Goal: Task Accomplishment & Management: Use online tool/utility

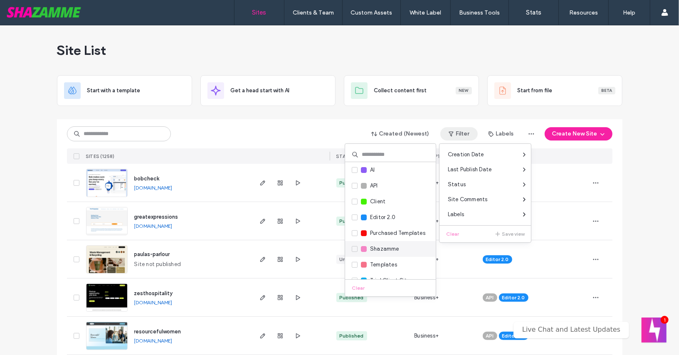
click at [375, 245] on span "Shazamme" at bounding box center [384, 249] width 29 height 8
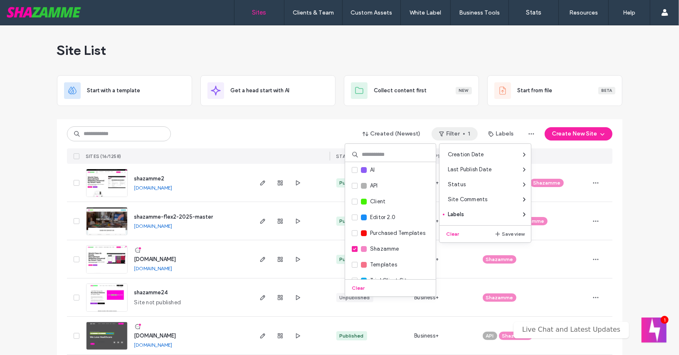
click at [286, 113] on div at bounding box center [339, 116] width 565 height 7
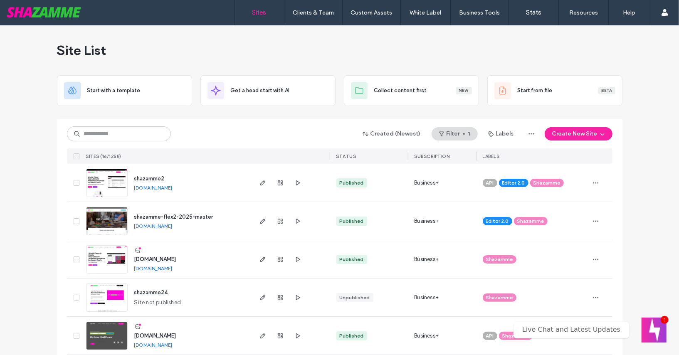
click at [163, 259] on span "www.shazamme.com" at bounding box center [155, 259] width 42 height 6
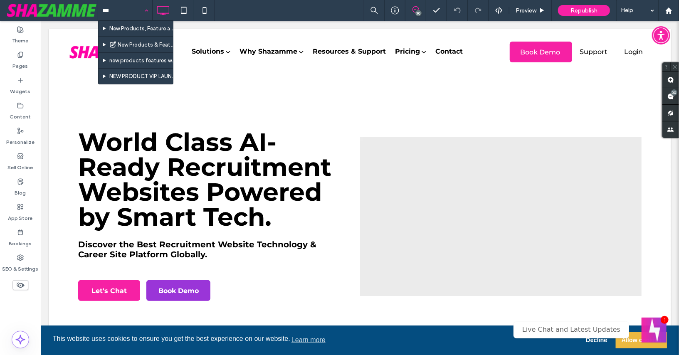
type input "***"
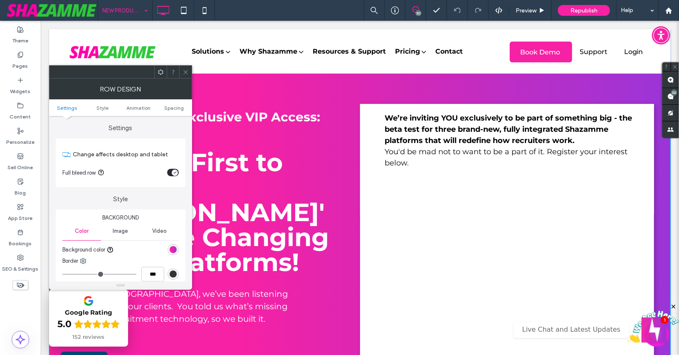
click at [189, 69] on div at bounding box center [185, 72] width 12 height 12
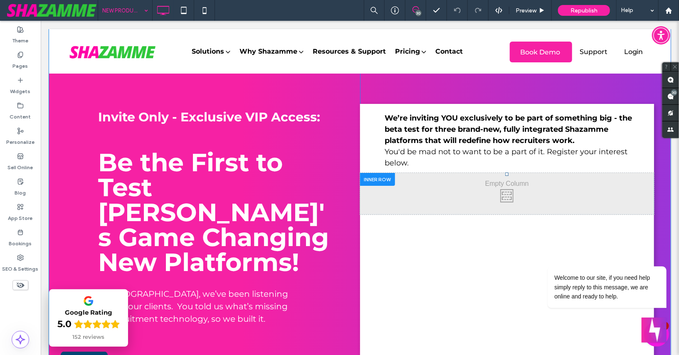
click at [443, 197] on div "Click To Paste" at bounding box center [507, 194] width 294 height 42
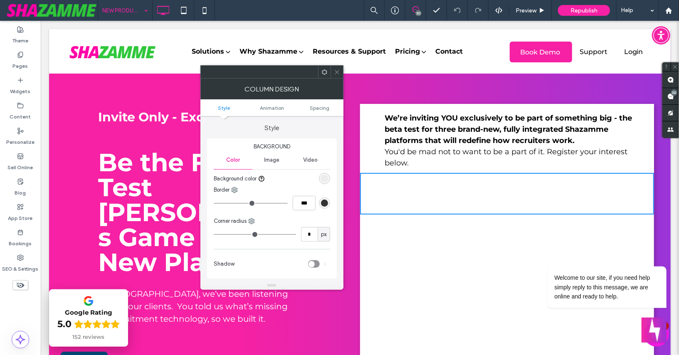
click at [322, 75] on span at bounding box center [324, 72] width 6 height 12
click at [286, 74] on div at bounding box center [259, 72] width 117 height 12
click at [338, 73] on icon at bounding box center [337, 72] width 6 height 6
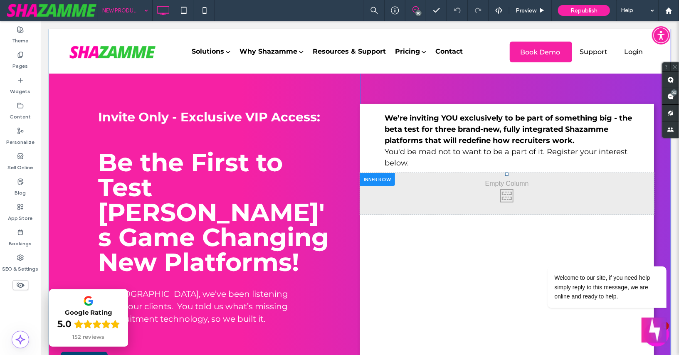
click at [382, 179] on div at bounding box center [377, 179] width 35 height 13
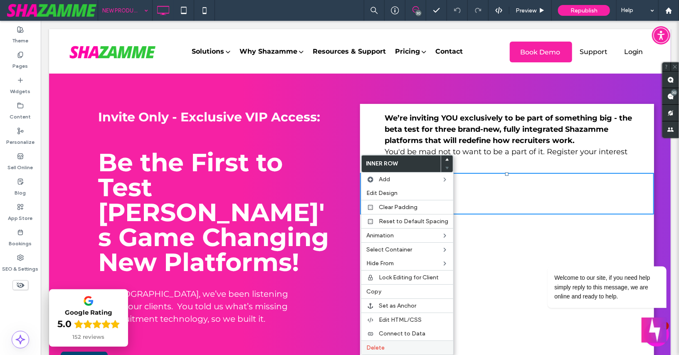
click at [391, 346] on label "Delete" at bounding box center [407, 347] width 82 height 7
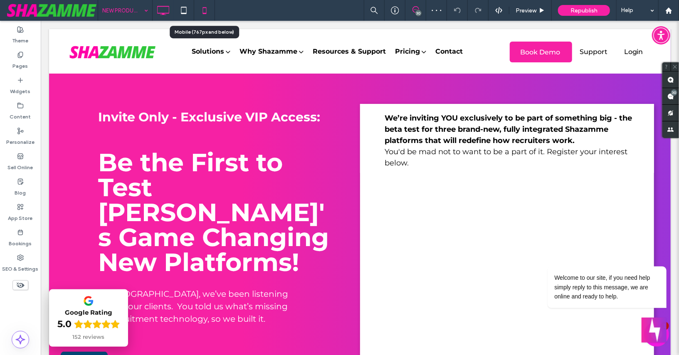
click at [204, 8] on icon at bounding box center [204, 10] width 17 height 17
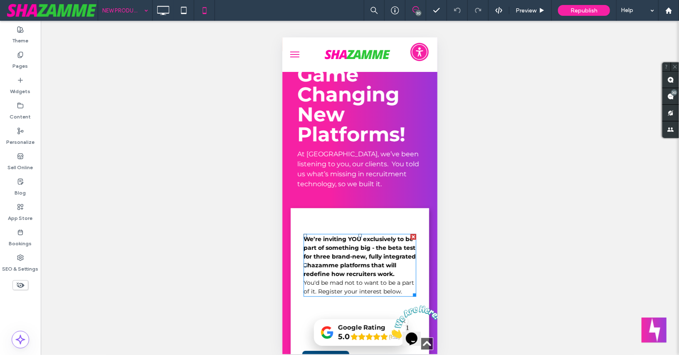
scroll to position [592, 0]
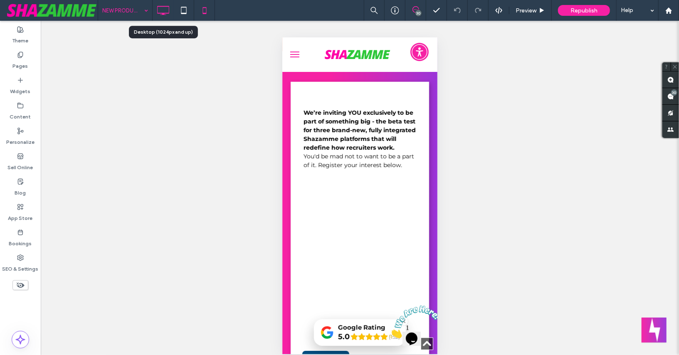
click at [160, 7] on icon at bounding box center [163, 10] width 17 height 17
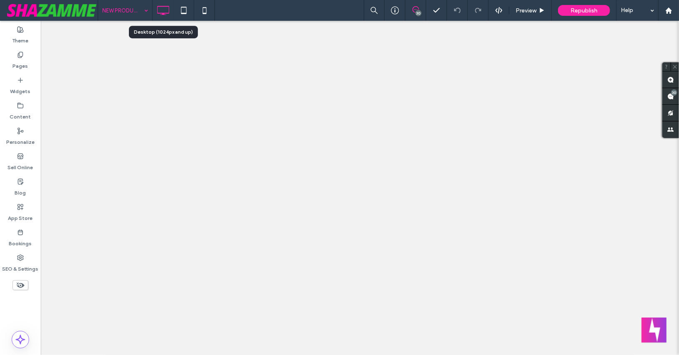
scroll to position [0, 0]
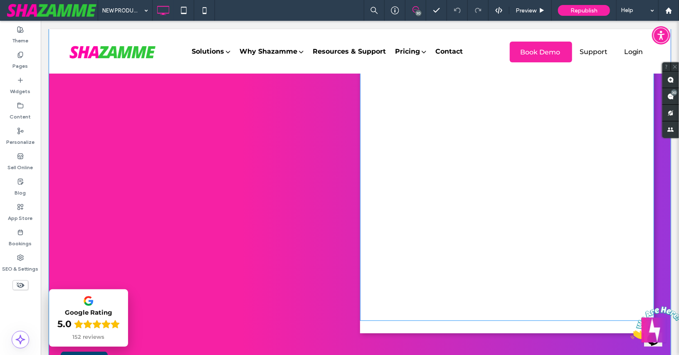
scroll to position [331, 0]
click at [453, 318] on span at bounding box center [507, 80] width 294 height 479
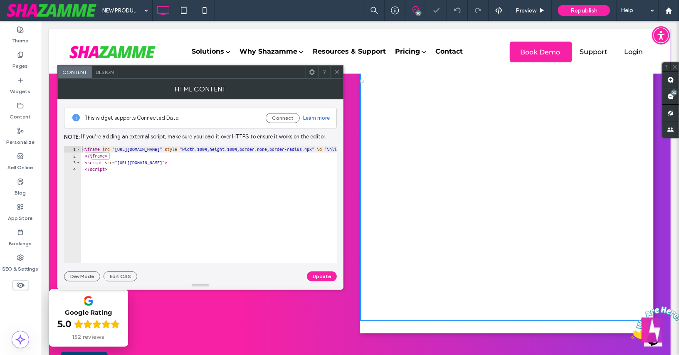
click at [456, 327] on div "We’re inviting YOU exclusively to be part of something big - the beta test for …" at bounding box center [507, 52] width 294 height 561
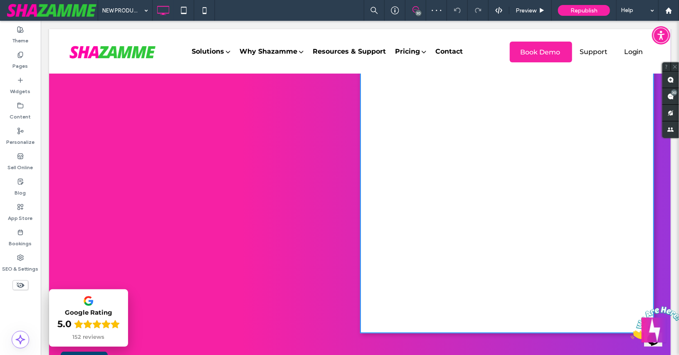
click at [477, 324] on div "We’re inviting YOU exclusively to be part of something big - the beta test for …" at bounding box center [507, 52] width 294 height 561
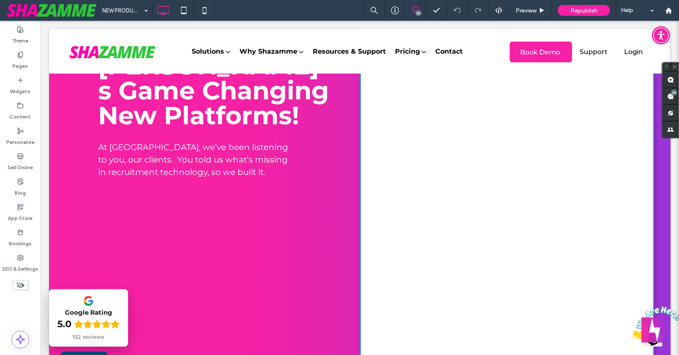
scroll to position [0, 0]
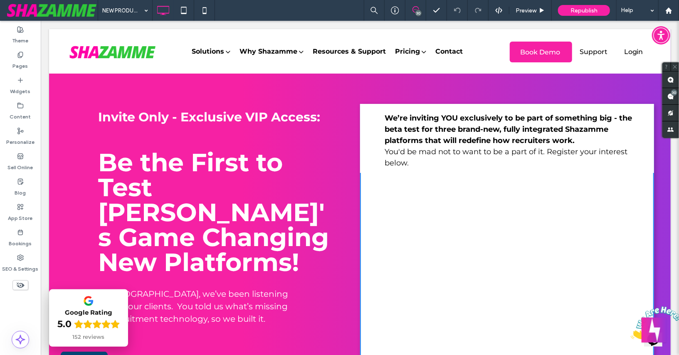
click at [364, 110] on div "We’re inviting YOU exclusively to be part of something big - the beta test for …" at bounding box center [507, 138] width 294 height 69
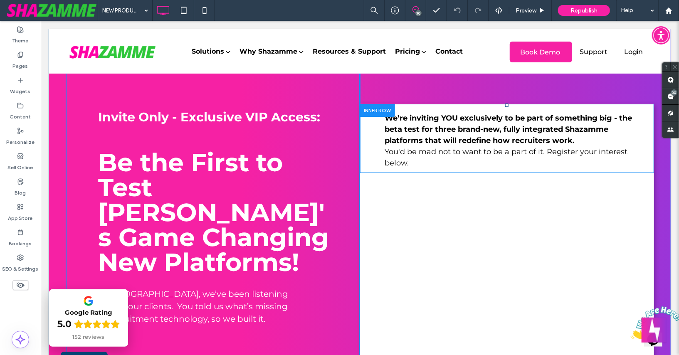
click at [373, 107] on div at bounding box center [377, 110] width 35 height 13
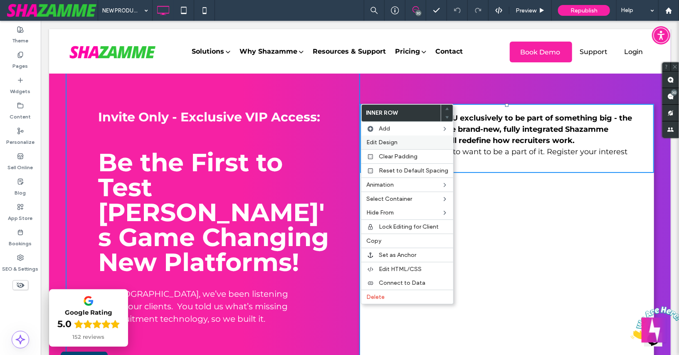
click at [379, 140] on span "Edit Design" at bounding box center [381, 142] width 31 height 7
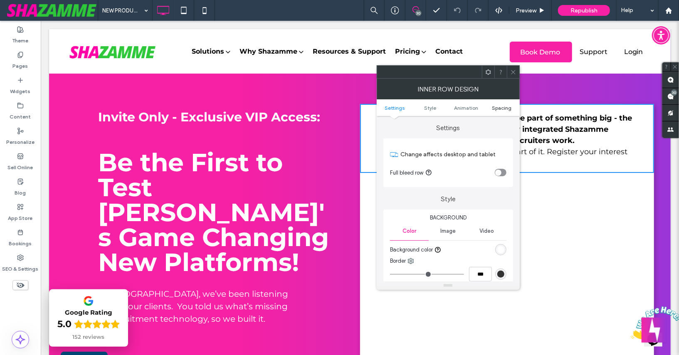
click at [496, 106] on span "Spacing" at bounding box center [502, 108] width 20 height 6
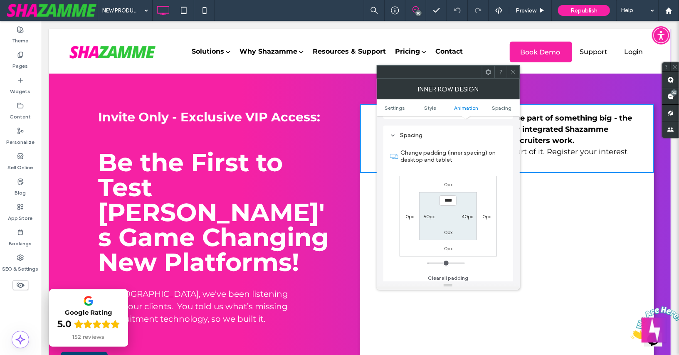
scroll to position [259, 0]
click at [511, 71] on icon at bounding box center [513, 72] width 6 height 6
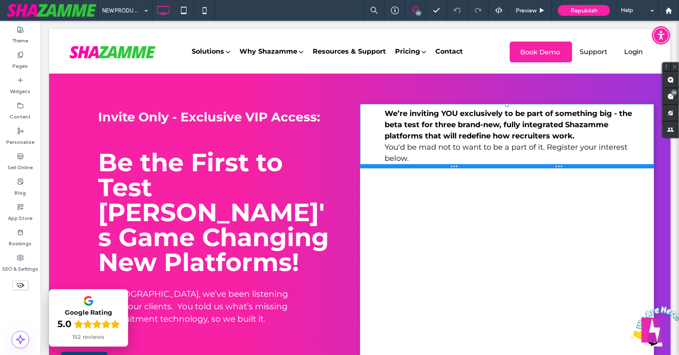
drag, startPoint x: 522, startPoint y: 171, endPoint x: 523, endPoint y: 163, distance: 8.7
click at [523, 163] on div "We’re inviting YOU exclusively to be part of something big - the beta test for …" at bounding box center [507, 136] width 294 height 64
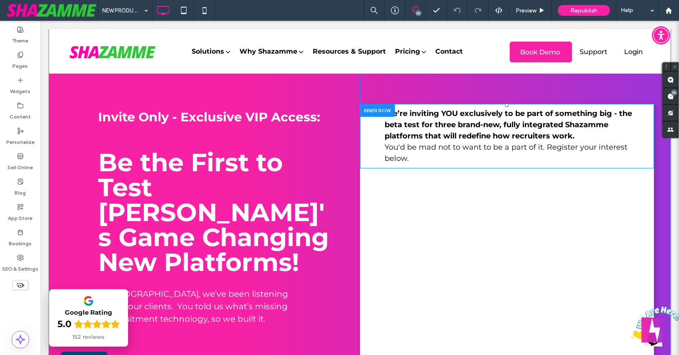
click at [385, 107] on div at bounding box center [377, 110] width 35 height 13
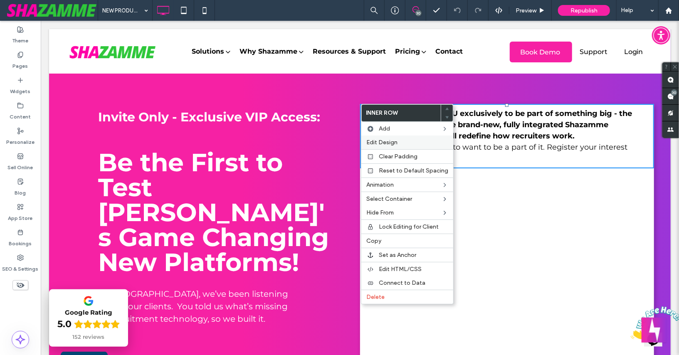
click at [387, 139] on span "Edit Design" at bounding box center [381, 142] width 31 height 7
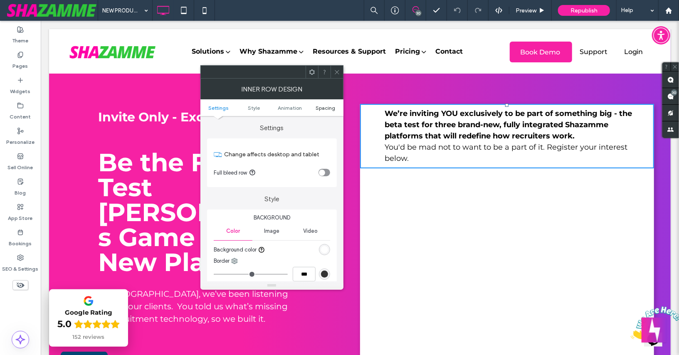
click at [329, 108] on span "Spacing" at bounding box center [326, 108] width 20 height 6
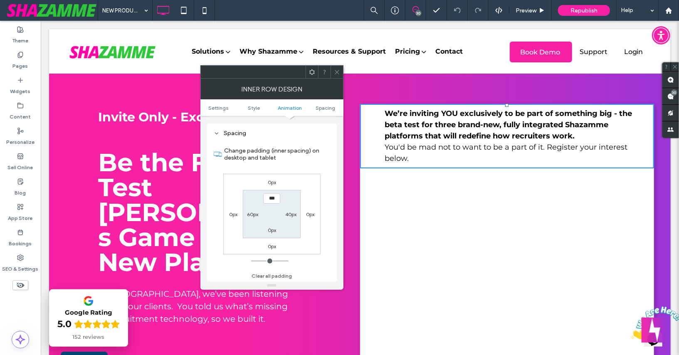
click at [267, 197] on input "***" at bounding box center [271, 198] width 17 height 10
type input "****"
type input "**"
click at [264, 213] on section "**** 40px 0px 60px" at bounding box center [272, 214] width 58 height 48
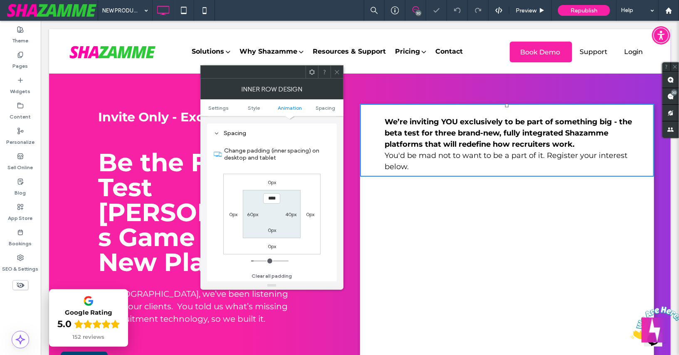
click at [336, 70] on icon at bounding box center [337, 72] width 6 height 6
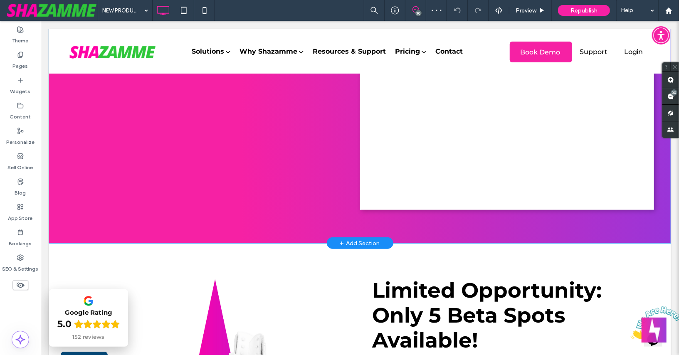
scroll to position [457, 0]
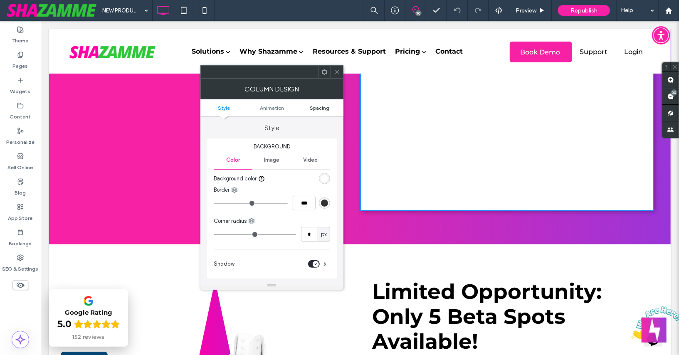
click at [315, 107] on span "Spacing" at bounding box center [320, 108] width 20 height 6
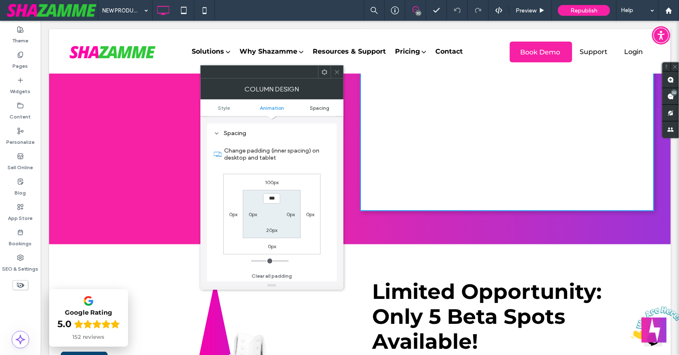
scroll to position [188, 0]
click at [270, 230] on label "20px" at bounding box center [271, 230] width 11 height 6
type input "**"
type input "*"
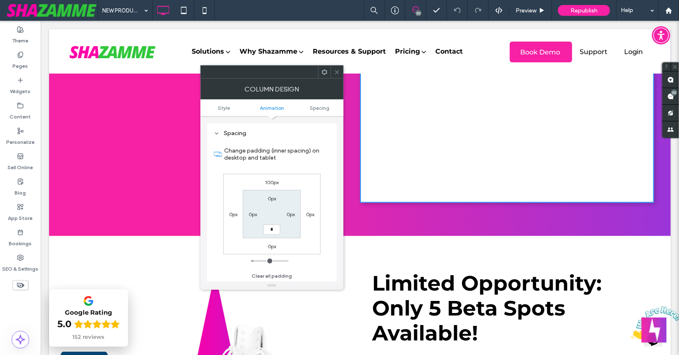
type input "*"
type input "***"
click at [252, 229] on section "0px 0px *** 0px" at bounding box center [272, 214] width 58 height 48
click at [334, 69] on icon at bounding box center [337, 72] width 6 height 6
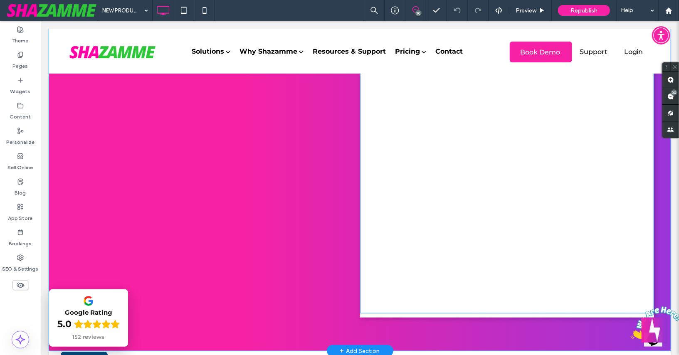
scroll to position [388, 0]
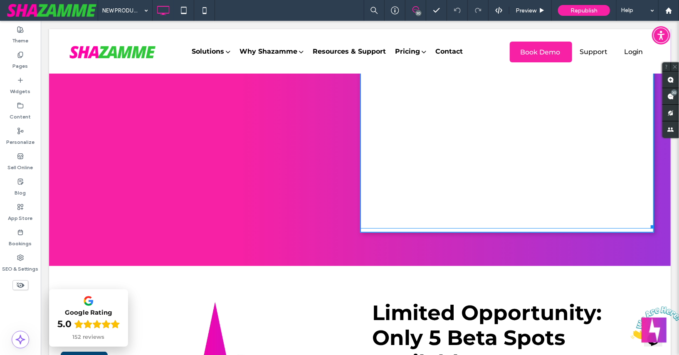
drag, startPoint x: 651, startPoint y: 264, endPoint x: 658, endPoint y: 225, distance: 40.0
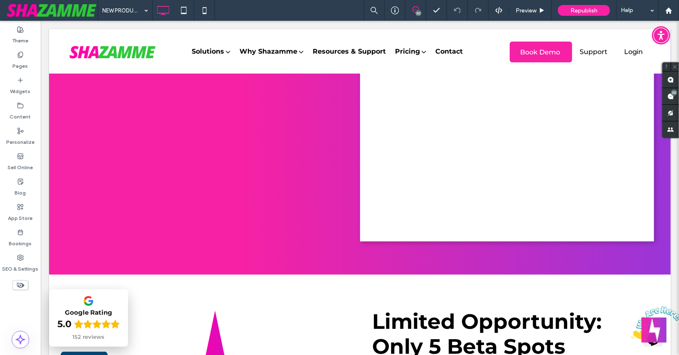
scroll to position [379, 0]
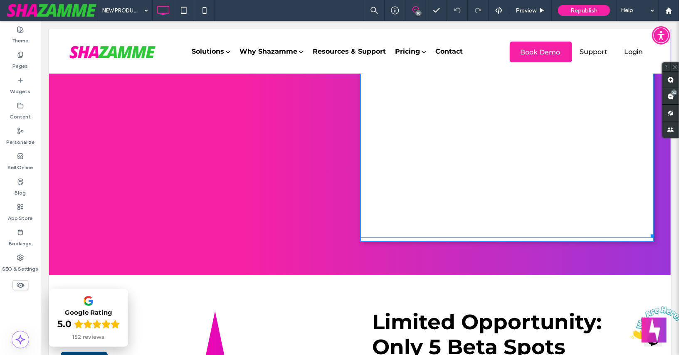
drag, startPoint x: 651, startPoint y: 233, endPoint x: 654, endPoint y: 242, distance: 8.8
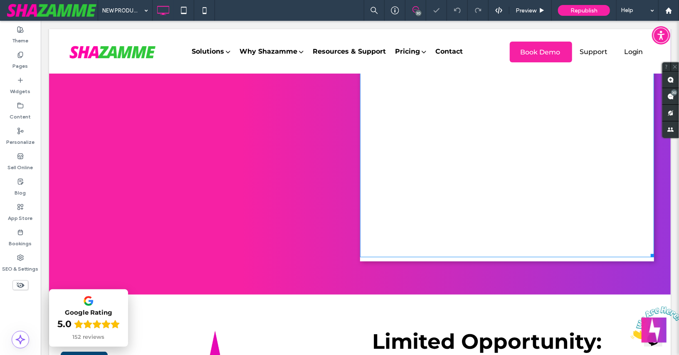
scroll to position [0, 0]
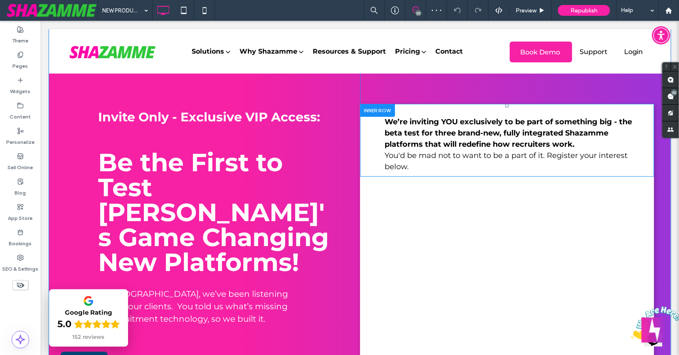
click at [415, 109] on div "We’re inviting YOU exclusively to be part of something big - the beta test for …" at bounding box center [507, 140] width 294 height 73
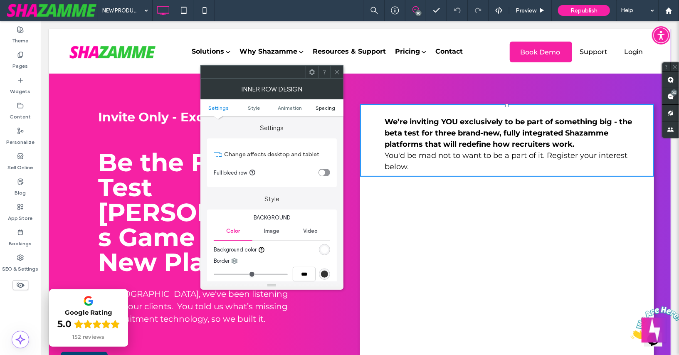
click at [325, 109] on span "Spacing" at bounding box center [326, 108] width 20 height 6
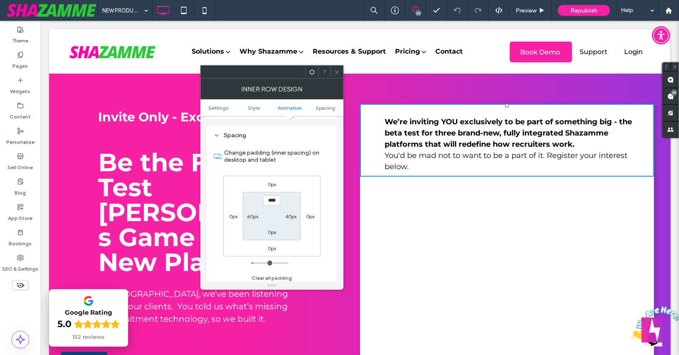
scroll to position [259, 0]
type input "****"
type input "**"
click at [254, 203] on section "**** 40px 0px 60px" at bounding box center [272, 214] width 58 height 48
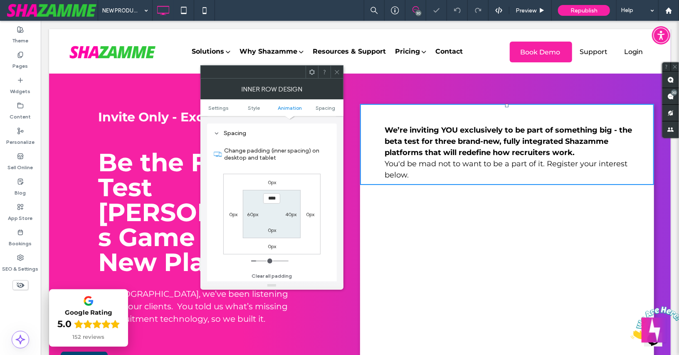
click at [333, 71] on div at bounding box center [336, 72] width 12 height 12
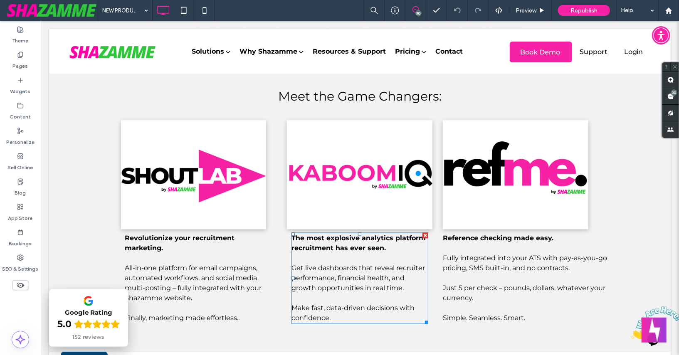
scroll to position [977, 0]
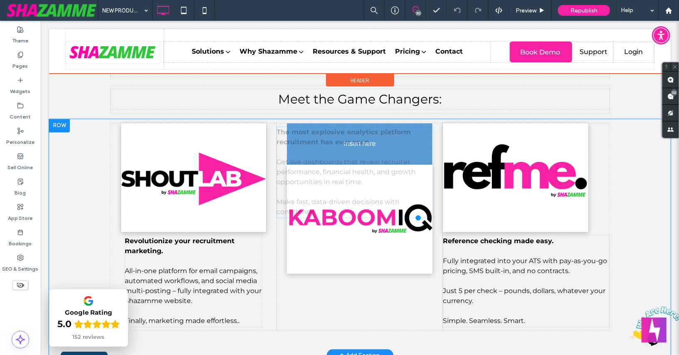
drag, startPoint x: 308, startPoint y: 257, endPoint x: 318, endPoint y: 160, distance: 97.7
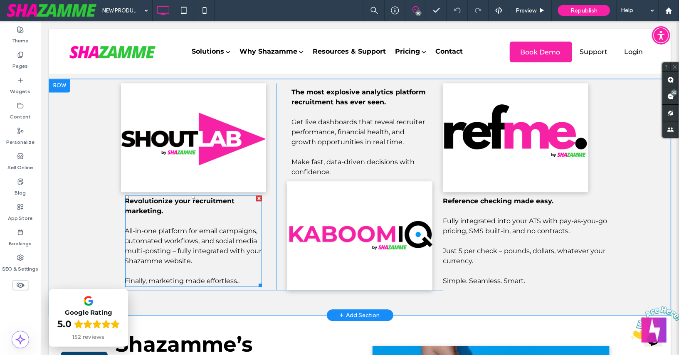
scroll to position [1021, 0]
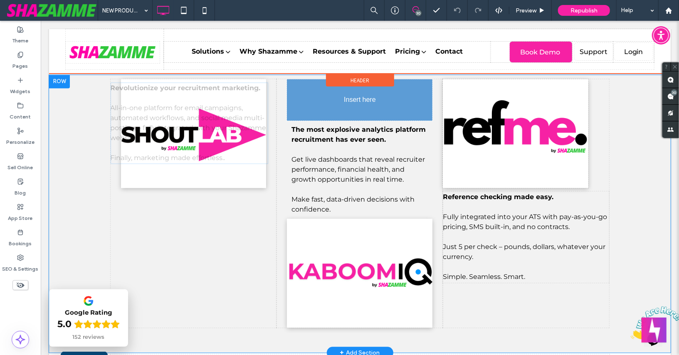
drag, startPoint x: 242, startPoint y: 225, endPoint x: 338, endPoint y: 98, distance: 159.6
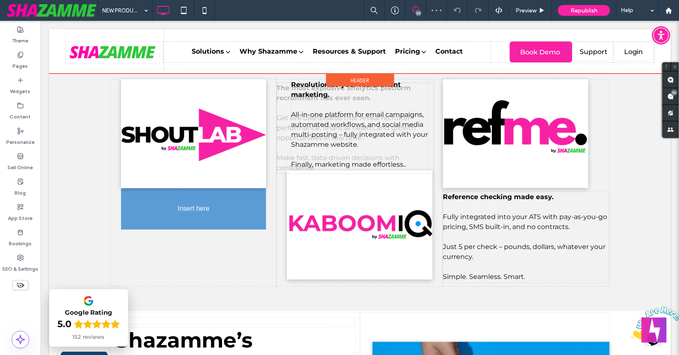
drag, startPoint x: 333, startPoint y: 191, endPoint x: 217, endPoint y: 231, distance: 122.9
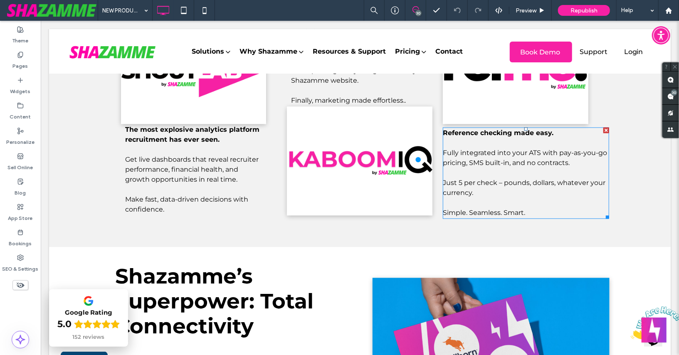
scroll to position [1087, 0]
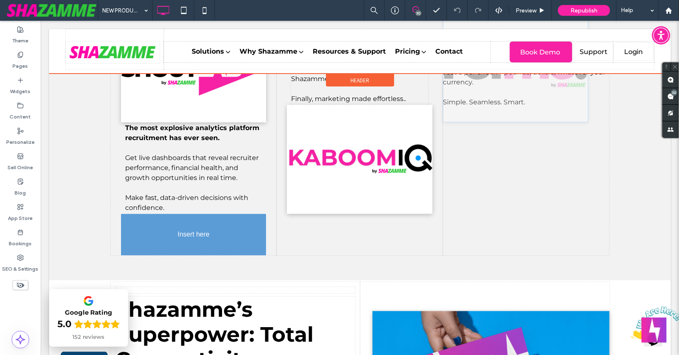
drag, startPoint x: 456, startPoint y: 94, endPoint x: 217, endPoint y: 223, distance: 271.2
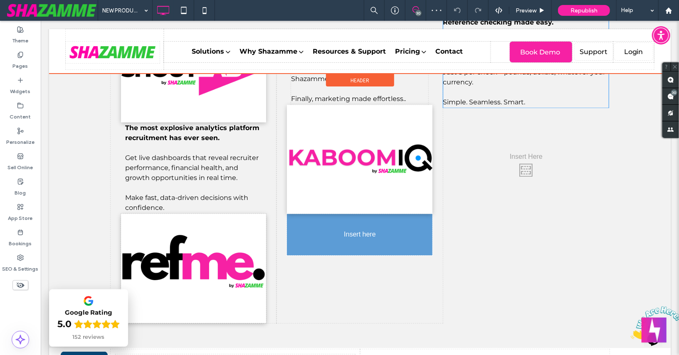
drag, startPoint x: 527, startPoint y: 90, endPoint x: 352, endPoint y: 251, distance: 238.6
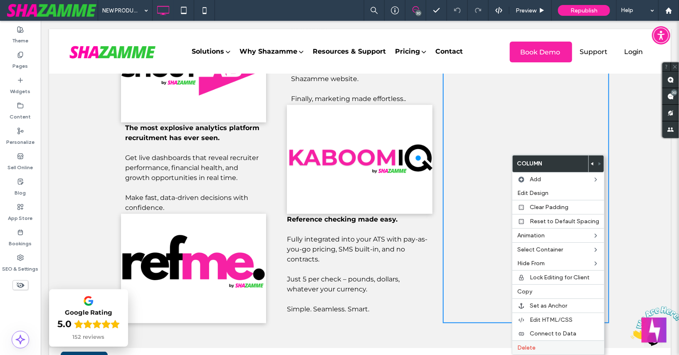
click at [540, 344] on label "Delete" at bounding box center [558, 347] width 82 height 7
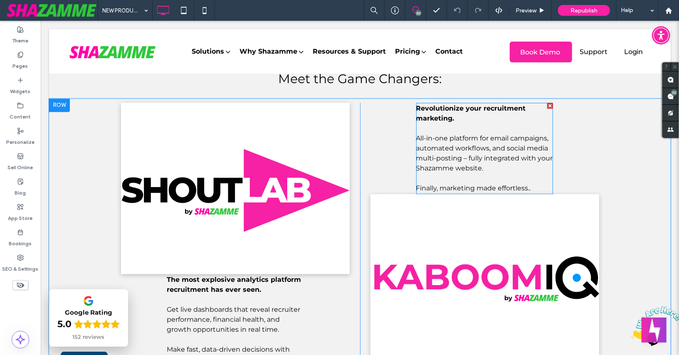
scroll to position [1005, 0]
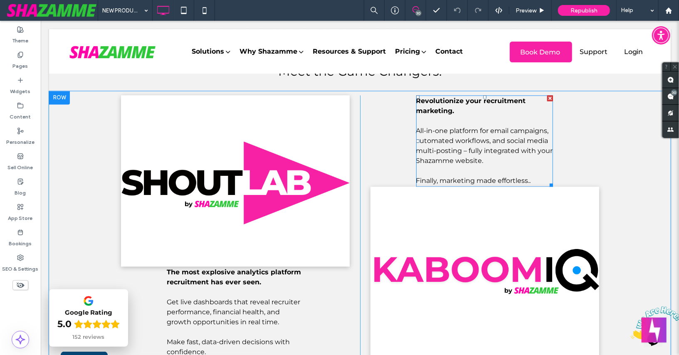
click at [451, 145] on p "All-in-one platform for email campaigns, automated workflows, and social media …" at bounding box center [484, 146] width 137 height 40
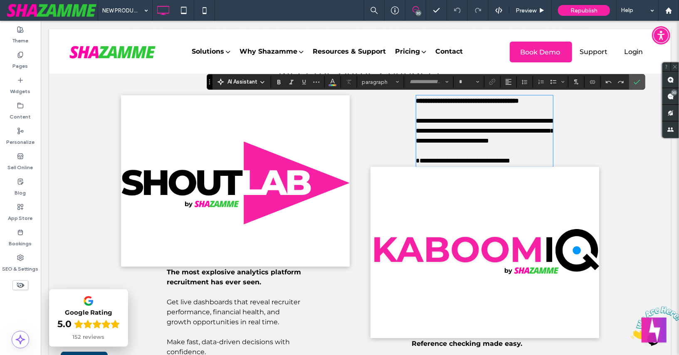
type input "**********"
type input "**"
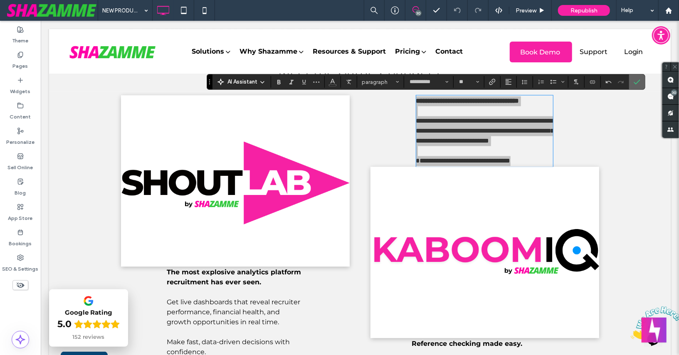
click at [635, 81] on icon "Confirm" at bounding box center [637, 82] width 7 height 7
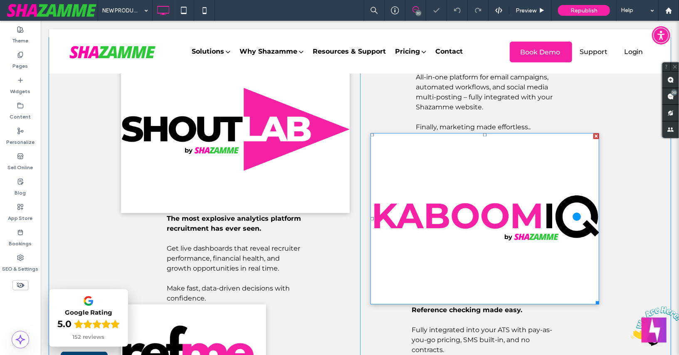
scroll to position [1058, 0]
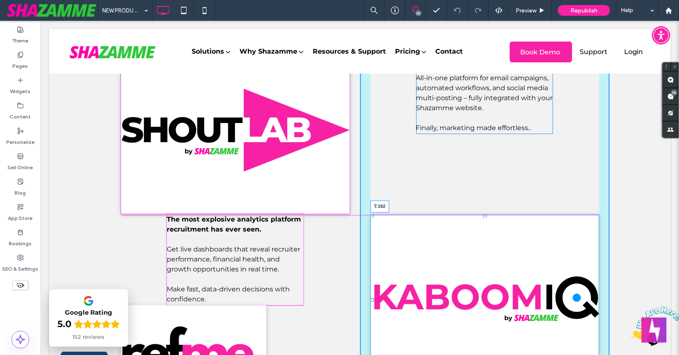
drag, startPoint x: 485, startPoint y: 135, endPoint x: 481, endPoint y: 215, distance: 79.9
click at [481, 215] on div "T:192" at bounding box center [484, 300] width 229 height 172
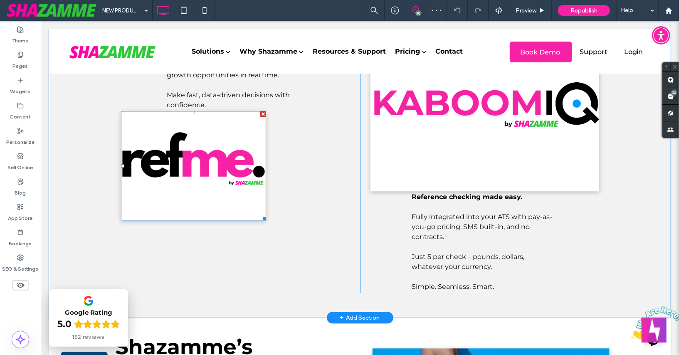
scroll to position [1233, 0]
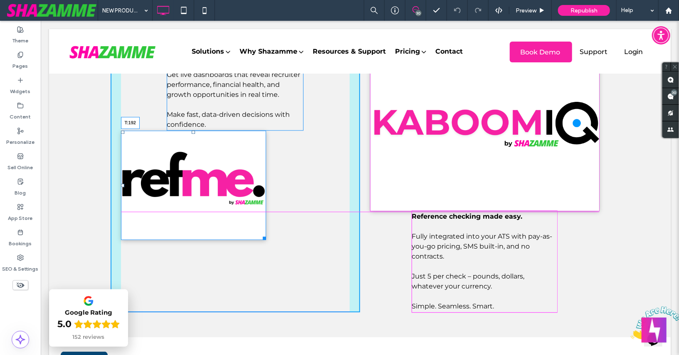
drag, startPoint x: 193, startPoint y: 133, endPoint x: 202, endPoint y: 213, distance: 80.4
click at [202, 213] on div "T:192" at bounding box center [193, 184] width 145 height 109
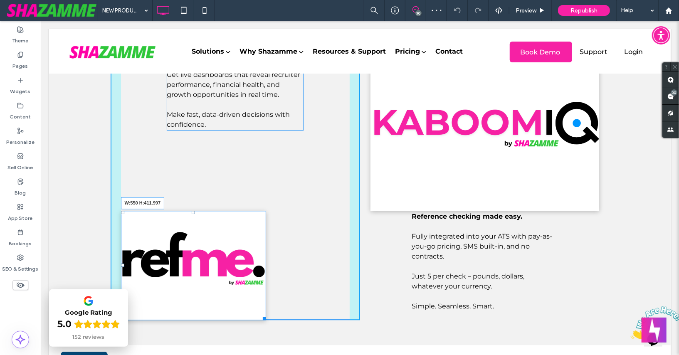
drag, startPoint x: 262, startPoint y: 316, endPoint x: 361, endPoint y: 340, distance: 101.7
click at [361, 320] on div "Click To Paste The most explosive analytics platform recruitment has ever seen.…" at bounding box center [359, 93] width 499 height 452
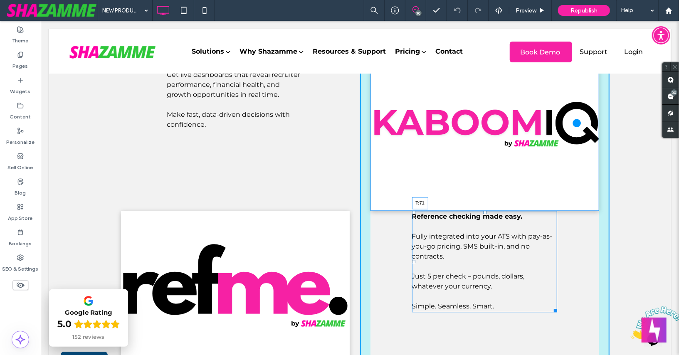
drag, startPoint x: 484, startPoint y: 211, endPoint x: 479, endPoint y: 241, distance: 29.9
click at [479, 241] on div "Reference checking made easy. Fully integrated into your ATS with pay-as-you-go…" at bounding box center [484, 260] width 145 height 101
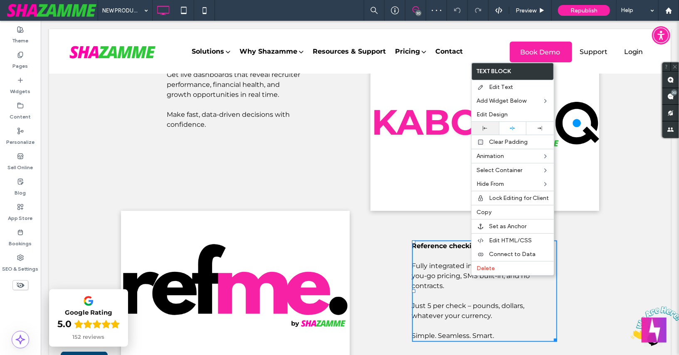
click at [481, 129] on div at bounding box center [485, 128] width 19 height 5
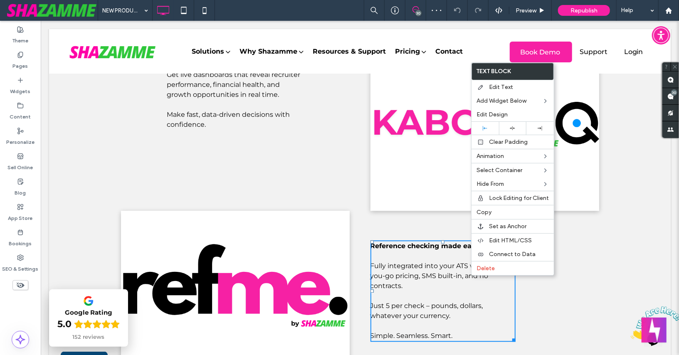
click at [562, 308] on div "Revolutionize your recruitment marketing. All-in-one platform for email campaig…" at bounding box center [484, 124] width 249 height 515
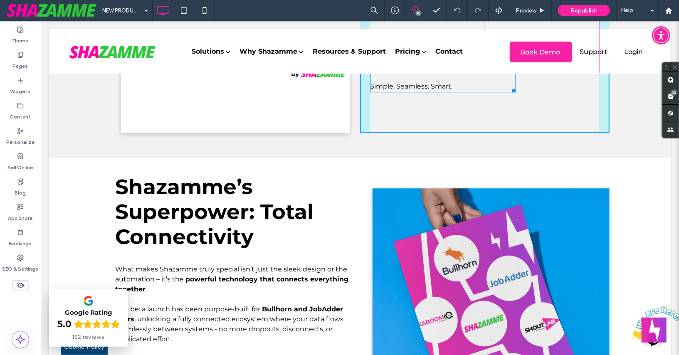
scroll to position [1532, 0]
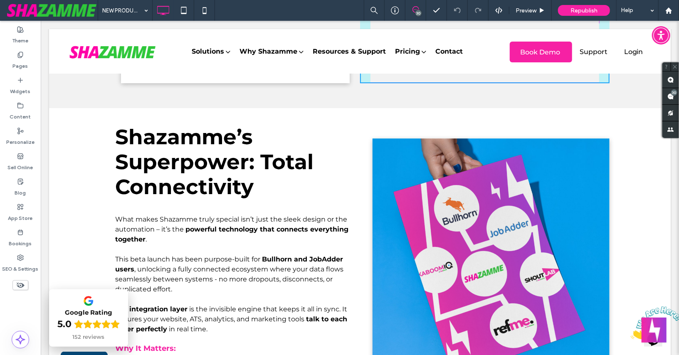
drag, startPoint x: 514, startPoint y: 340, endPoint x: 598, endPoint y: 323, distance: 85.4
click at [598, 323] on div "Click To Paste Revolutionize Your Recruitment Marketing with AI – Your Ultimate…" at bounding box center [359, 7] width 621 height 3023
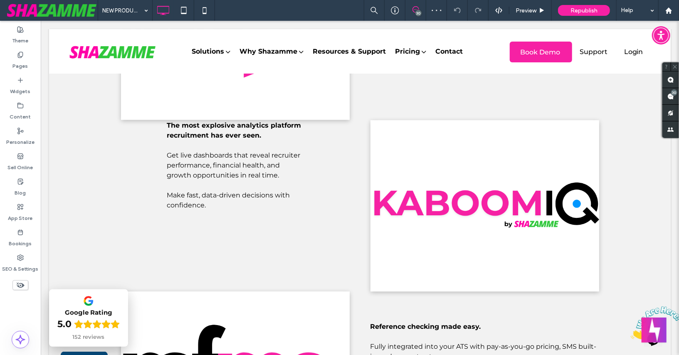
scroll to position [1153, 0]
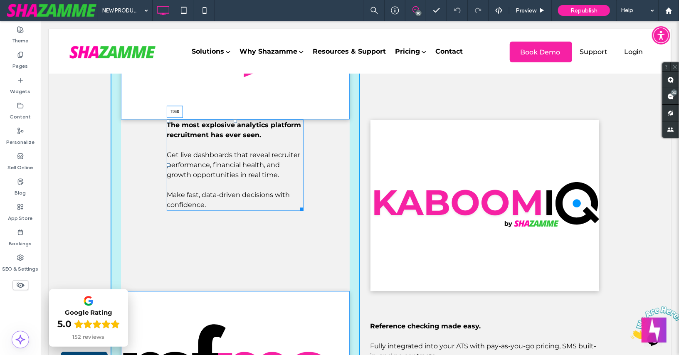
drag, startPoint x: 236, startPoint y: 120, endPoint x: 234, endPoint y: 145, distance: 25.0
click at [234, 122] on div at bounding box center [234, 120] width 3 height 3
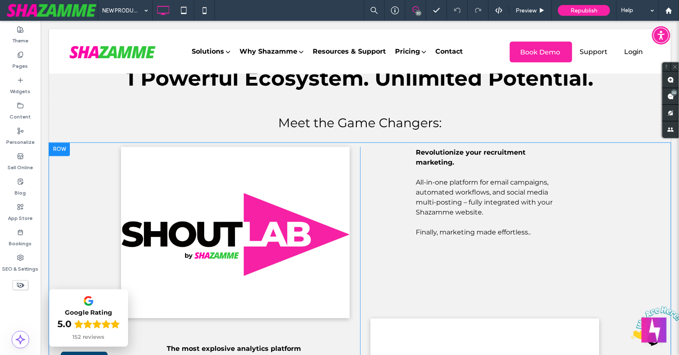
scroll to position [961, 0]
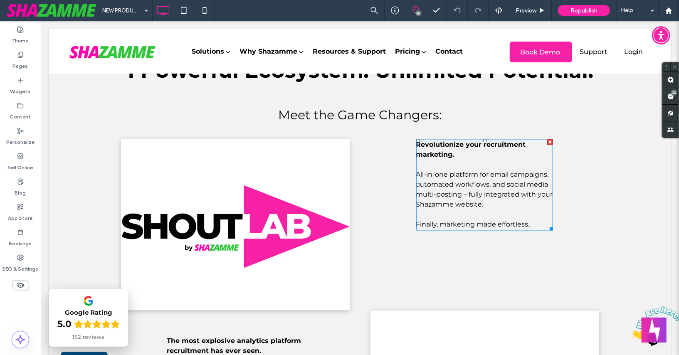
click at [433, 150] on p "Revolutionize your recruitment marketing." at bounding box center [484, 150] width 137 height 20
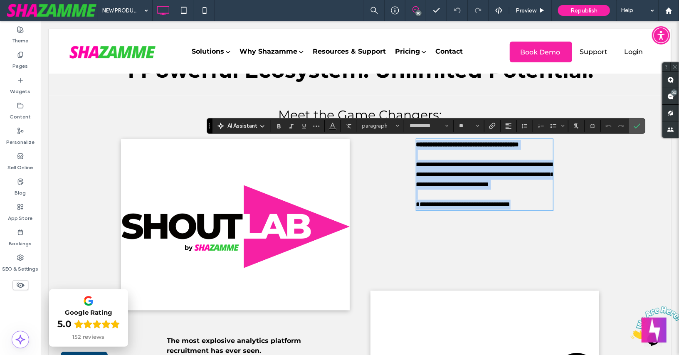
click at [433, 150] on p "**********" at bounding box center [484, 145] width 137 height 10
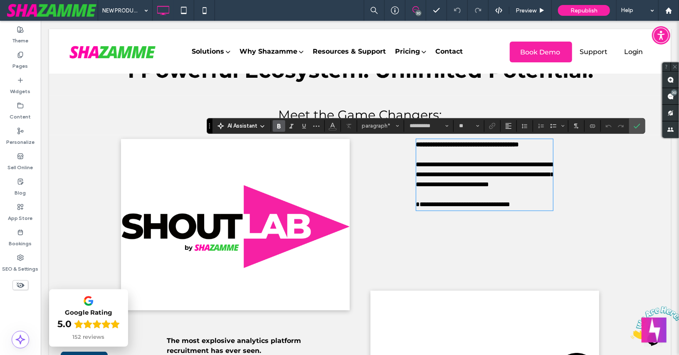
click at [473, 150] on p "**********" at bounding box center [484, 145] width 137 height 10
drag, startPoint x: 443, startPoint y: 154, endPoint x: 409, endPoint y: 147, distance: 34.9
click at [396, 123] on span "Styles" at bounding box center [397, 126] width 3 height 11
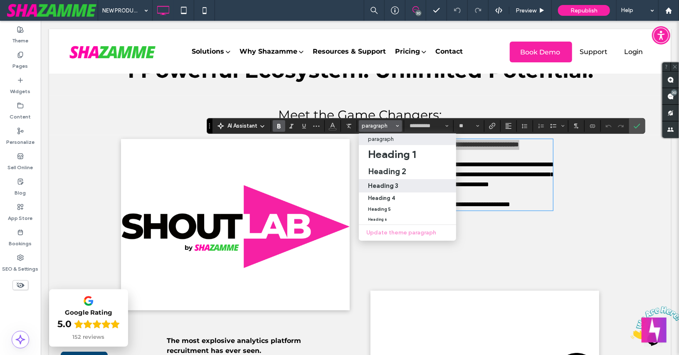
click at [391, 184] on h3 "Heading 3" at bounding box center [383, 186] width 30 height 8
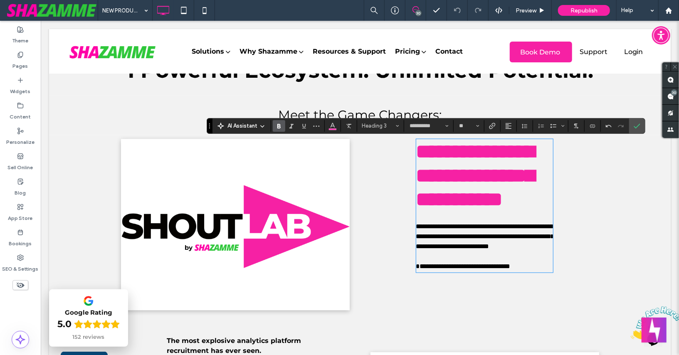
type input "**"
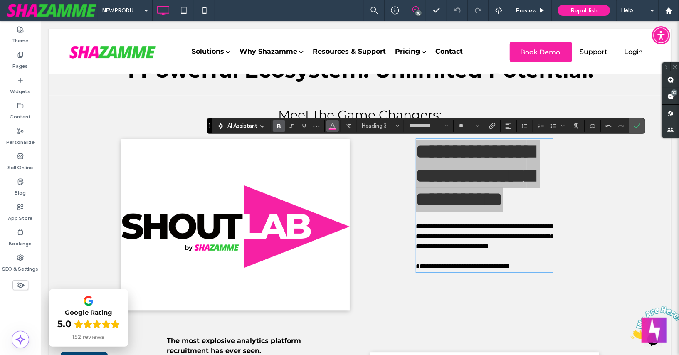
click at [329, 126] on icon "Color" at bounding box center [332, 125] width 7 height 7
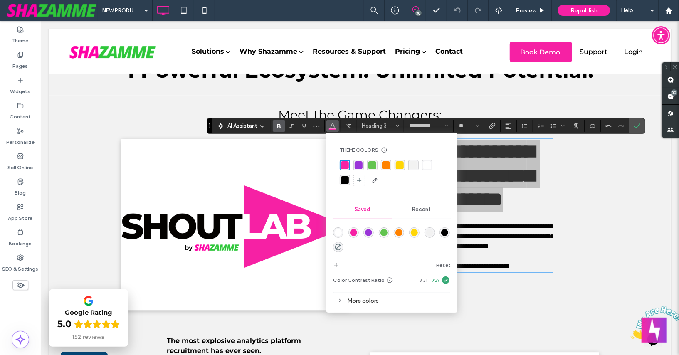
click at [342, 183] on div "rgba(0, 0, 0, 1)" at bounding box center [345, 180] width 8 height 8
click at [634, 126] on icon "Confirm" at bounding box center [637, 126] width 7 height 7
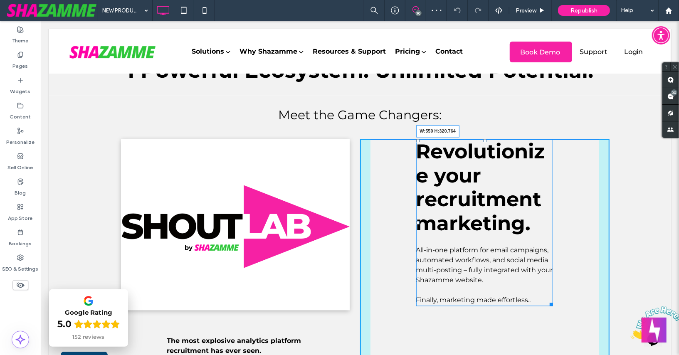
drag, startPoint x: 550, startPoint y: 305, endPoint x: 646, endPoint y: 291, distance: 97.4
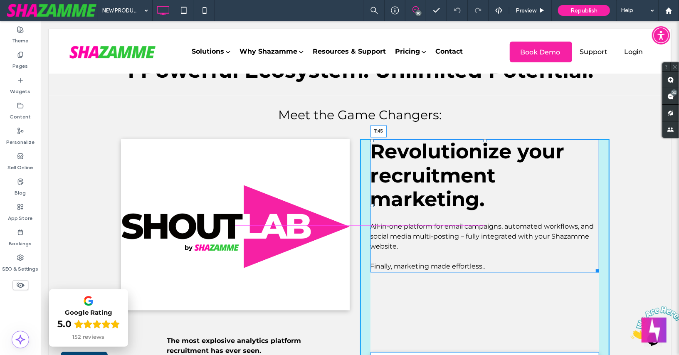
drag, startPoint x: 485, startPoint y: 140, endPoint x: 486, endPoint y: 158, distance: 18.7
click at [486, 142] on div at bounding box center [484, 140] width 3 height 3
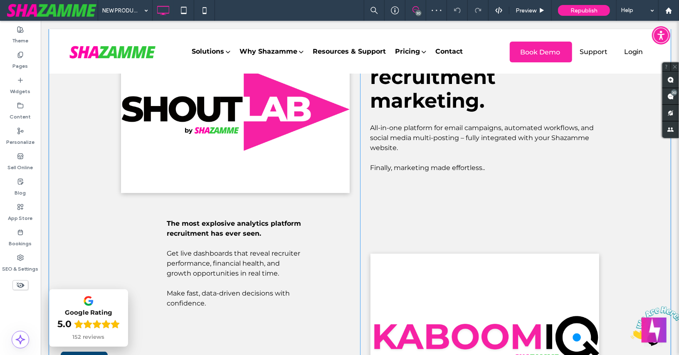
scroll to position [1139, 0]
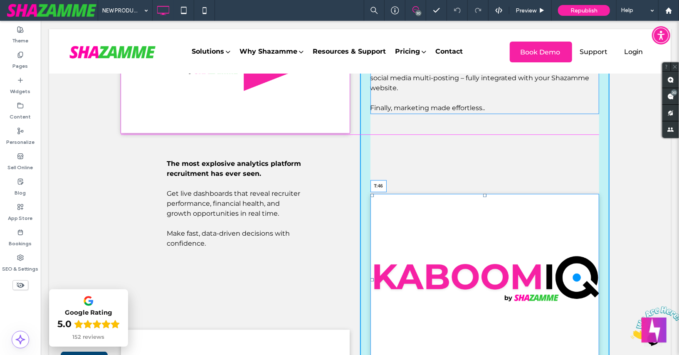
drag, startPoint x: 486, startPoint y: 173, endPoint x: 486, endPoint y: 135, distance: 38.7
click at [486, 193] on div "T:46" at bounding box center [484, 279] width 229 height 172
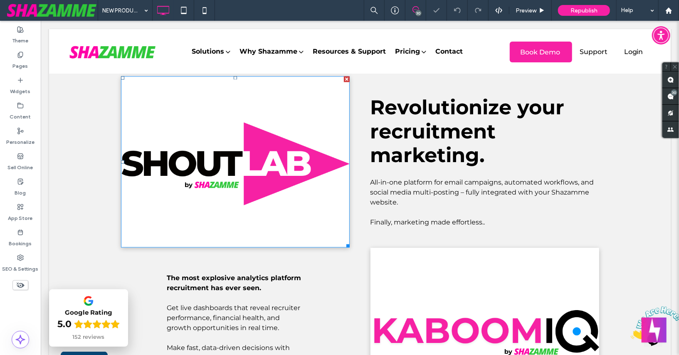
scroll to position [1028, 0]
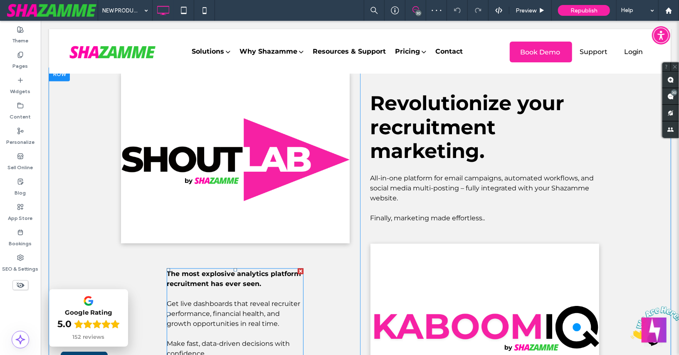
click at [230, 277] on strong "The most explosive analytics platform recruitment has ever seen." at bounding box center [233, 279] width 134 height 18
click at [230, 277] on div "Click To Paste The most explosive analytics platform recruitment has ever seen.…" at bounding box center [234, 342] width 249 height 540
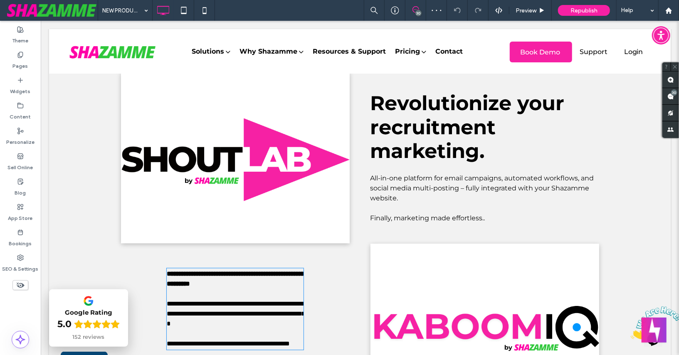
scroll to position [1156, 0]
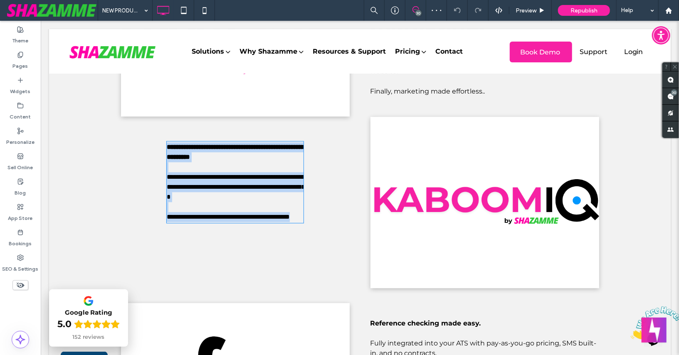
type input "**********"
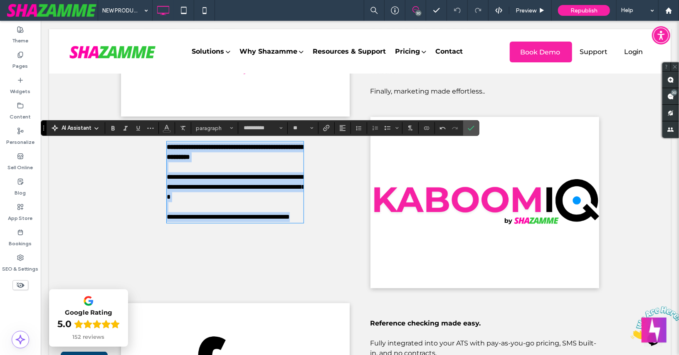
drag, startPoint x: 191, startPoint y: 154, endPoint x: 183, endPoint y: 148, distance: 10.1
click at [191, 154] on strong "**********" at bounding box center [235, 151] width 138 height 16
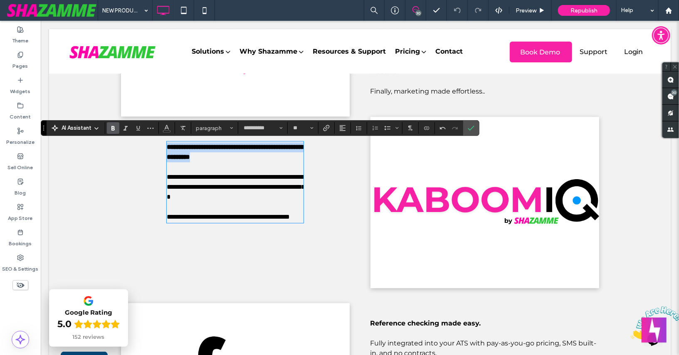
drag, startPoint x: 167, startPoint y: 148, endPoint x: 278, endPoint y: 157, distance: 111.4
click at [278, 157] on p "**********" at bounding box center [234, 152] width 137 height 20
click at [214, 125] on span "paragraph" at bounding box center [212, 128] width 32 height 6
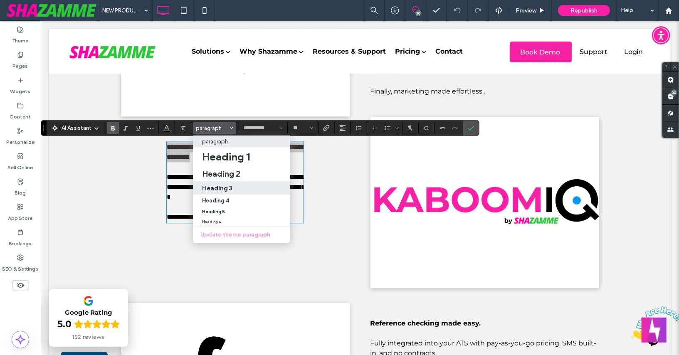
click at [218, 183] on label "Heading 3" at bounding box center [241, 187] width 97 height 13
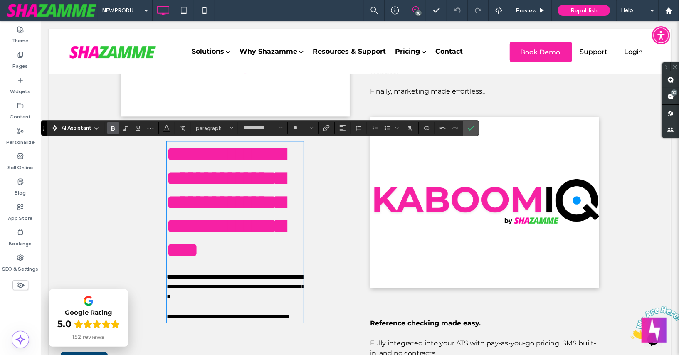
type input "**"
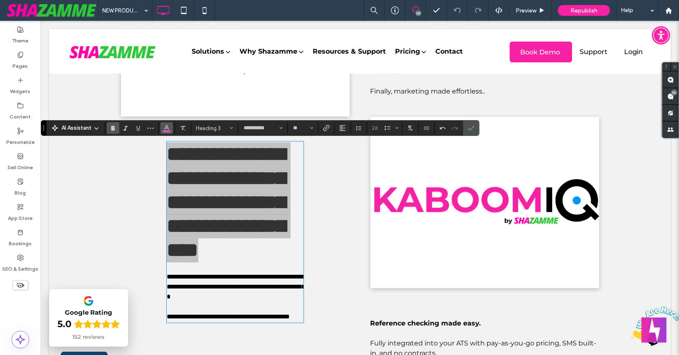
click at [166, 127] on icon "Color" at bounding box center [166, 127] width 7 height 7
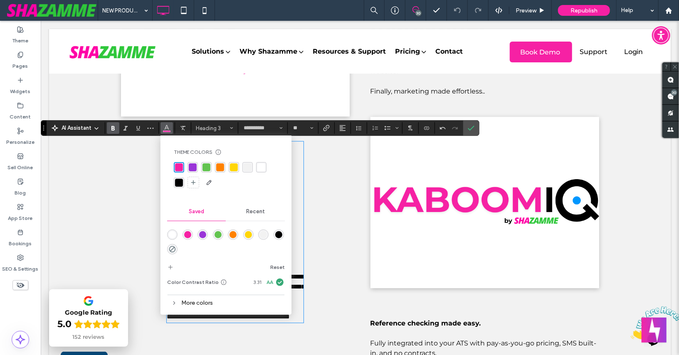
click at [181, 185] on div "rgba(0, 0, 0, 1)" at bounding box center [179, 183] width 8 height 8
drag, startPoint x: 466, startPoint y: 130, endPoint x: 356, endPoint y: 136, distance: 110.3
click at [468, 130] on icon "Confirm" at bounding box center [471, 128] width 7 height 7
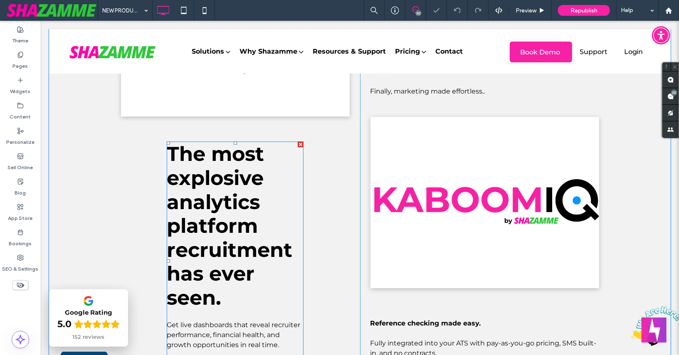
scroll to position [1245, 0]
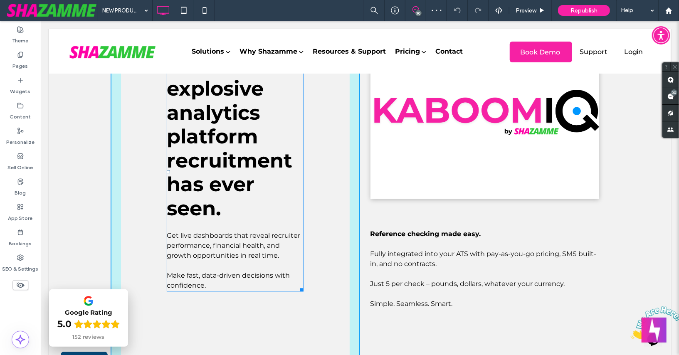
drag, startPoint x: 327, startPoint y: 284, endPoint x: 351, endPoint y: 279, distance: 24.1
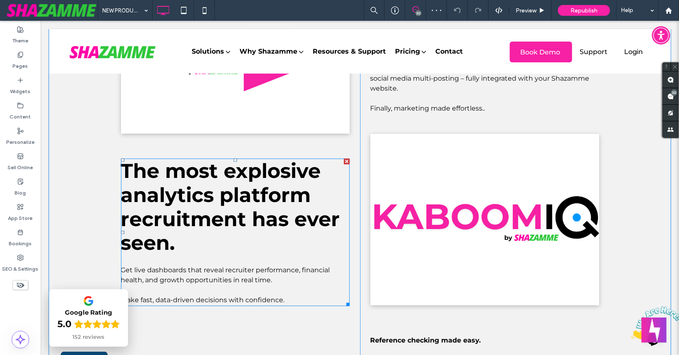
scroll to position [1134, 0]
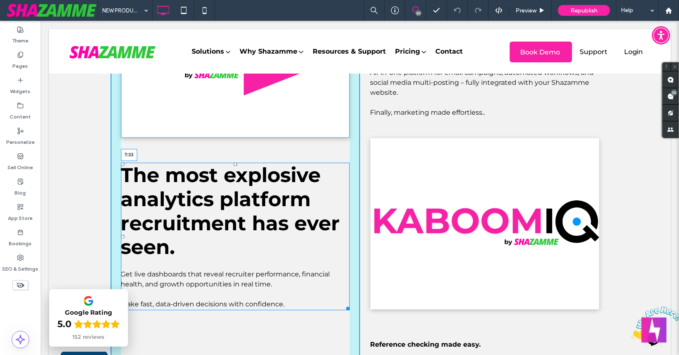
drag, startPoint x: 235, startPoint y: 159, endPoint x: 235, endPoint y: 153, distance: 6.2
click at [235, 162] on div at bounding box center [234, 163] width 3 height 3
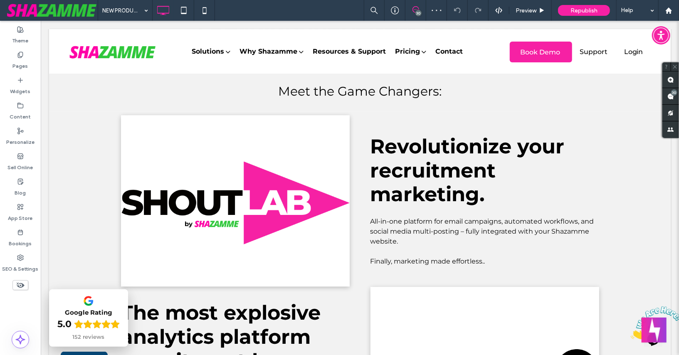
scroll to position [985, 0]
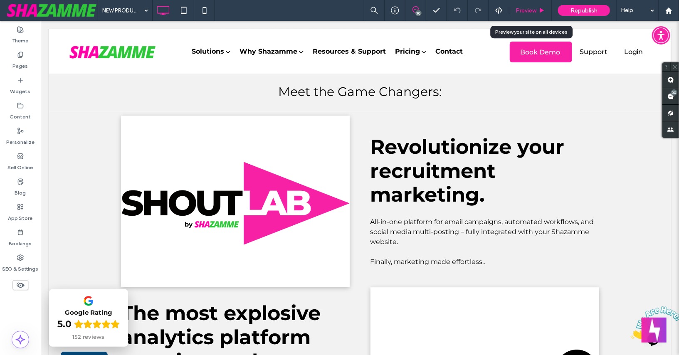
click at [525, 10] on span "Preview" at bounding box center [525, 10] width 21 height 7
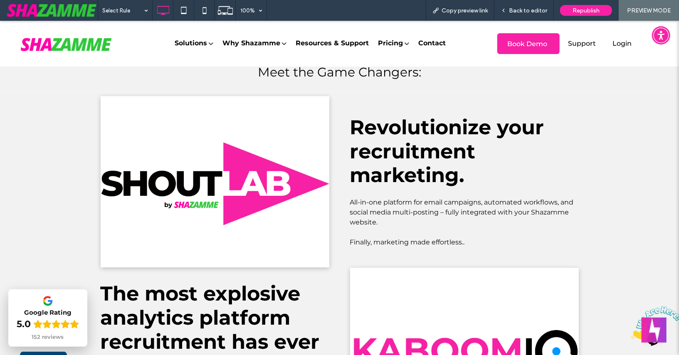
scroll to position [974, 0]
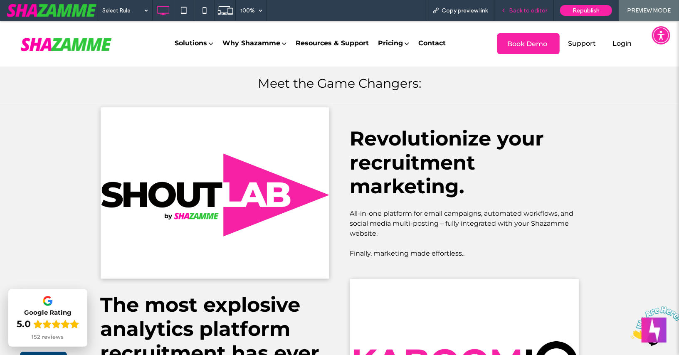
click at [528, 14] on div "Back to editor" at bounding box center [523, 10] width 59 height 21
click at [527, 11] on span "Back to editor" at bounding box center [528, 10] width 38 height 7
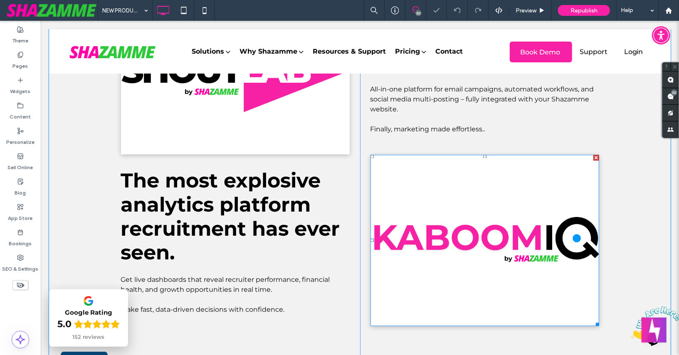
scroll to position [1119, 0]
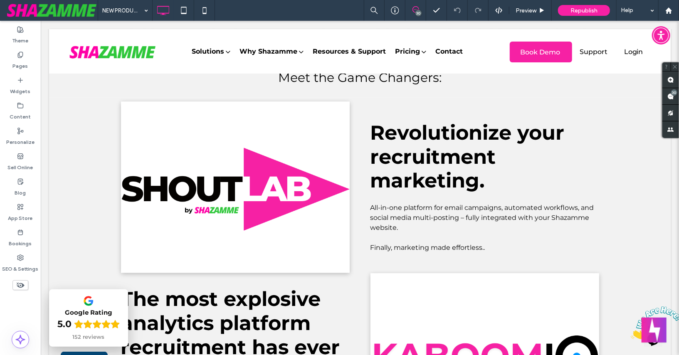
scroll to position [984, 0]
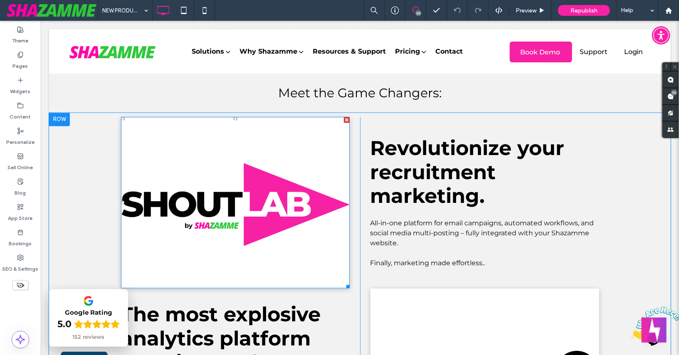
click at [259, 214] on img at bounding box center [235, 203] width 229 height 172
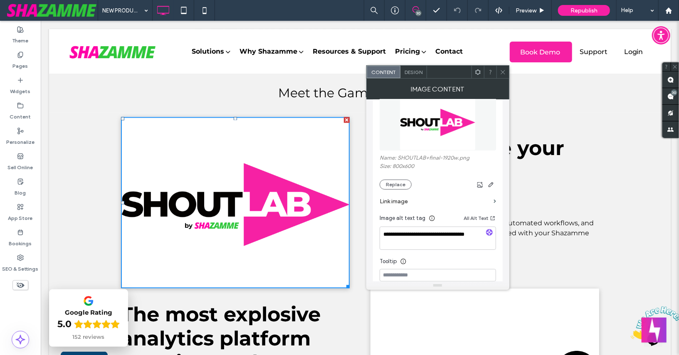
scroll to position [109, 0]
click at [477, 182] on use "button" at bounding box center [480, 182] width 6 height 6
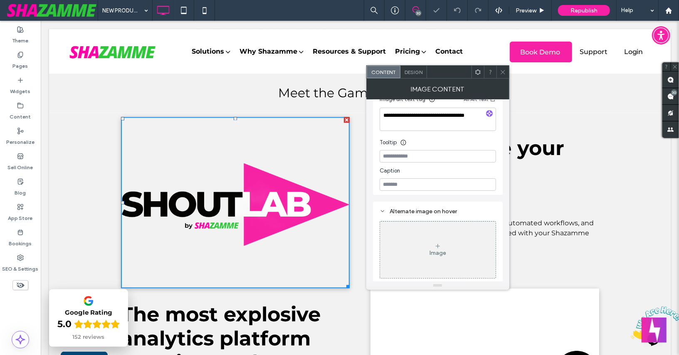
scroll to position [225, 0]
click at [415, 76] on div "Design" at bounding box center [413, 72] width 27 height 12
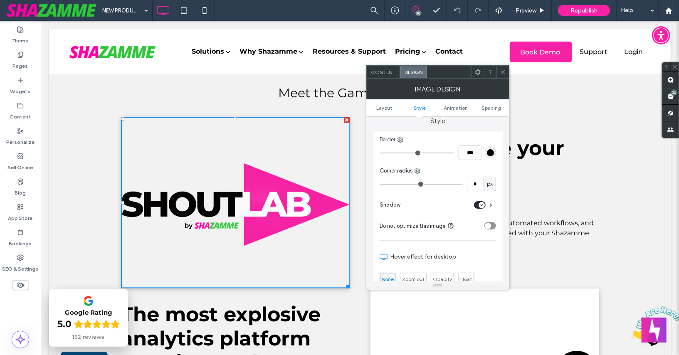
scroll to position [182, 0]
click at [476, 202] on div "toggle" at bounding box center [480, 204] width 12 height 7
click at [503, 72] on use at bounding box center [502, 72] width 4 height 4
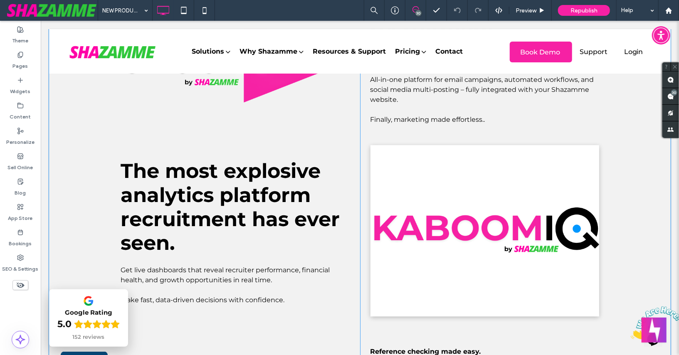
scroll to position [1137, 0]
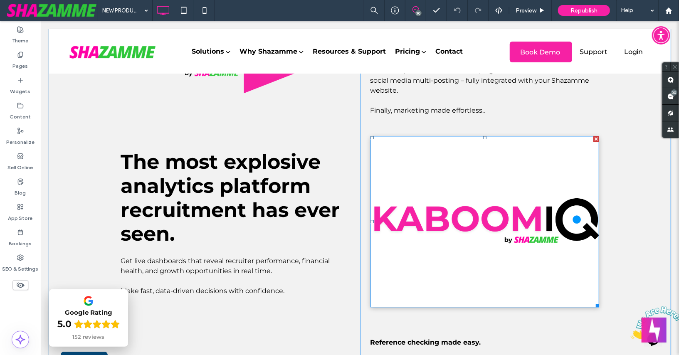
click at [454, 179] on img at bounding box center [484, 222] width 229 height 172
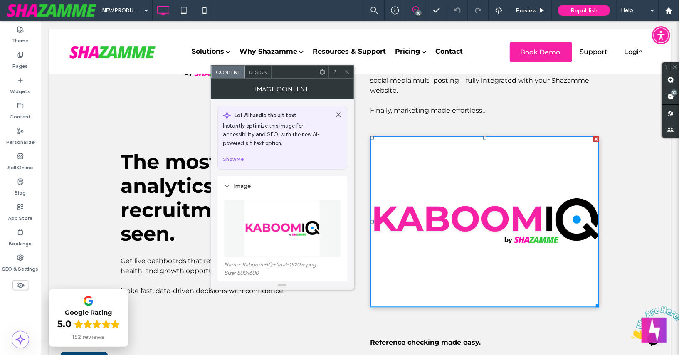
scroll to position [50, 0]
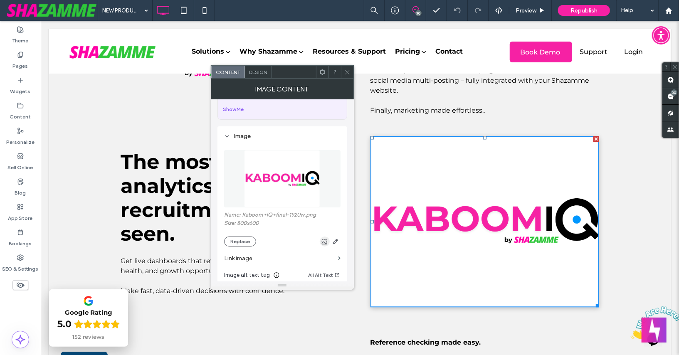
click at [328, 243] on span "button" at bounding box center [325, 242] width 10 height 10
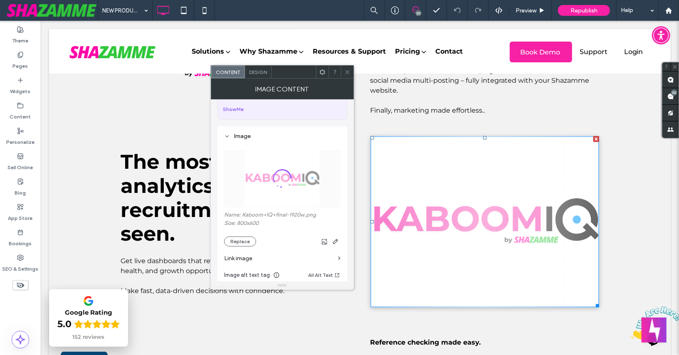
click at [258, 74] on span "Design" at bounding box center [258, 72] width 18 height 6
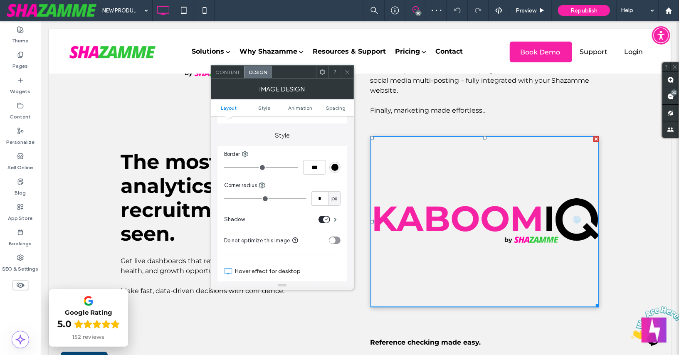
scroll to position [167, 0]
click at [325, 219] on icon "toggle" at bounding box center [326, 219] width 3 height 2
click at [348, 71] on icon at bounding box center [347, 72] width 6 height 6
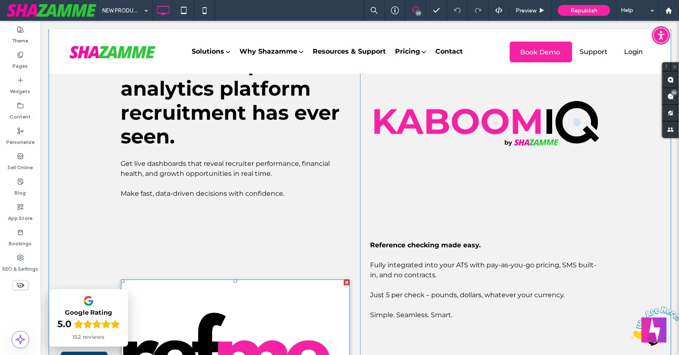
scroll to position [1249, 0]
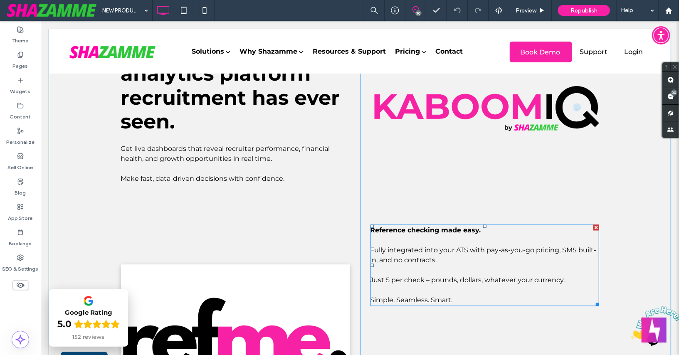
click at [399, 232] on strong "Reference checking made easy." at bounding box center [425, 230] width 111 height 8
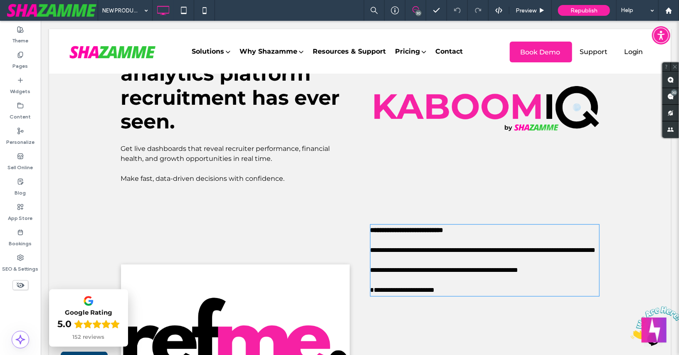
type input "**********"
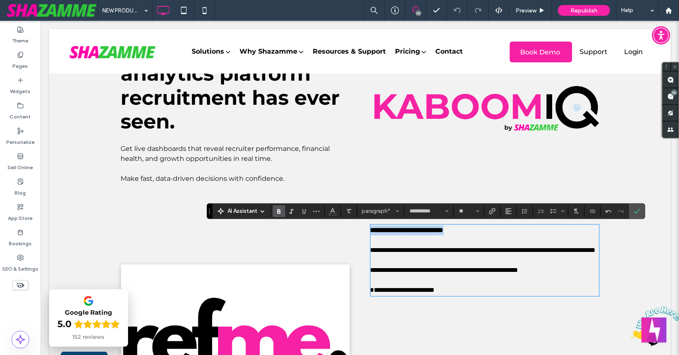
drag, startPoint x: 520, startPoint y: 229, endPoint x: 357, endPoint y: 232, distance: 163.0
click at [357, 232] on div "**********" at bounding box center [359, 144] width 499 height 584
click at [387, 211] on span "paragraph*" at bounding box center [378, 211] width 32 height 6
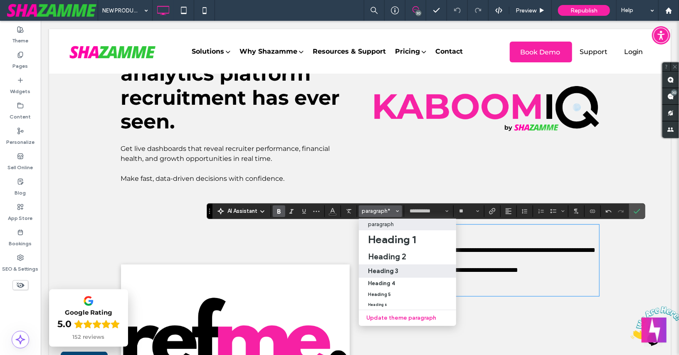
click at [390, 270] on h3 "Heading 3" at bounding box center [383, 271] width 30 height 8
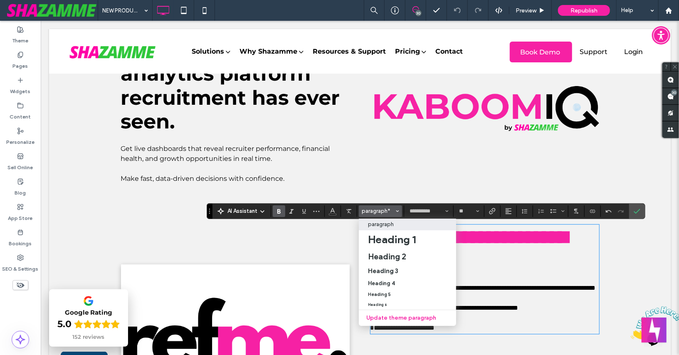
type input "**"
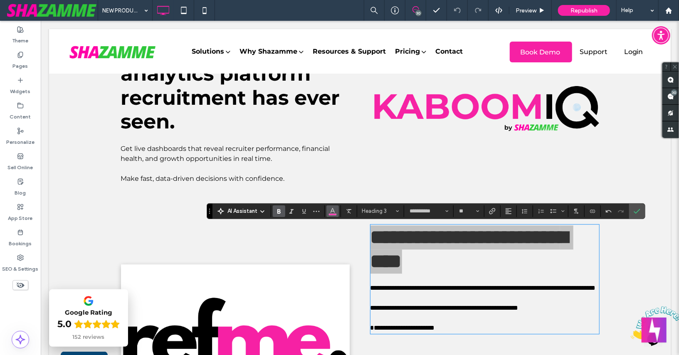
click at [328, 212] on button "Color" at bounding box center [332, 211] width 12 height 12
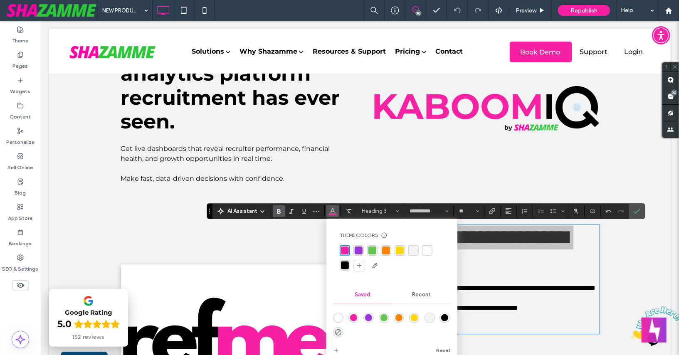
click at [344, 264] on div "rgba(0, 0, 0, 1)" at bounding box center [345, 265] width 8 height 8
click at [634, 212] on use "Confirm" at bounding box center [637, 211] width 7 height 5
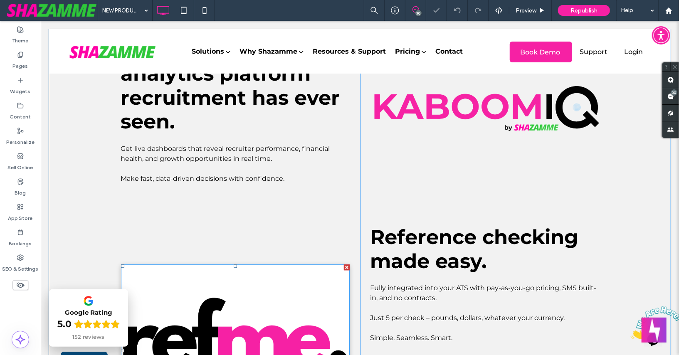
click at [343, 289] on img at bounding box center [235, 350] width 229 height 172
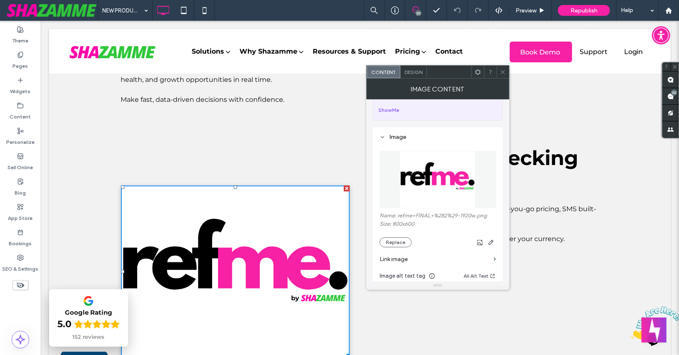
scroll to position [69, 0]
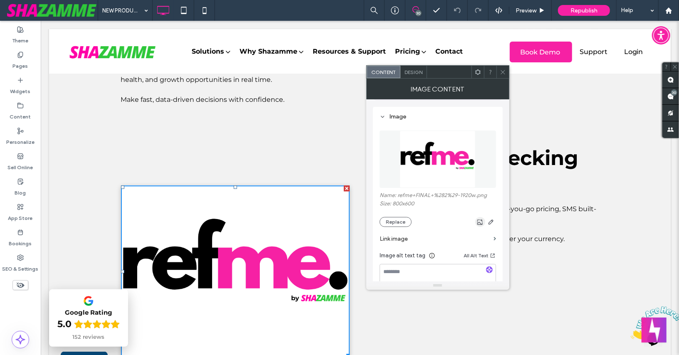
click at [478, 220] on icon "button" at bounding box center [480, 222] width 7 height 7
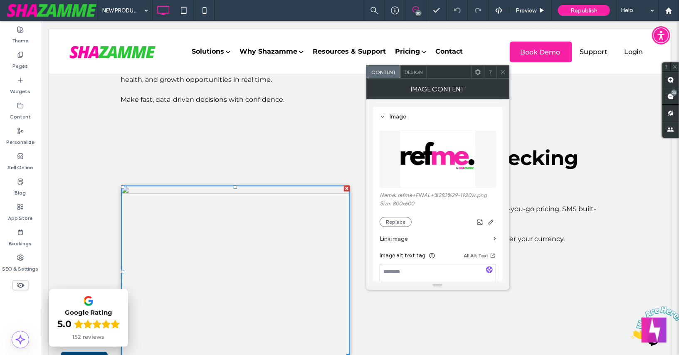
click at [411, 71] on span "Design" at bounding box center [413, 72] width 18 height 6
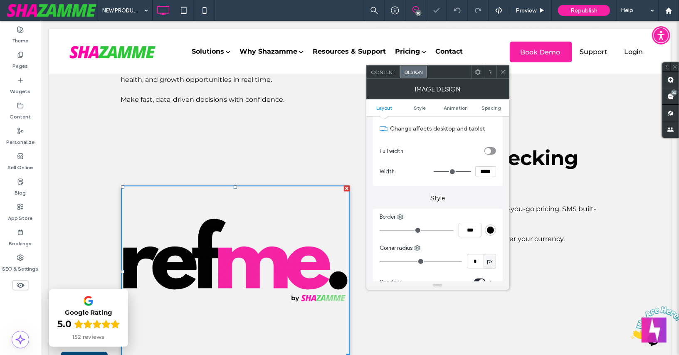
scroll to position [158, 0]
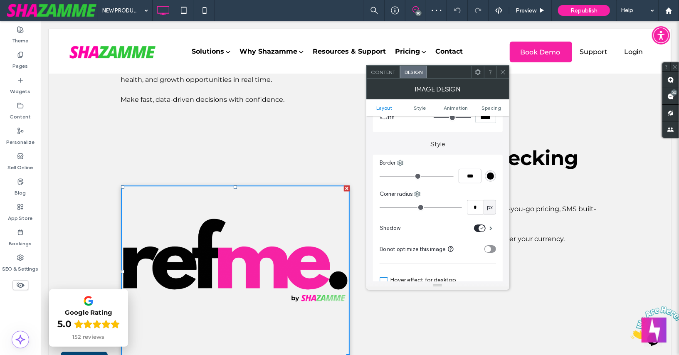
click at [483, 229] on div "toggle" at bounding box center [481, 228] width 6 height 6
click at [501, 69] on icon at bounding box center [503, 72] width 6 height 6
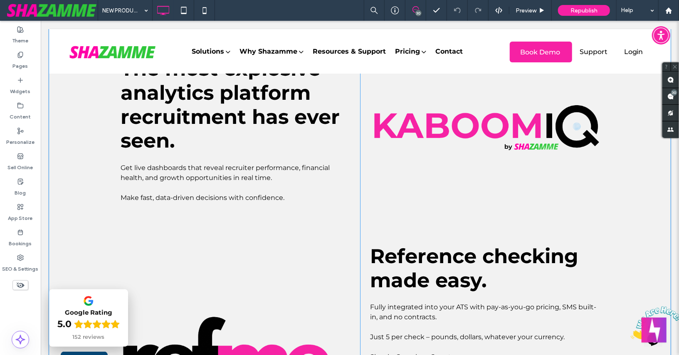
scroll to position [1233, 0]
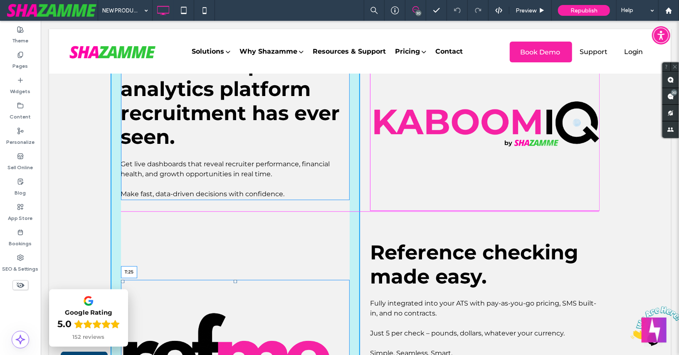
drag, startPoint x: 235, startPoint y: 282, endPoint x: 229, endPoint y: 213, distance: 68.8
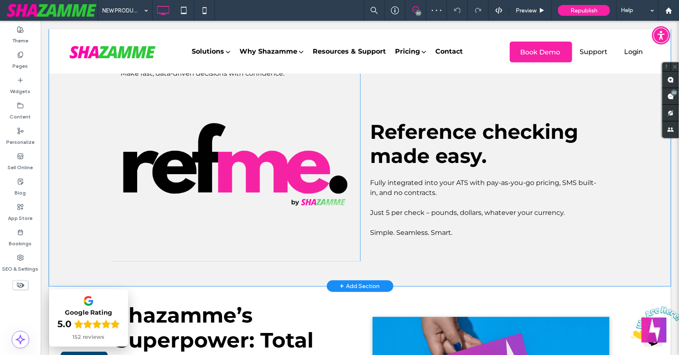
scroll to position [1366, 0]
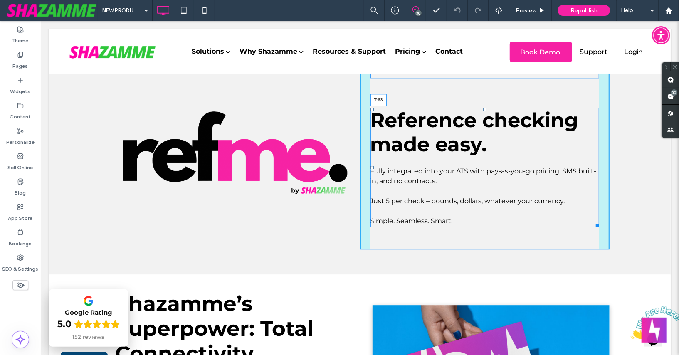
click at [482, 107] on div "Reference checking made easy. Fully integrated into your ATS with pay-as-you-go…" at bounding box center [484, 166] width 229 height 119
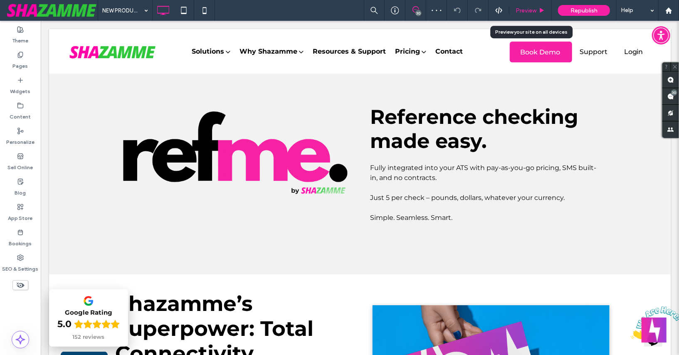
click at [525, 12] on span "Preview" at bounding box center [525, 10] width 21 height 7
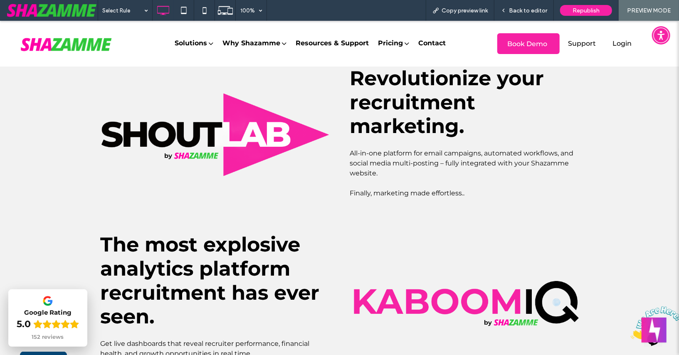
scroll to position [1002, 0]
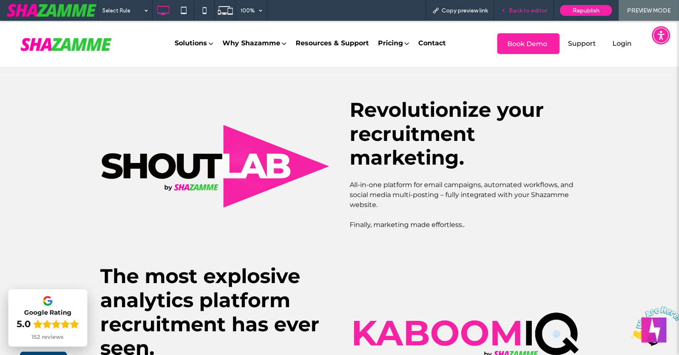
click at [521, 9] on span "Back to editor" at bounding box center [528, 10] width 38 height 7
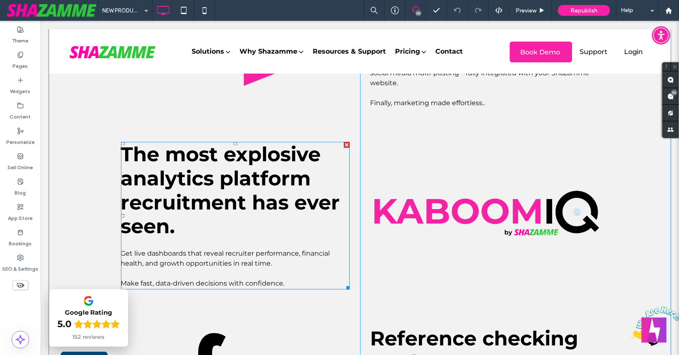
scroll to position [1142, 0]
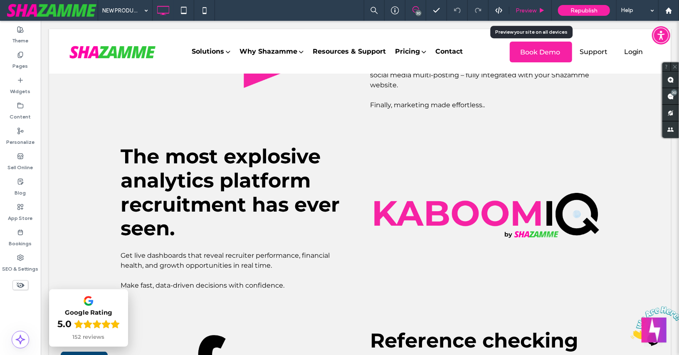
click at [525, 9] on span "Preview" at bounding box center [525, 10] width 21 height 7
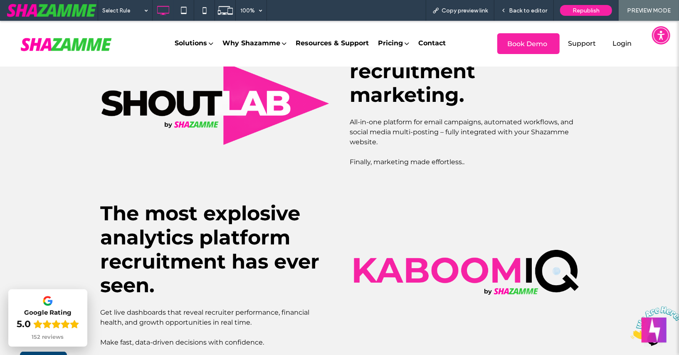
scroll to position [1067, 0]
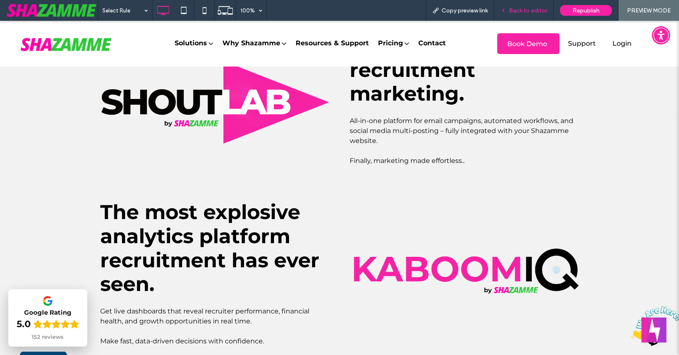
click at [528, 11] on span "Back to editor" at bounding box center [528, 10] width 38 height 7
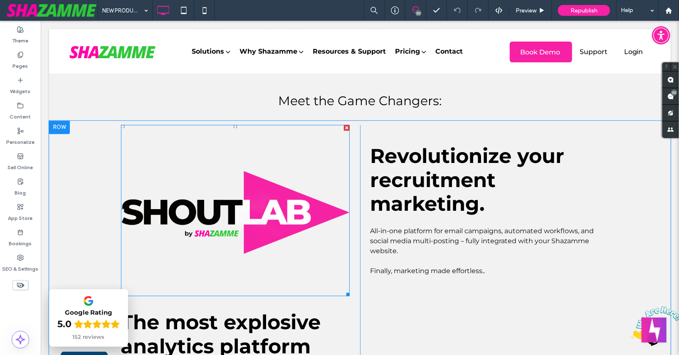
scroll to position [974, 0]
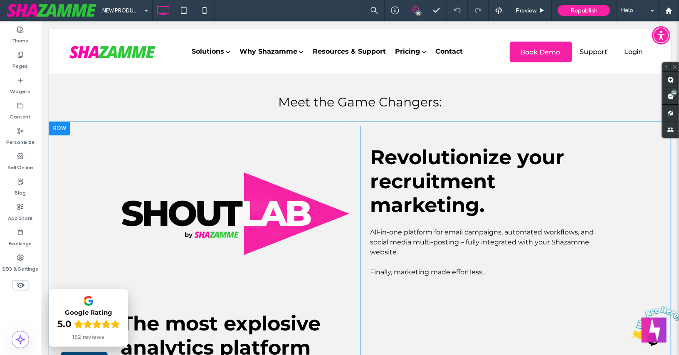
click at [63, 127] on div at bounding box center [59, 128] width 21 height 13
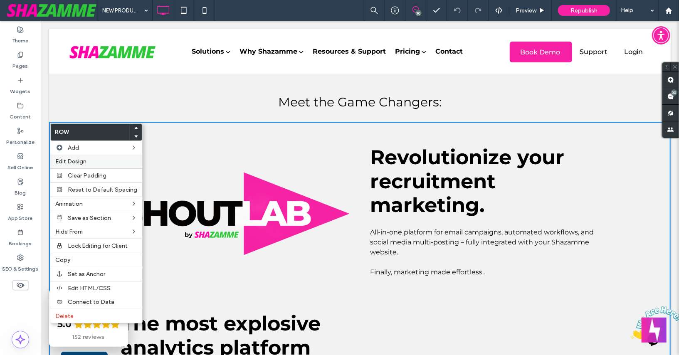
click at [72, 159] on span "Edit Design" at bounding box center [70, 161] width 31 height 7
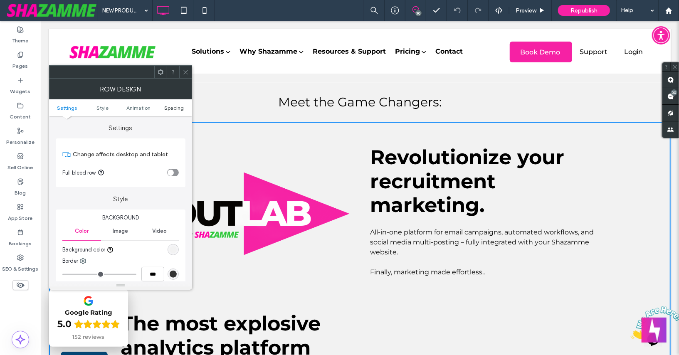
click at [170, 106] on span "Spacing" at bounding box center [174, 108] width 20 height 6
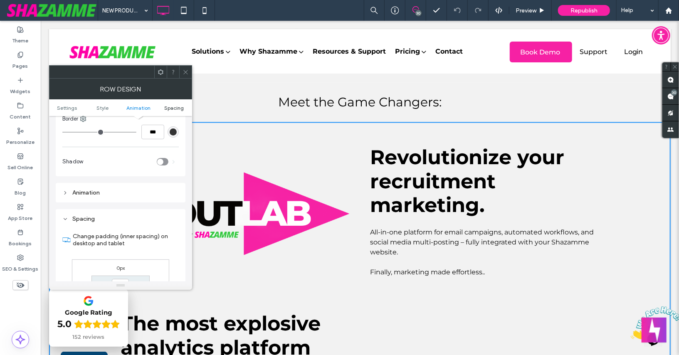
scroll to position [228, 0]
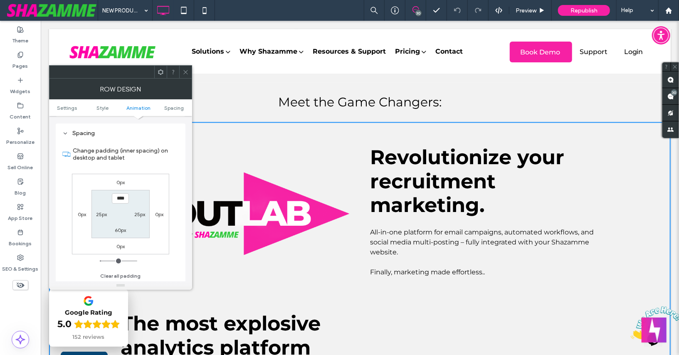
click at [102, 213] on label "25px" at bounding box center [101, 214] width 11 height 6
type input "**"
type input "*"
type input "***"
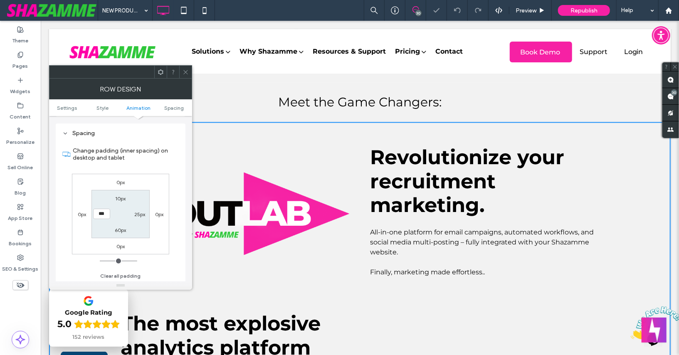
click at [104, 226] on section "10px 25px 60px ***" at bounding box center [120, 214] width 58 height 48
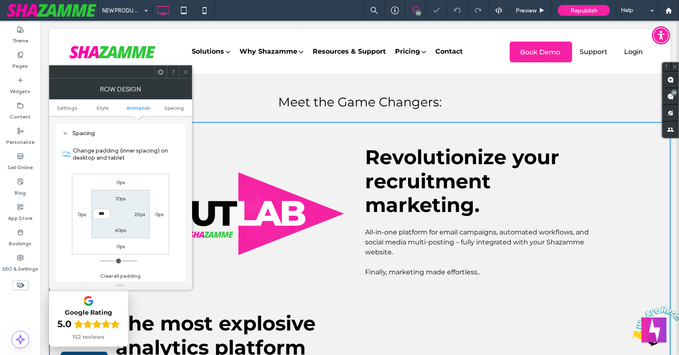
click at [141, 213] on label "25px" at bounding box center [139, 214] width 11 height 6
type input "**"
type input "*"
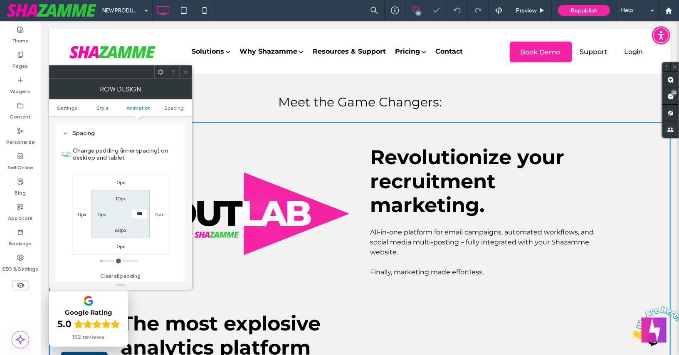
click at [137, 224] on section "10px *** 60px 0px" at bounding box center [120, 214] width 58 height 48
click at [139, 214] on input "***" at bounding box center [139, 214] width 17 height 10
type input "**"
type input "****"
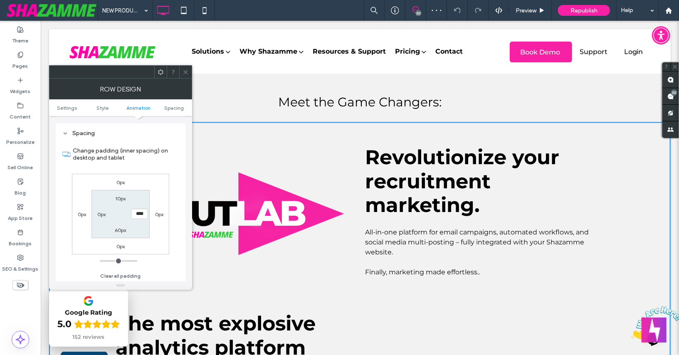
click at [99, 213] on label "0px" at bounding box center [101, 214] width 8 height 6
type input "*"
type input "**"
type input "****"
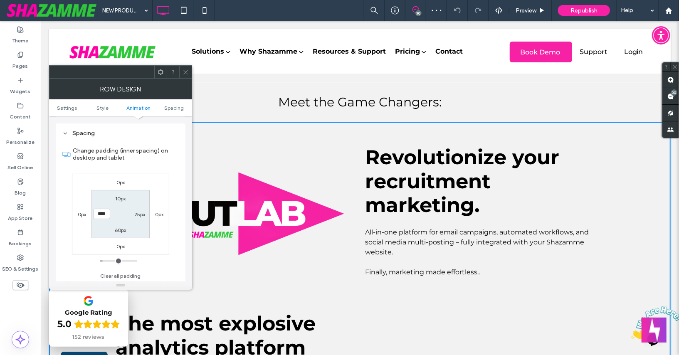
drag, startPoint x: 103, startPoint y: 224, endPoint x: 109, endPoint y: 202, distance: 22.8
click at [104, 222] on section "10px 25px 60px ****" at bounding box center [120, 214] width 58 height 48
click at [187, 69] on icon at bounding box center [185, 72] width 6 height 6
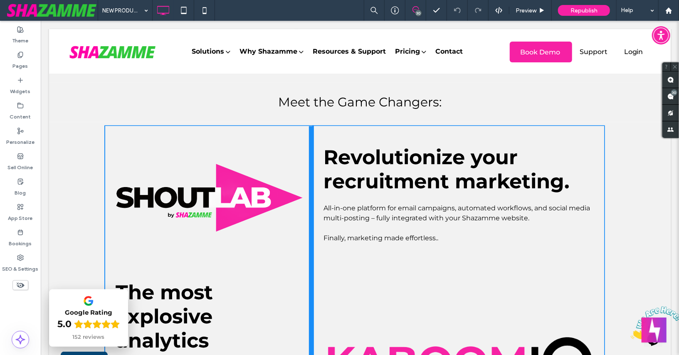
drag, startPoint x: 354, startPoint y: 197, endPoint x: 313, endPoint y: 195, distance: 41.2
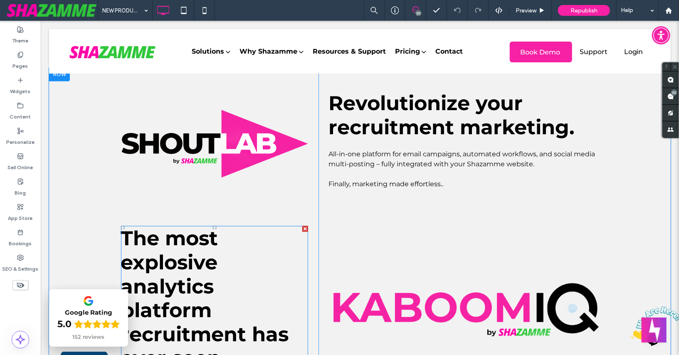
scroll to position [957, 0]
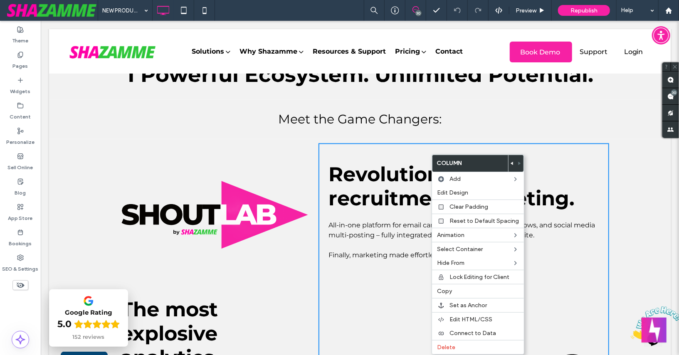
click at [300, 135] on div "Meet the Game Changers: Click To Paste Row + Add Section" at bounding box center [359, 118] width 621 height 39
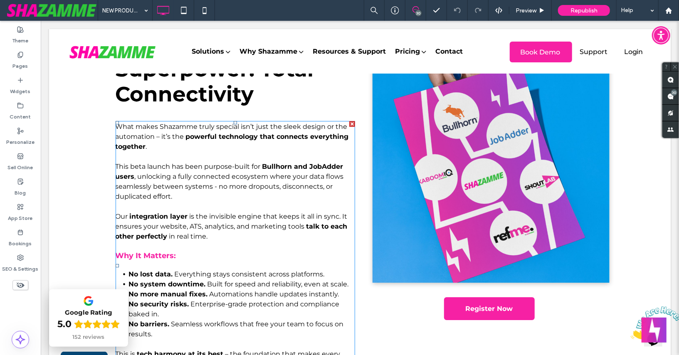
scroll to position [1611, 0]
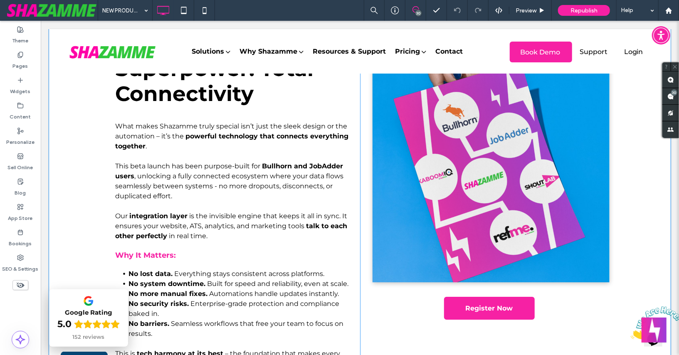
click at [363, 291] on div "Register Now Click To Paste" at bounding box center [484, 217] width 249 height 402
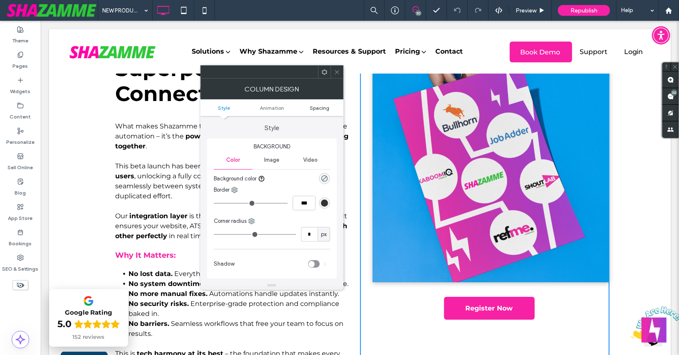
click at [326, 109] on span "Spacing" at bounding box center [320, 108] width 20 height 6
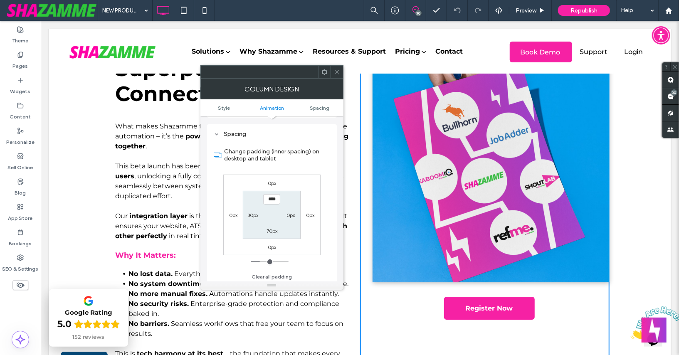
scroll to position [188, 0]
click at [254, 214] on label "30px" at bounding box center [252, 214] width 11 height 6
type input "**"
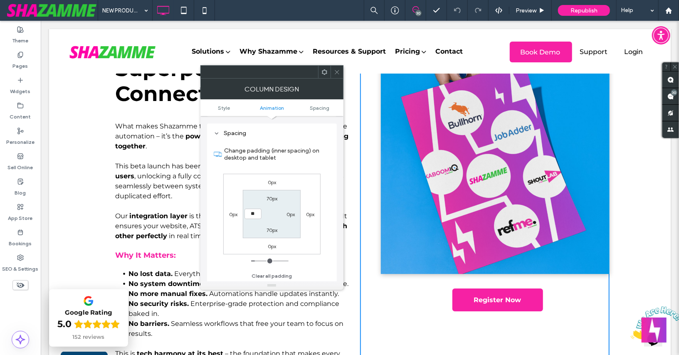
type input "**"
type input "****"
click at [244, 224] on section "70px 0px 70px ****" at bounding box center [272, 214] width 58 height 48
click at [336, 71] on icon at bounding box center [337, 72] width 6 height 6
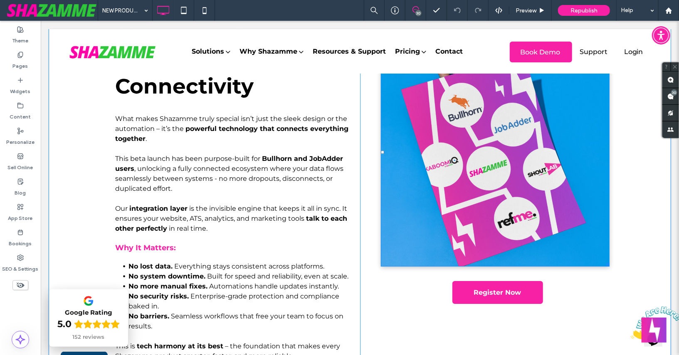
scroll to position [1630, 0]
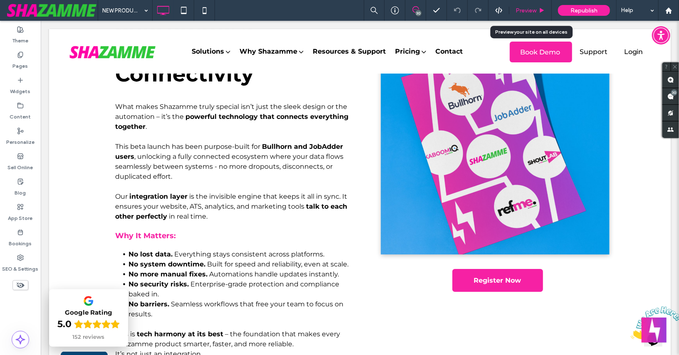
click at [533, 9] on span "Preview" at bounding box center [525, 10] width 21 height 7
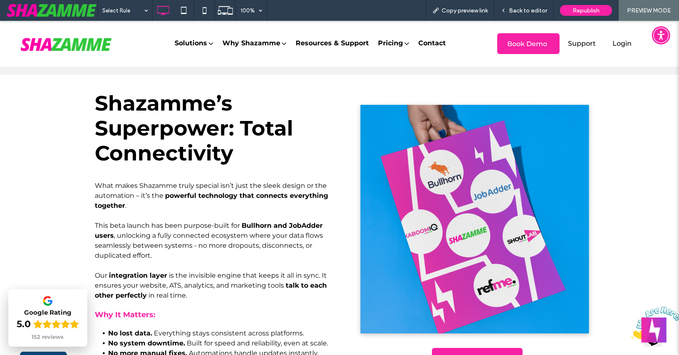
scroll to position [1558, 0]
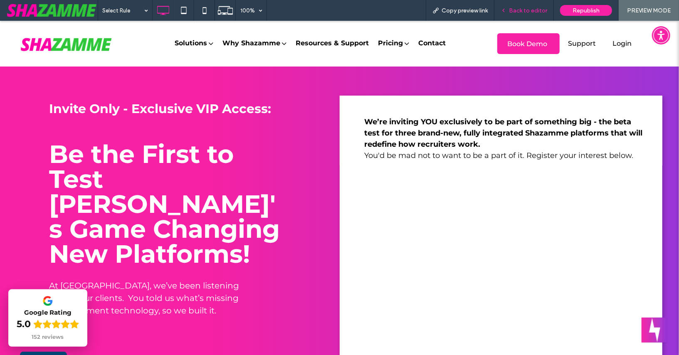
click at [535, 6] on div "Back to editor" at bounding box center [523, 10] width 59 height 21
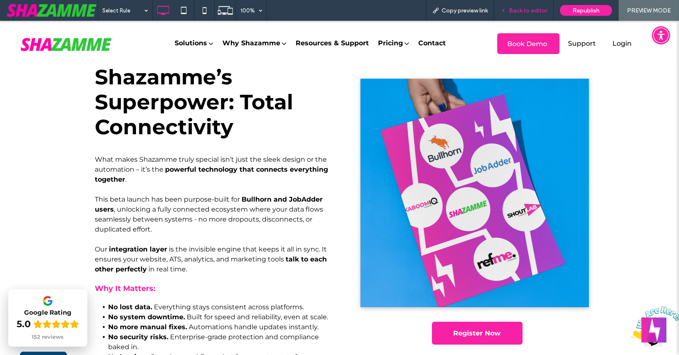
click at [534, 10] on span "Back to editor" at bounding box center [528, 10] width 38 height 7
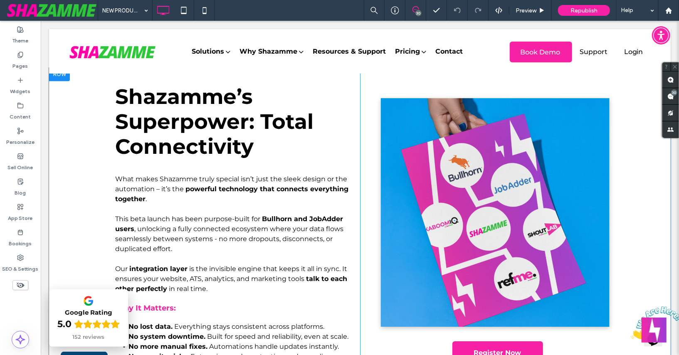
scroll to position [1569, 0]
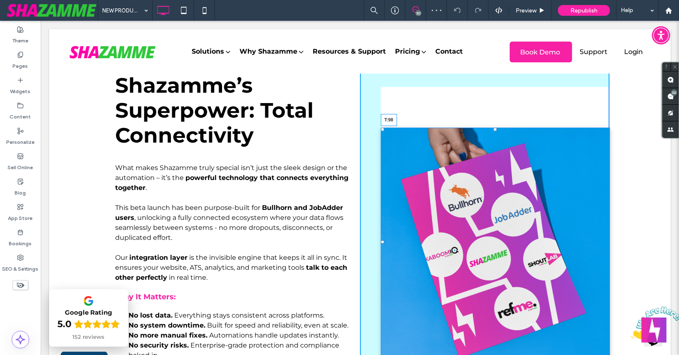
drag, startPoint x: 494, startPoint y: 89, endPoint x: 495, endPoint y: 130, distance: 41.2
click at [495, 130] on div at bounding box center [494, 128] width 3 height 3
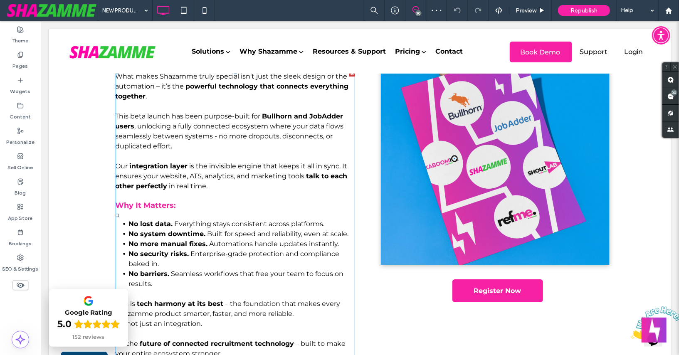
scroll to position [1651, 0]
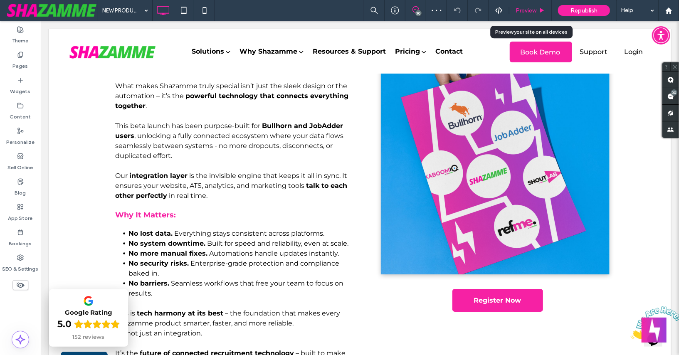
click at [528, 10] on span "Preview" at bounding box center [525, 10] width 21 height 7
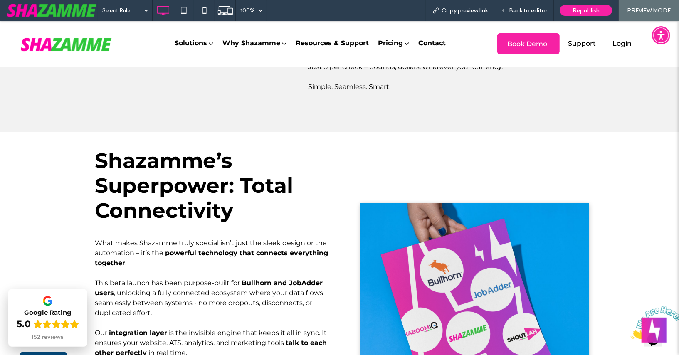
scroll to position [1469, 0]
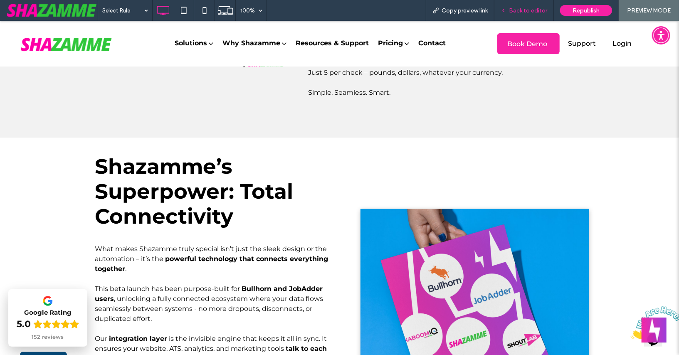
click at [529, 11] on span "Back to editor" at bounding box center [528, 10] width 38 height 7
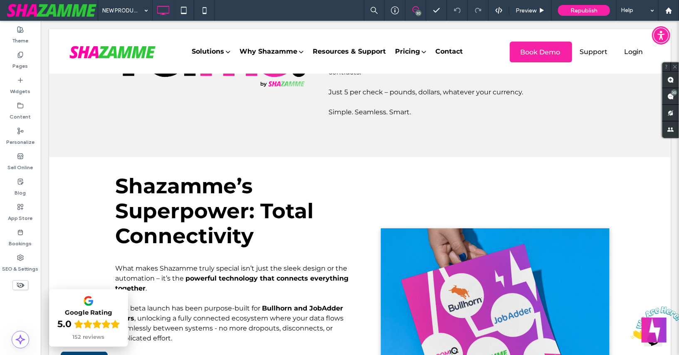
scroll to position [1480, 0]
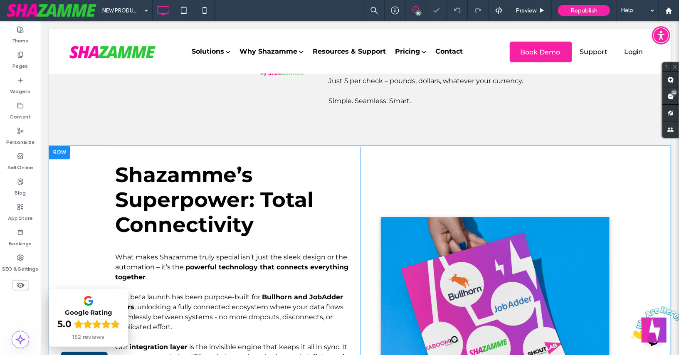
click at [62, 159] on div at bounding box center [59, 151] width 21 height 13
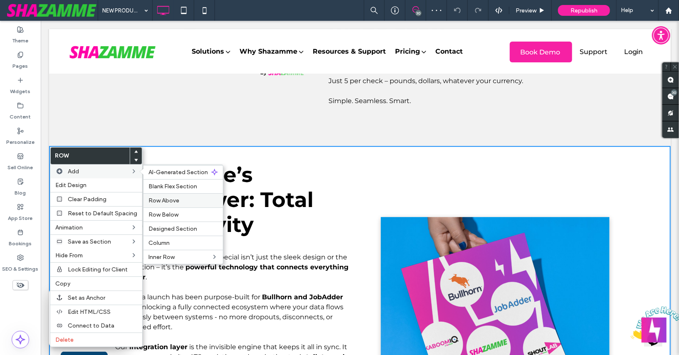
click at [168, 201] on span "Row Above" at bounding box center [163, 200] width 31 height 7
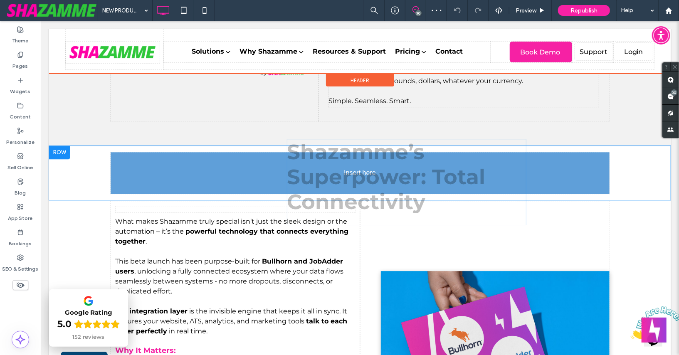
drag, startPoint x: 170, startPoint y: 241, endPoint x: 314, endPoint y: 164, distance: 162.9
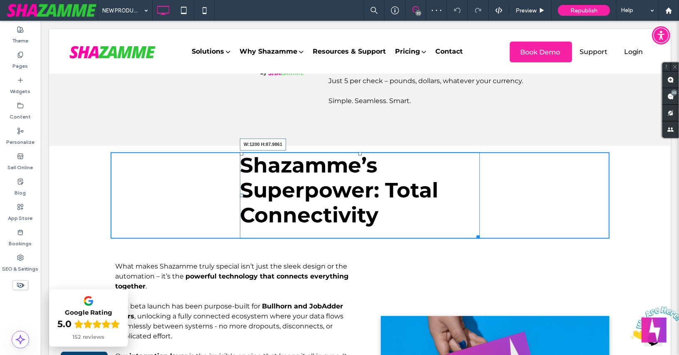
drag, startPoint x: 477, startPoint y: 237, endPoint x: 658, endPoint y: 256, distance: 181.4
click at [619, 237] on div "Click To Paste Revolutionize Your Recruitment Marketing with AI – Your Ultimate…" at bounding box center [359, 86] width 621 height 3075
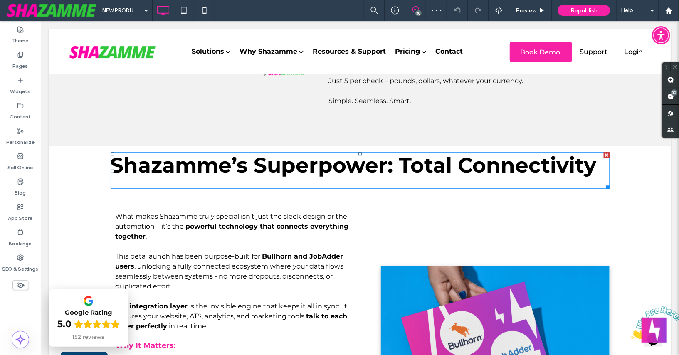
click at [119, 163] on span "Shazamme’s Superpower: Total Connectivity" at bounding box center [353, 164] width 486 height 25
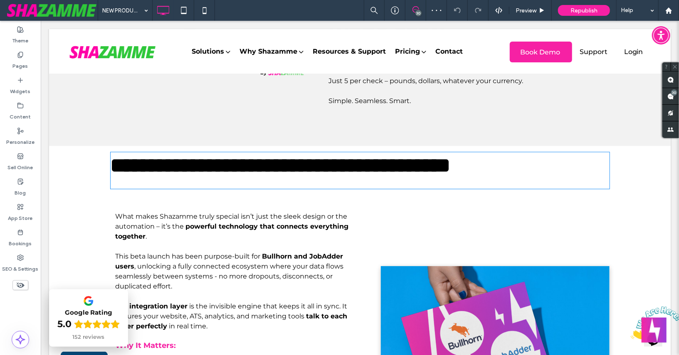
click at [119, 163] on span "**********" at bounding box center [280, 165] width 340 height 20
type input "**********"
type input "**"
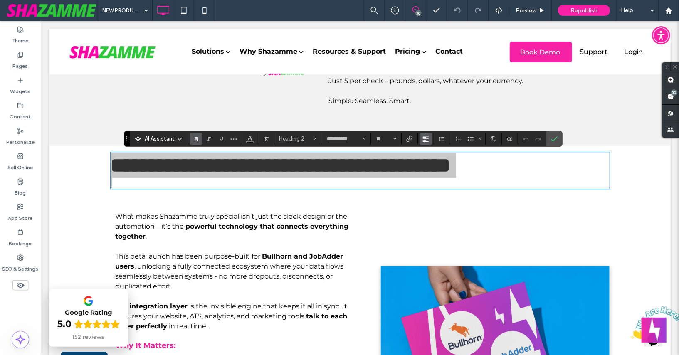
click at [423, 141] on use "Alignment" at bounding box center [426, 139] width 6 height 6
click at [429, 162] on icon "ui.textEditor.alignment.center" at bounding box center [432, 164] width 7 height 7
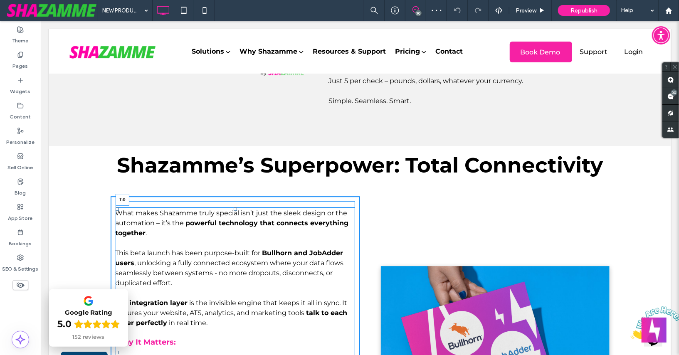
drag, startPoint x: 234, startPoint y: 212, endPoint x: 234, endPoint y: 199, distance: 13.7
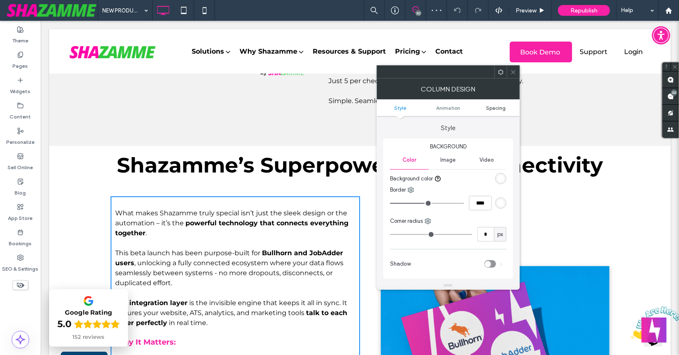
click at [490, 107] on span "Spacing" at bounding box center [496, 108] width 20 height 6
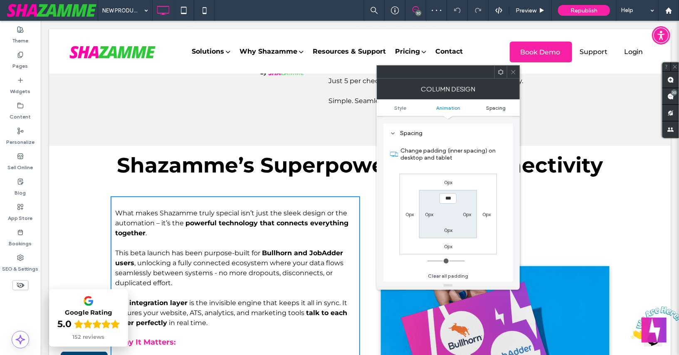
scroll to position [188, 0]
click at [512, 74] on icon at bounding box center [513, 72] width 6 height 6
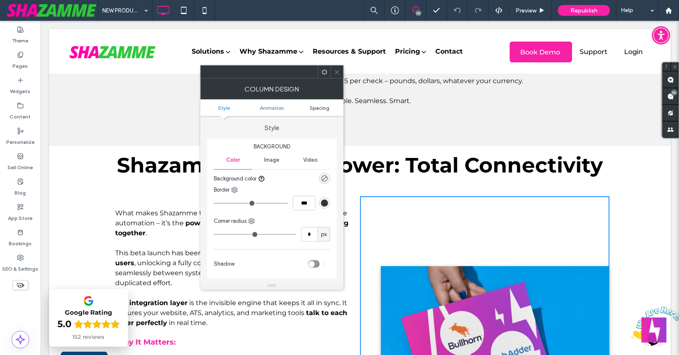
click at [325, 109] on span "Spacing" at bounding box center [320, 108] width 20 height 6
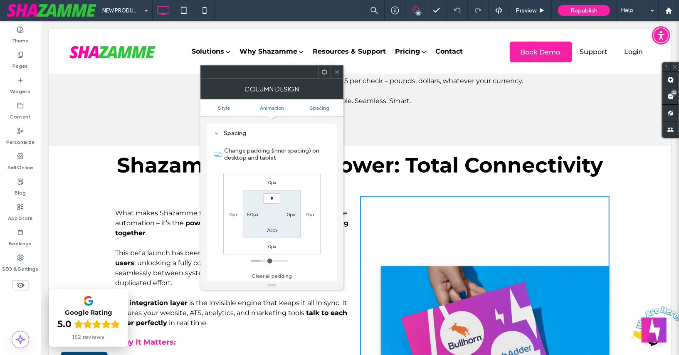
click at [271, 208] on section "* 0px 70px 50px" at bounding box center [272, 214] width 58 height 48
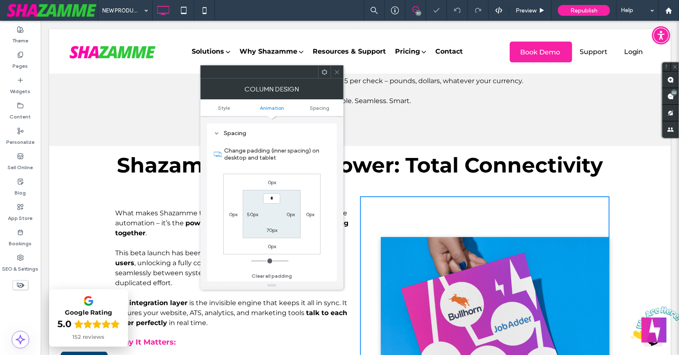
type input "***"
type input "*"
drag, startPoint x: 335, startPoint y: 71, endPoint x: 277, endPoint y: 96, distance: 63.2
click at [335, 71] on icon at bounding box center [337, 72] width 6 height 6
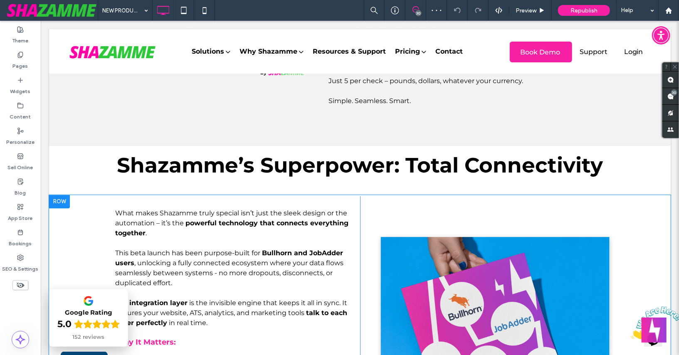
click at [61, 201] on div at bounding box center [59, 201] width 21 height 13
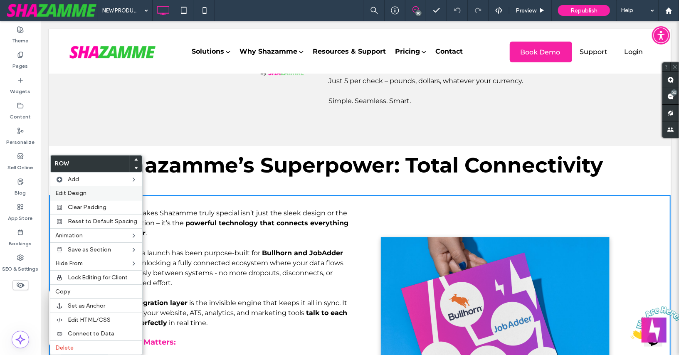
click at [79, 190] on span "Edit Design" at bounding box center [70, 193] width 31 height 7
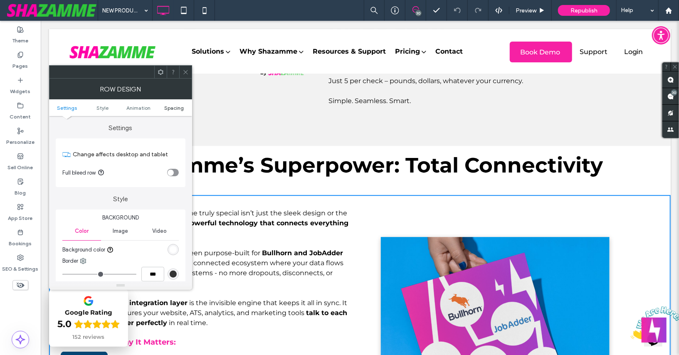
click at [178, 106] on span "Spacing" at bounding box center [174, 108] width 20 height 6
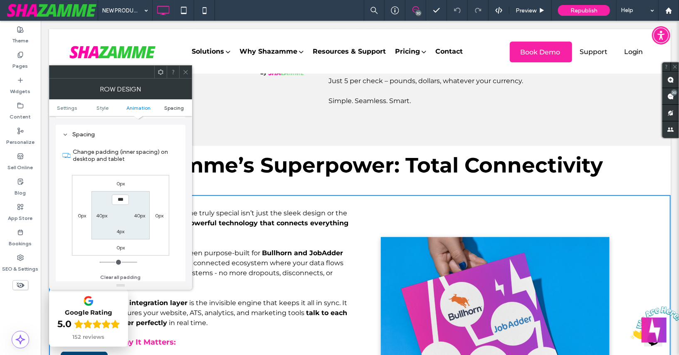
scroll to position [228, 0]
type input "***"
type input "*"
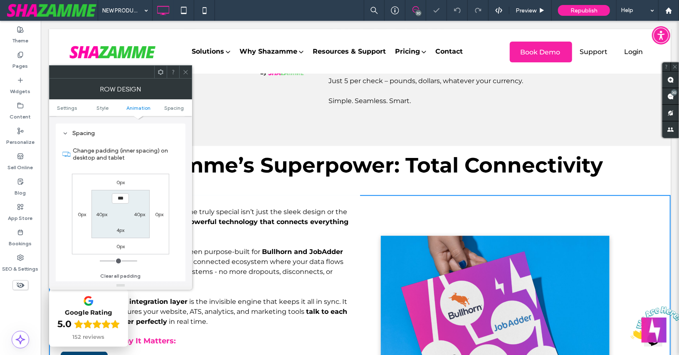
click at [142, 160] on label "Change padding (inner spacing) on desktop and tablet" at bounding box center [126, 154] width 106 height 22
click at [183, 71] on icon at bounding box center [185, 72] width 6 height 6
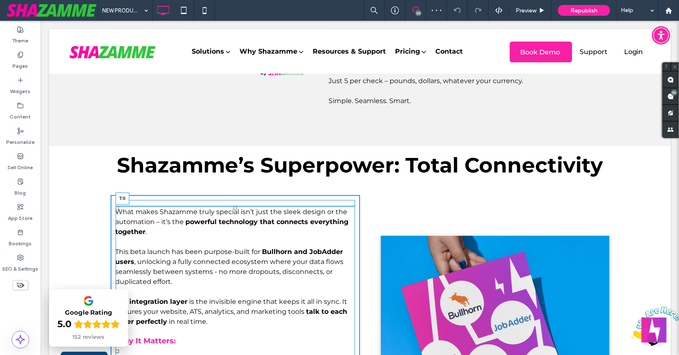
drag, startPoint x: 236, startPoint y: 201, endPoint x: 236, endPoint y: 197, distance: 4.6
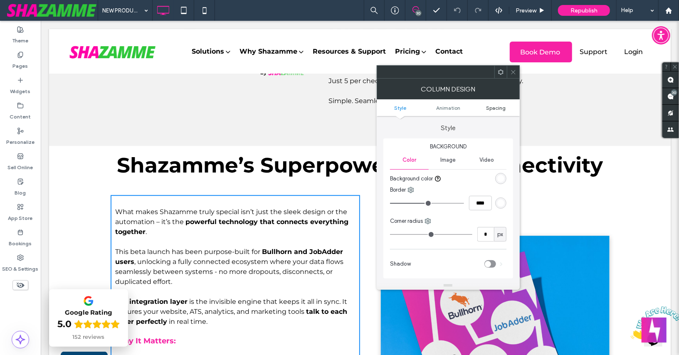
click at [503, 107] on span "Spacing" at bounding box center [496, 108] width 20 height 6
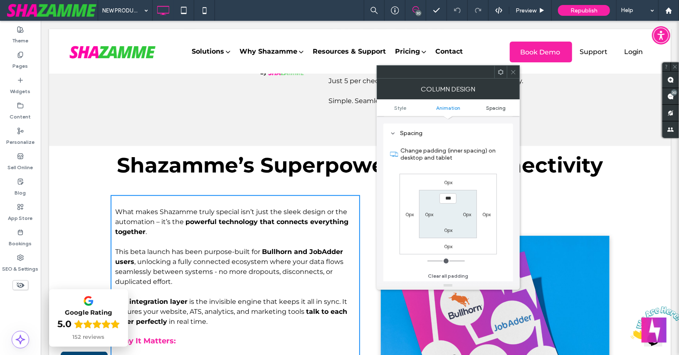
scroll to position [188, 0]
click at [513, 71] on use at bounding box center [513, 72] width 4 height 4
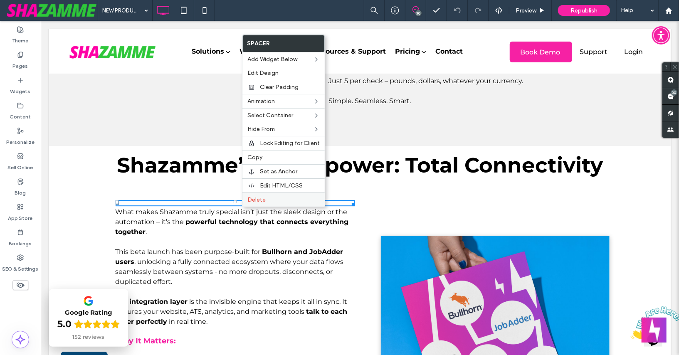
click at [251, 197] on span "Delete" at bounding box center [256, 199] width 18 height 7
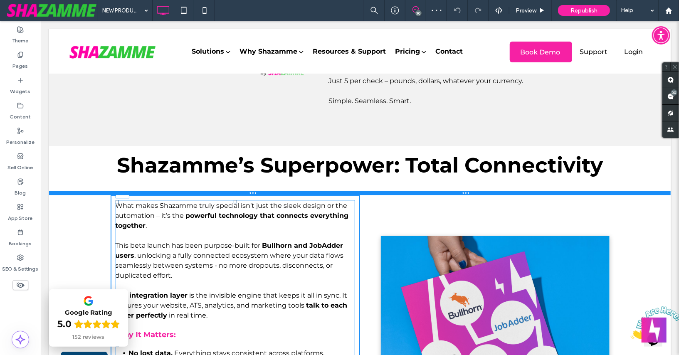
drag, startPoint x: 236, startPoint y: 201, endPoint x: 237, endPoint y: 195, distance: 6.7
click at [237, 195] on div "Click To Paste Revolutionize Your Recruitment Marketing with AI – Your Ultimate…" at bounding box center [359, 46] width 621 height 2995
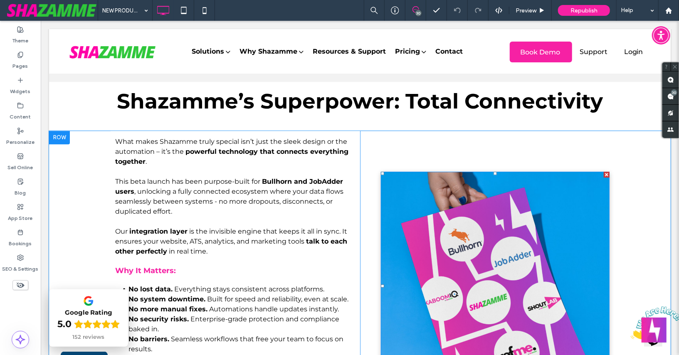
scroll to position [1542, 0]
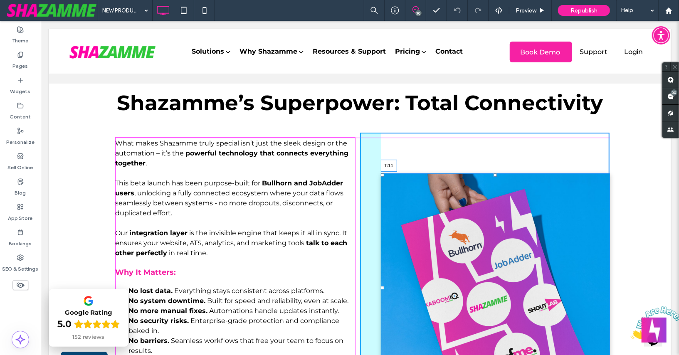
drag, startPoint x: 495, startPoint y: 175, endPoint x: 497, endPoint y: 138, distance: 37.1
click at [497, 173] on div "T:11" at bounding box center [494, 287] width 229 height 229
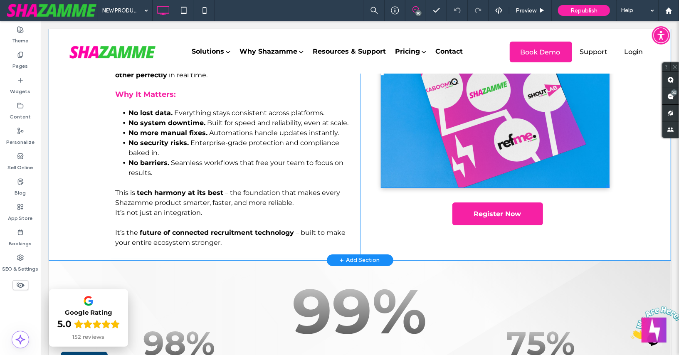
scroll to position [1736, 0]
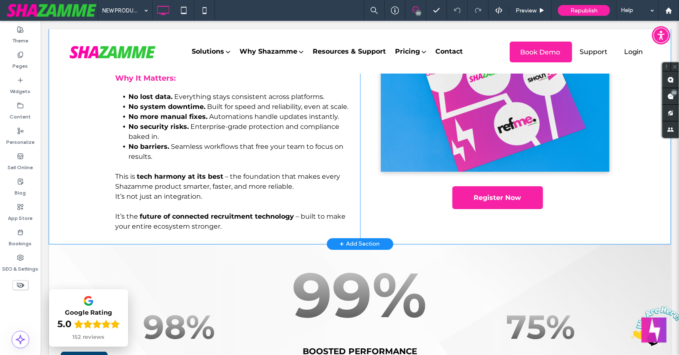
click at [143, 244] on div at bounding box center [359, 243] width 621 height 2
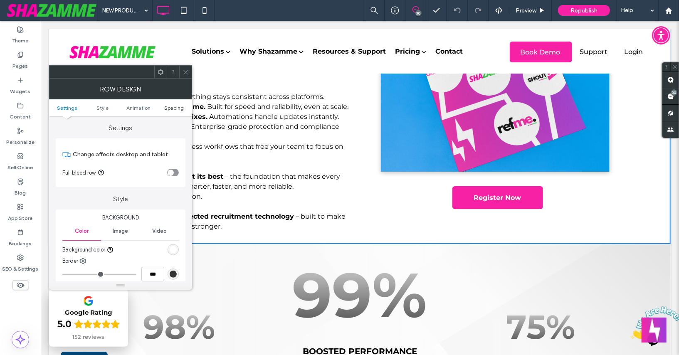
click at [177, 106] on span "Spacing" at bounding box center [174, 108] width 20 height 6
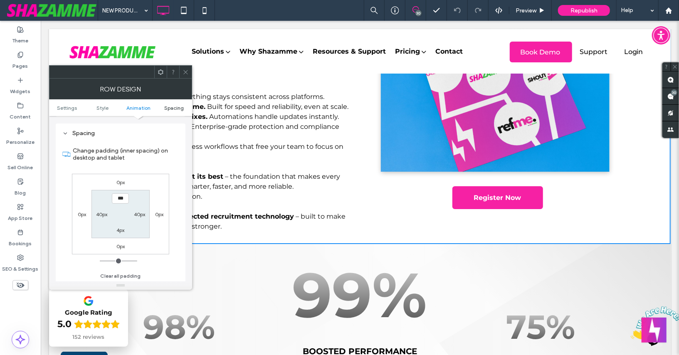
scroll to position [228, 0]
click at [120, 227] on label "4px" at bounding box center [120, 230] width 8 height 6
type input "*"
type input "**"
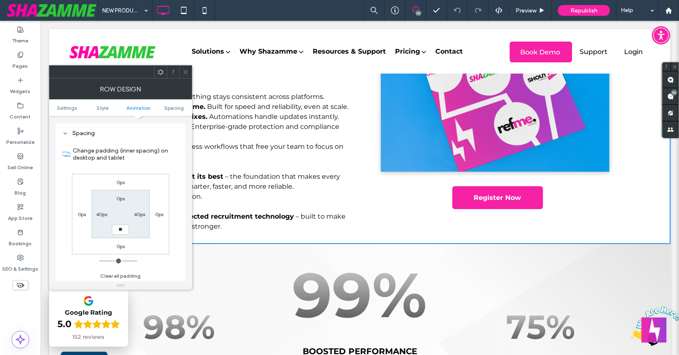
type input "****"
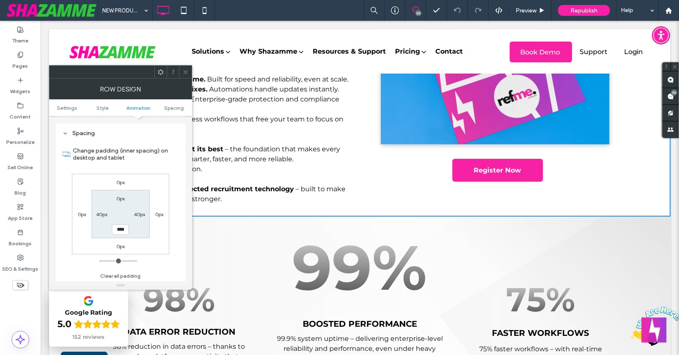
click at [104, 224] on section "0px 40px **** 40px" at bounding box center [120, 214] width 58 height 48
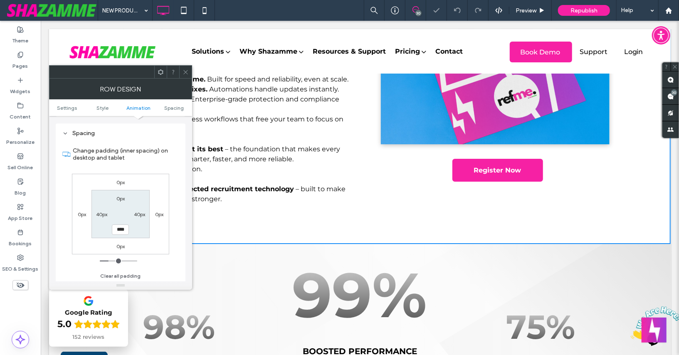
click at [187, 70] on use at bounding box center [185, 72] width 4 height 4
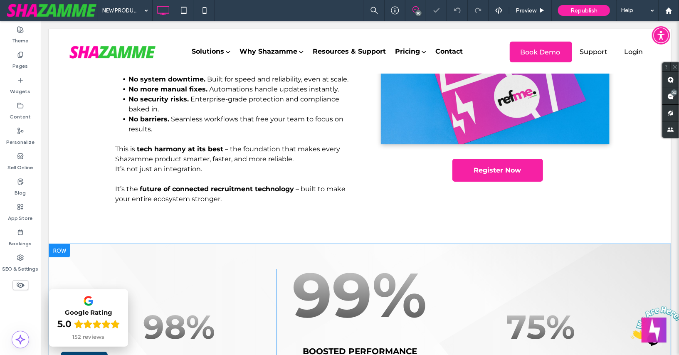
click at [208, 245] on div "98% Data error reduction 9 8% reduction in data errors – thanks to seamless pla…" at bounding box center [359, 341] width 621 height 194
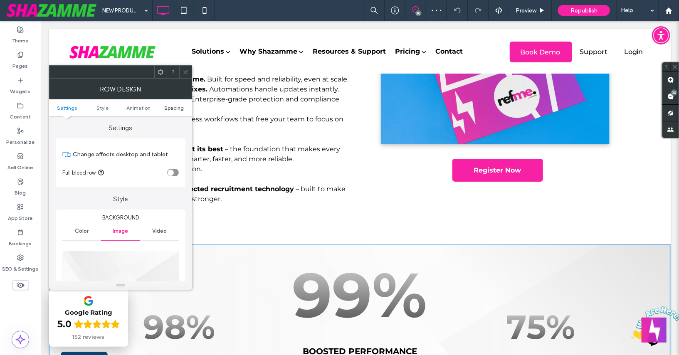
click at [176, 110] on span "Spacing" at bounding box center [174, 108] width 20 height 6
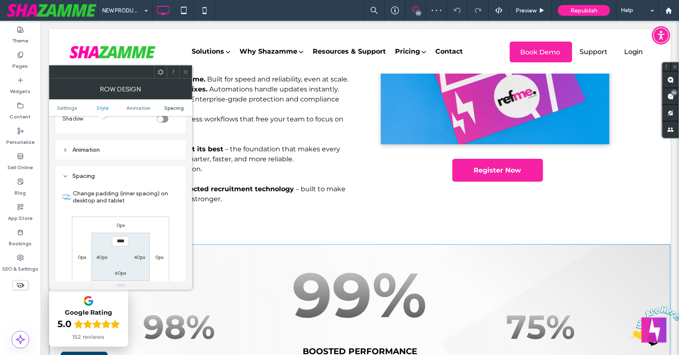
scroll to position [533, 0]
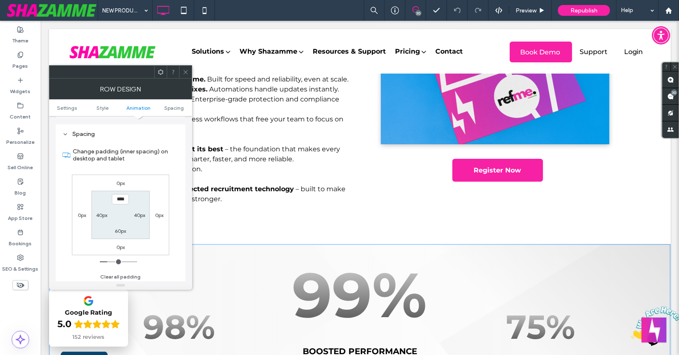
click at [185, 74] on icon at bounding box center [185, 72] width 6 height 6
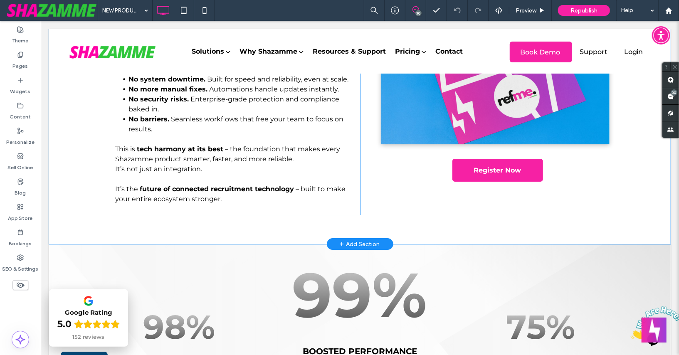
click at [166, 240] on div "What makes Shazamme truly special isn’t just the sleek design or the automation…" at bounding box center [359, 77] width 621 height 333
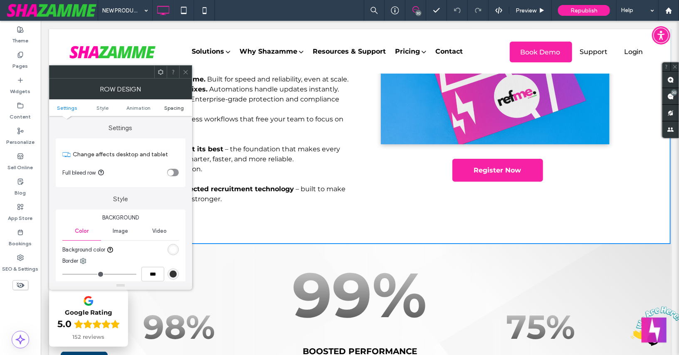
click at [175, 105] on span "Spacing" at bounding box center [174, 108] width 20 height 6
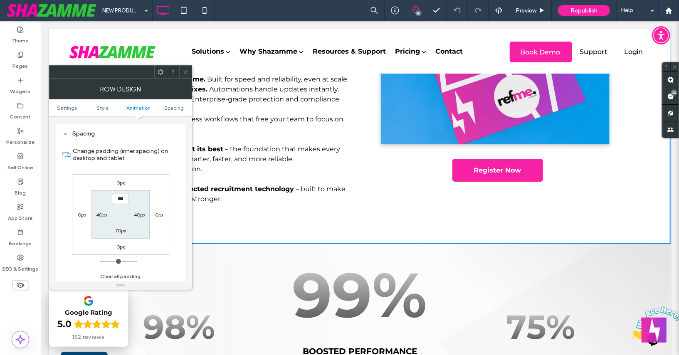
scroll to position [228, 0]
click at [119, 229] on label "70px" at bounding box center [120, 230] width 11 height 6
type input "**"
click at [154, 233] on div "0px 0px 0px 0px 0px 40px ** 40px" at bounding box center [120, 214] width 97 height 81
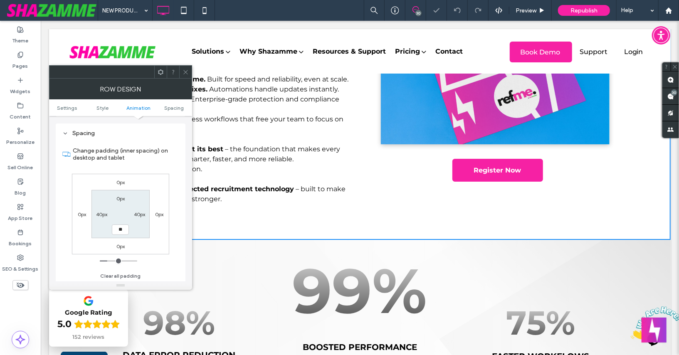
scroll to position [1760, 0]
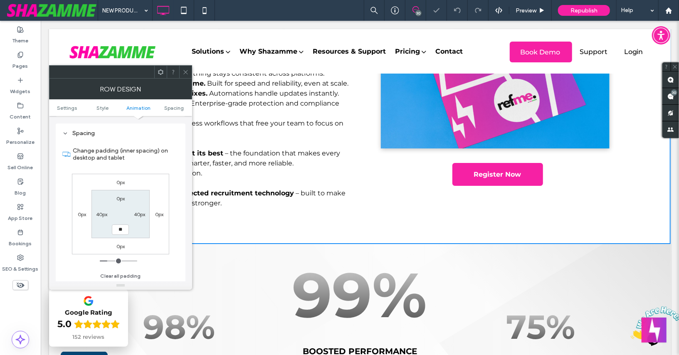
type input "**"
type input "****"
click at [186, 70] on icon at bounding box center [185, 72] width 6 height 6
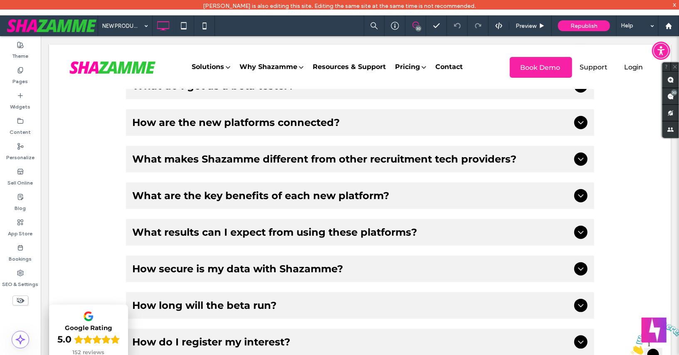
scroll to position [2598, 0]
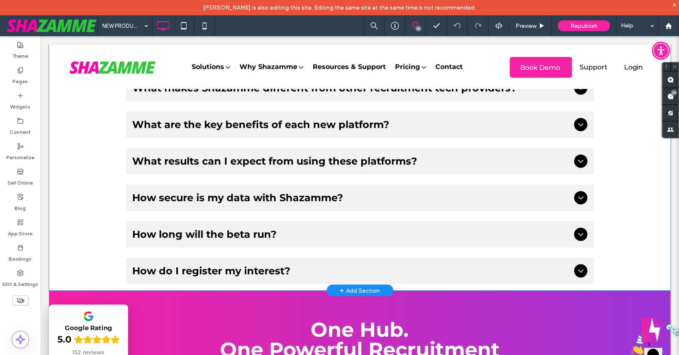
click at [614, 280] on div "What is the Shazamme Beta Program? The Beta Program is your chance to get early…" at bounding box center [359, 104] width 621 height 372
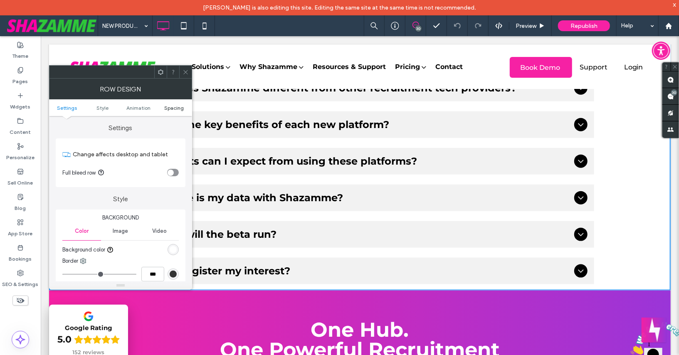
click at [176, 108] on span "Spacing" at bounding box center [174, 108] width 20 height 6
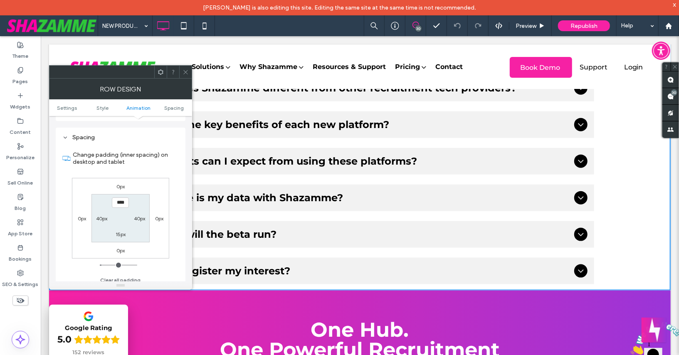
scroll to position [228, 0]
click at [120, 229] on label "15px" at bounding box center [121, 230] width 10 height 6
type input "**"
type input "****"
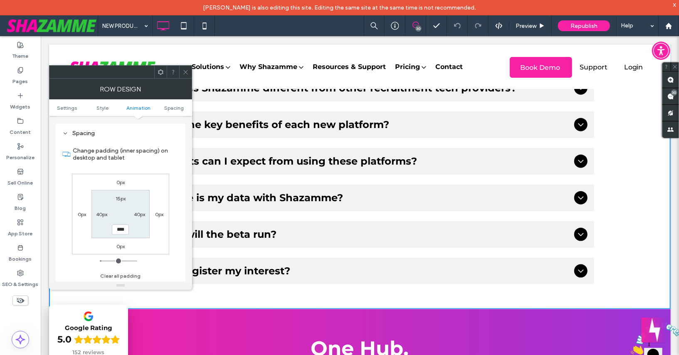
scroll to position [2617, 0]
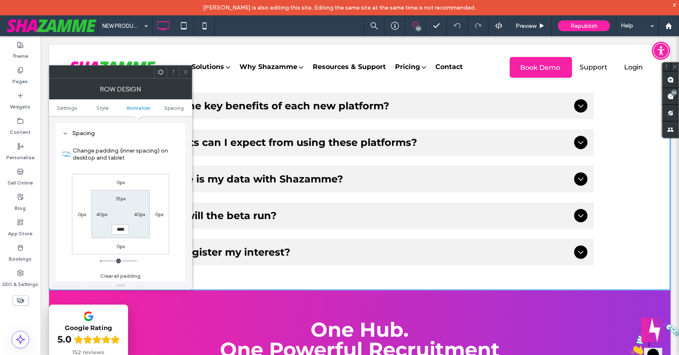
click at [136, 231] on section "15px 40px **** 40px" at bounding box center [120, 214] width 58 height 48
click at [187, 72] on icon at bounding box center [185, 72] width 6 height 6
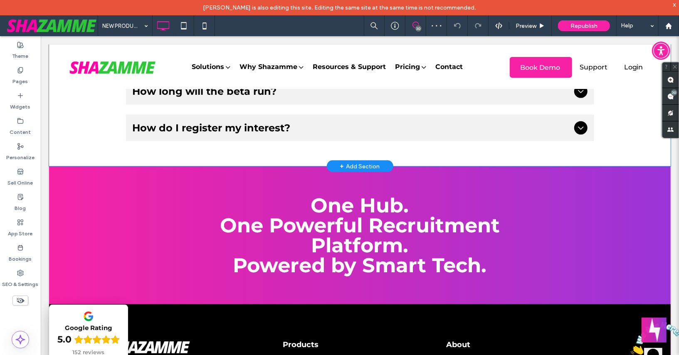
scroll to position [2745, 0]
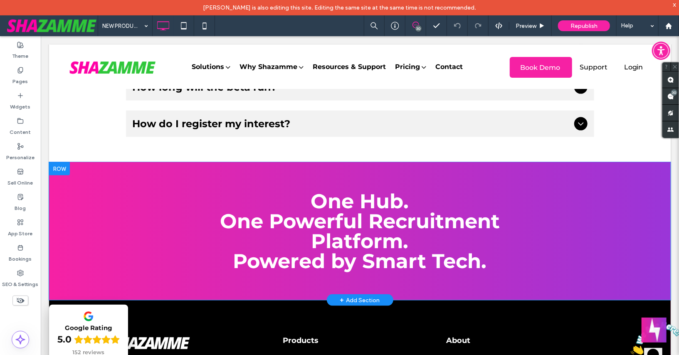
click at [362, 169] on div "One Hub. One Powerful Recruitment Platform. Powered by Smart Tech. Click To Pas…" at bounding box center [359, 231] width 621 height 138
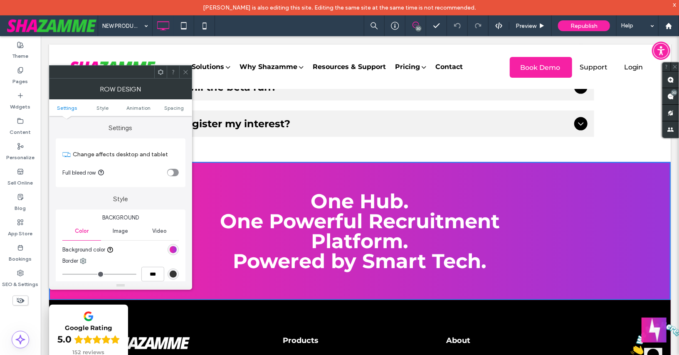
click at [174, 112] on ul "Settings Style Animation Spacing" at bounding box center [120, 107] width 143 height 17
click at [174, 108] on span "Spacing" at bounding box center [174, 108] width 20 height 6
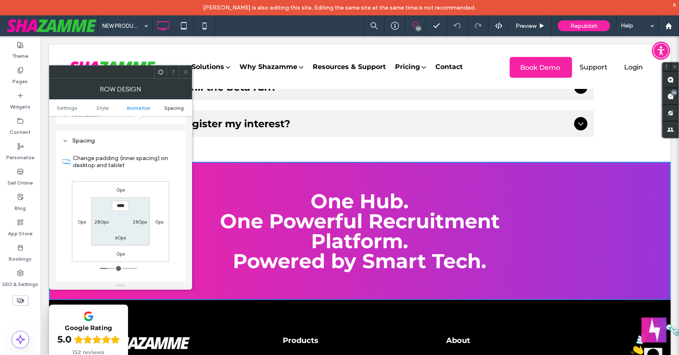
scroll to position [228, 0]
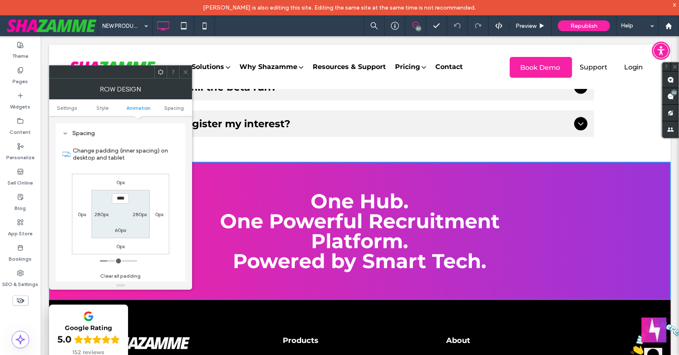
click at [189, 69] on div at bounding box center [185, 72] width 12 height 12
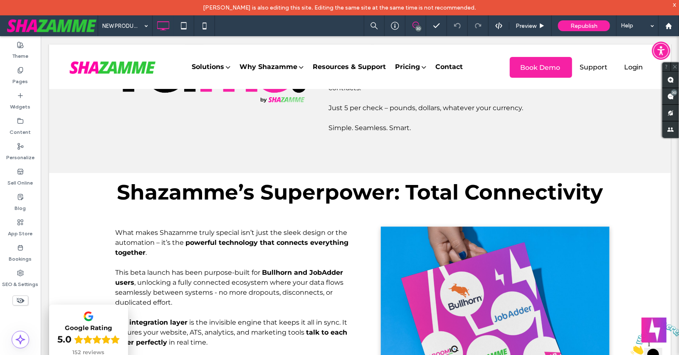
scroll to position [1469, 0]
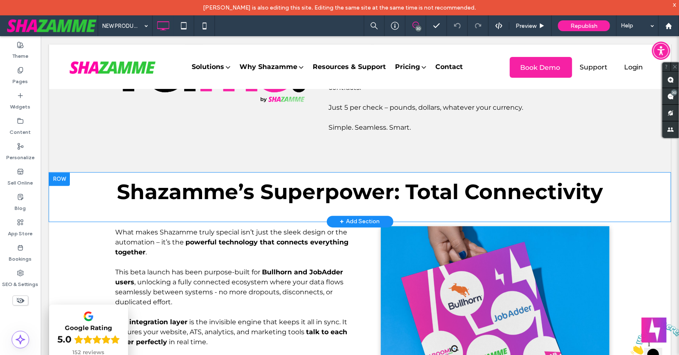
click at [316, 174] on div "Click To Paste Click To Paste Shazamme’s Superpower: Total Connectivity Row + A…" at bounding box center [359, 196] width 621 height 49
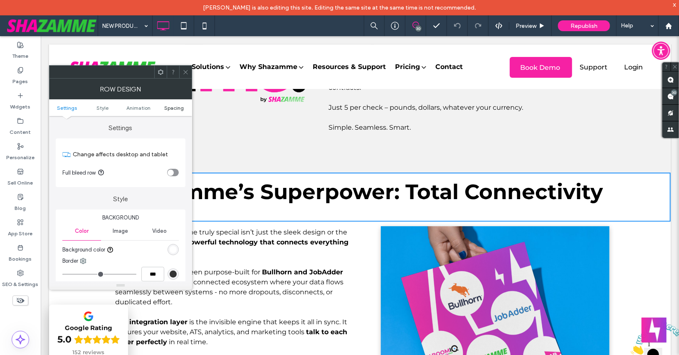
click at [180, 108] on span "Spacing" at bounding box center [174, 108] width 20 height 6
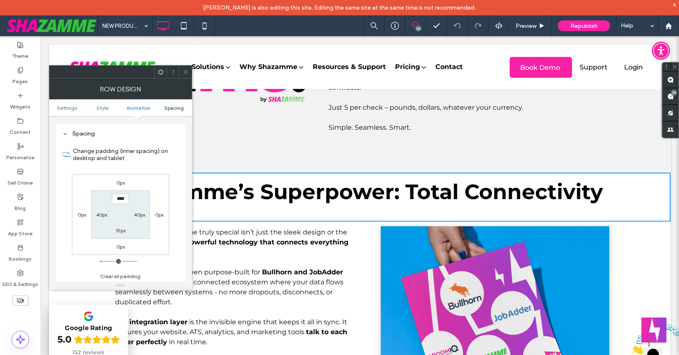
scroll to position [228, 0]
type input "****"
type input "**"
click at [107, 163] on label "Change padding (inner spacing) on desktop and tablet" at bounding box center [126, 154] width 106 height 22
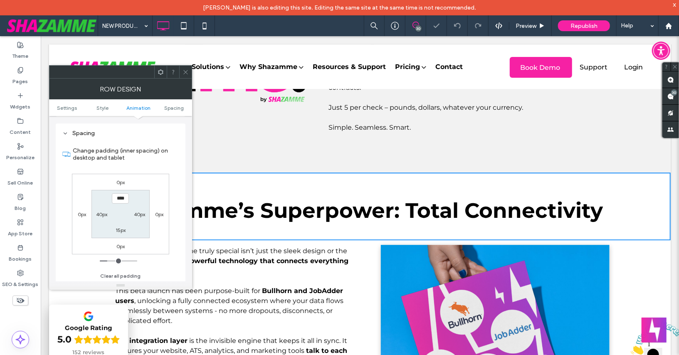
click at [187, 72] on icon at bounding box center [185, 72] width 6 height 6
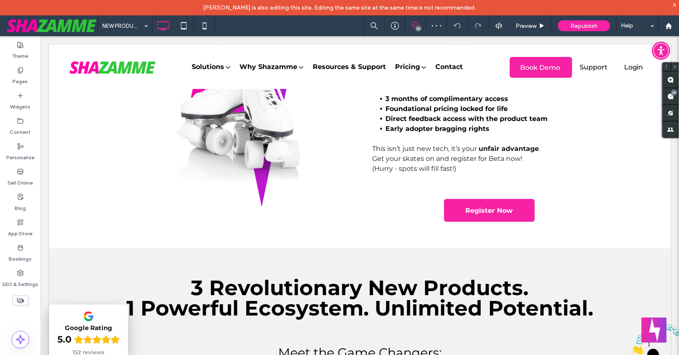
scroll to position [739, 0]
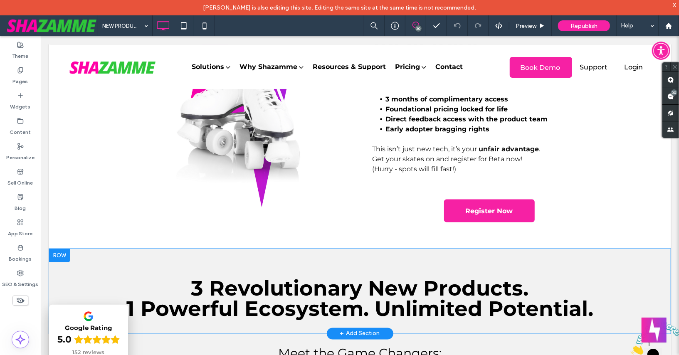
click at [250, 252] on div "3 Revolutionary New Products. 1 Powerful Ecosystem. Unlimited Potential. Click …" at bounding box center [359, 291] width 621 height 85
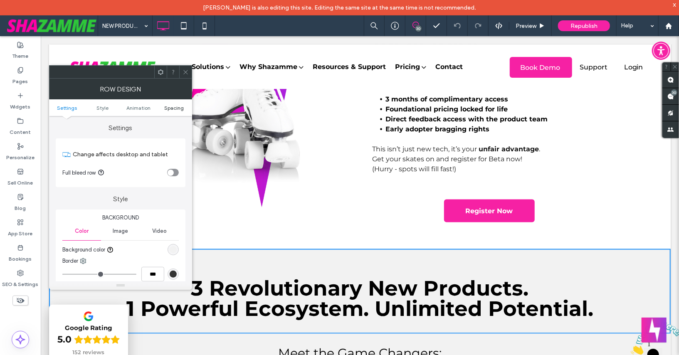
click at [170, 107] on span "Spacing" at bounding box center [174, 108] width 20 height 6
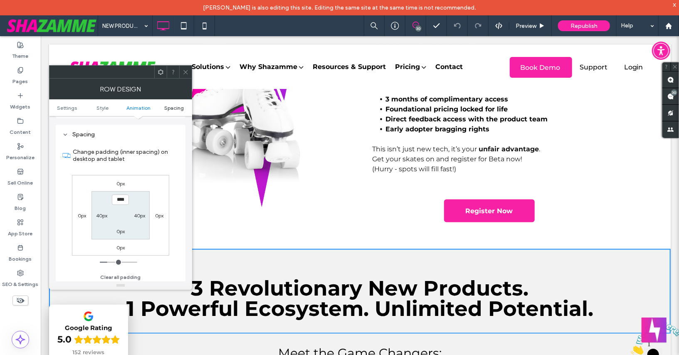
scroll to position [228, 0]
click at [184, 66] on span at bounding box center [185, 72] width 6 height 12
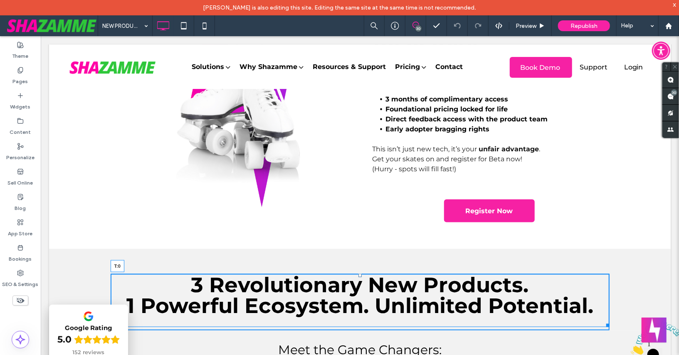
click at [360, 276] on div at bounding box center [359, 275] width 3 height 3
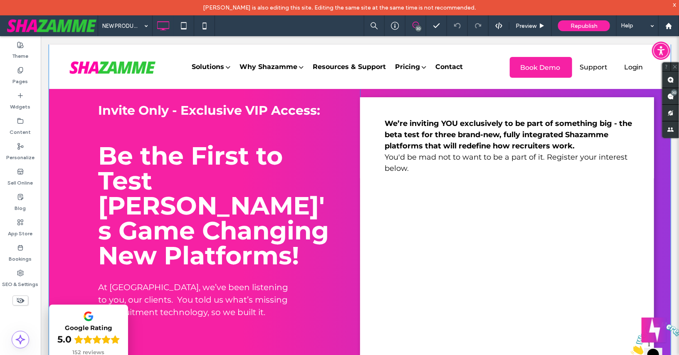
scroll to position [19, 0]
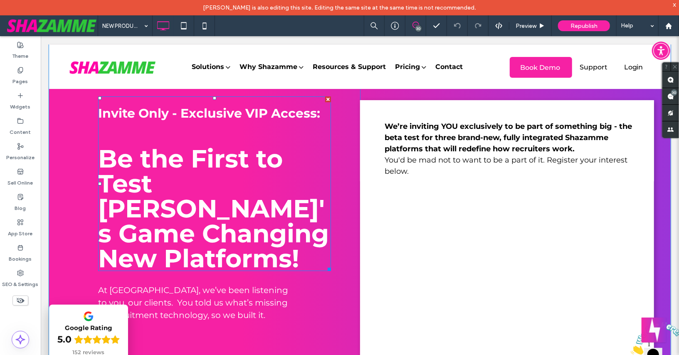
click at [196, 205] on span "Be the First to Test [PERSON_NAME]'s Game Changing New Platforms!" at bounding box center [213, 208] width 231 height 130
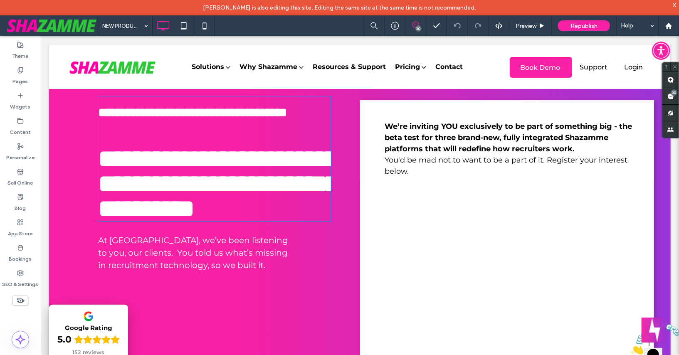
type input "**********"
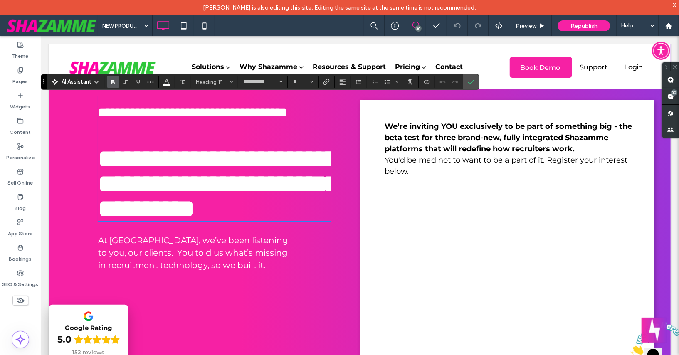
scroll to position [2, 0]
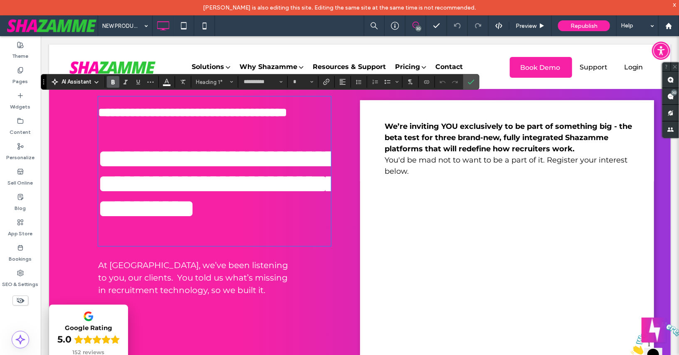
click at [196, 205] on span "**********" at bounding box center [218, 183] width 240 height 75
type input "**"
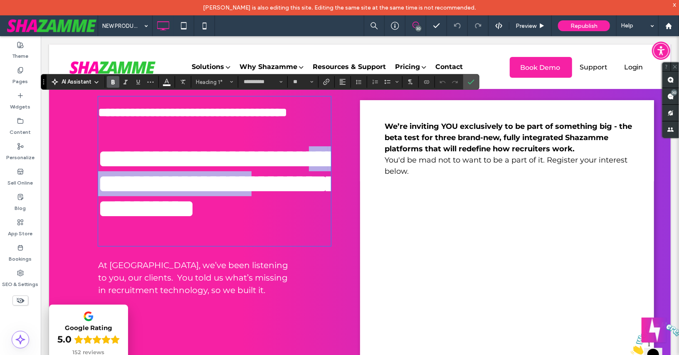
drag, startPoint x: 176, startPoint y: 191, endPoint x: 244, endPoint y: 212, distance: 71.7
click at [244, 212] on span "**********" at bounding box center [218, 183] width 240 height 75
click at [251, 174] on span "**********" at bounding box center [218, 183] width 240 height 75
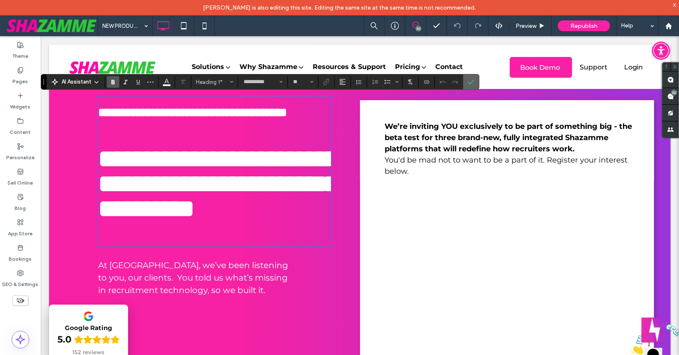
click at [465, 85] on label "Confirm" at bounding box center [471, 81] width 12 height 15
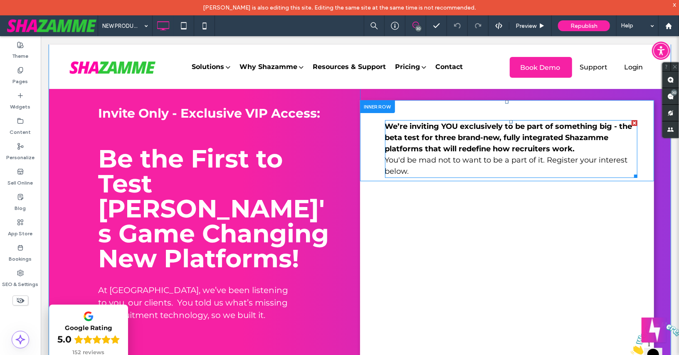
scroll to position [0, 0]
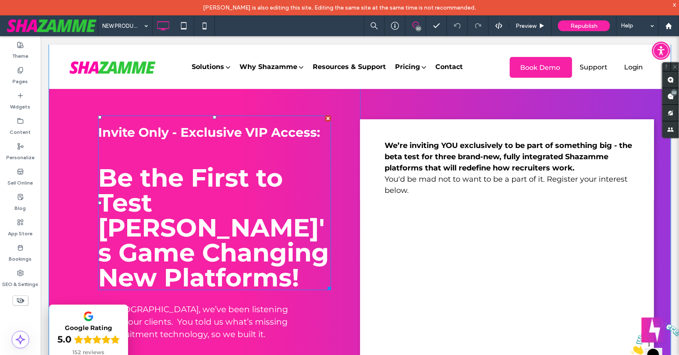
click at [226, 193] on span "Be the First to Test [PERSON_NAME]'s Game Changing New Platforms!" at bounding box center [213, 227] width 231 height 130
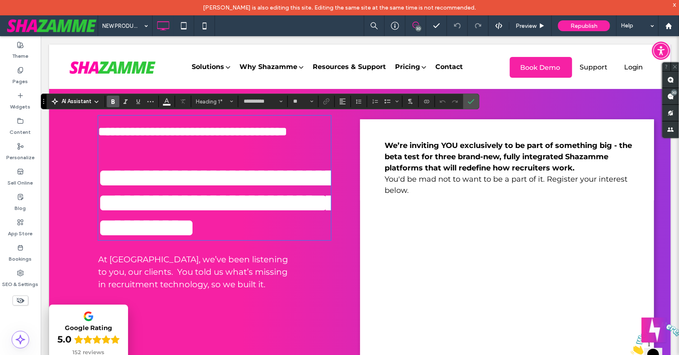
click at [169, 170] on span "**********" at bounding box center [218, 202] width 240 height 75
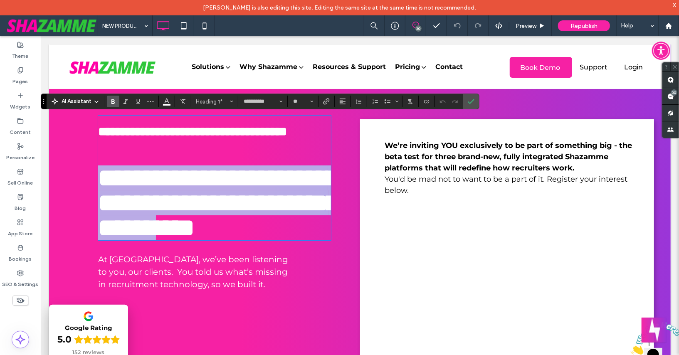
scroll to position [2, 0]
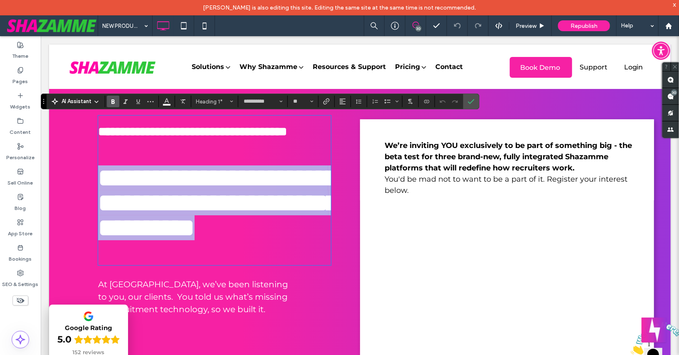
drag, startPoint x: 102, startPoint y: 180, endPoint x: 305, endPoint y: 255, distance: 216.8
click at [305, 240] on h1 "**********" at bounding box center [214, 177] width 233 height 125
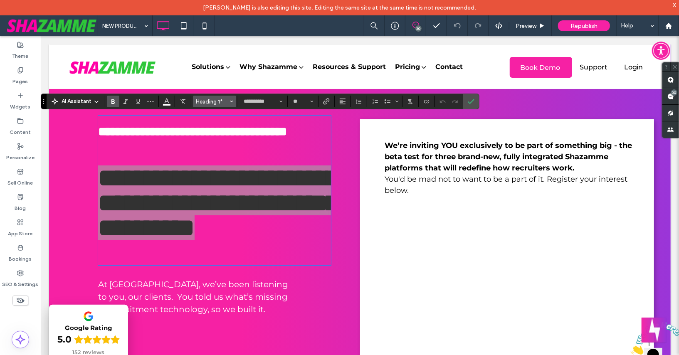
click at [214, 104] on span "Heading 1*" at bounding box center [212, 102] width 32 height 6
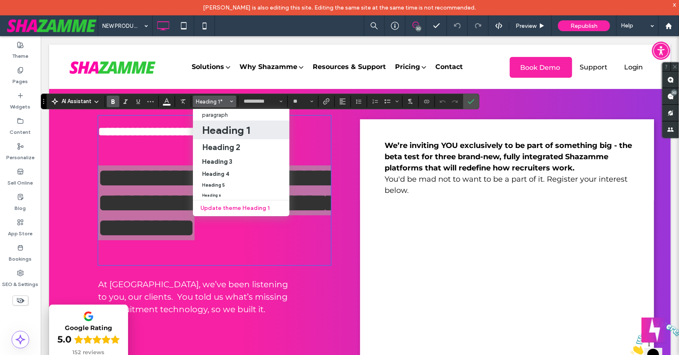
click at [216, 133] on h1 "Heading 1" at bounding box center [226, 129] width 48 height 13
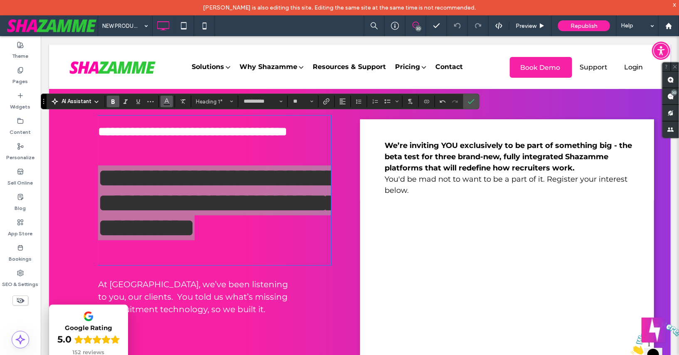
click at [166, 101] on use "Color" at bounding box center [166, 101] width 5 height 5
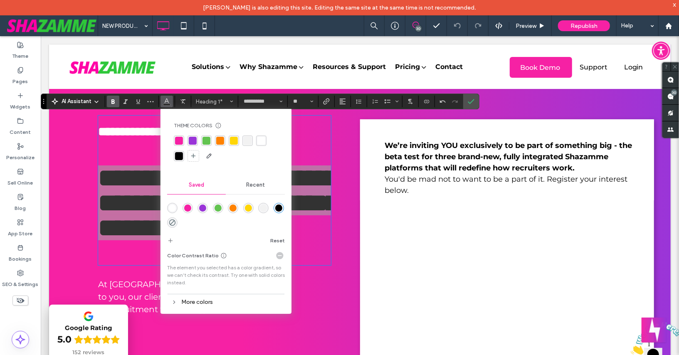
click at [259, 142] on div "rgba(255, 255, 255, 1)" at bounding box center [261, 141] width 8 height 8
click at [469, 103] on icon "Confirm" at bounding box center [471, 101] width 7 height 7
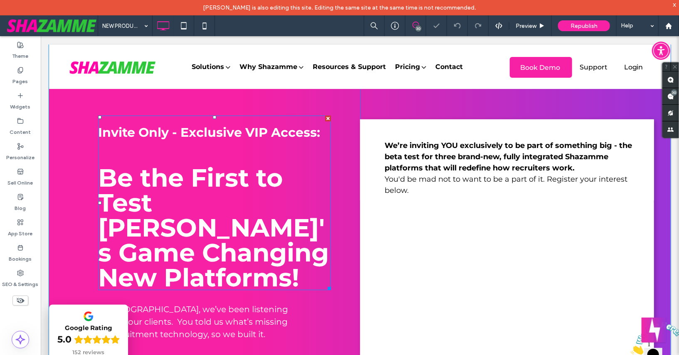
click at [259, 131] on span "Invite Only - Exclusive VIP Access:" at bounding box center [209, 131] width 222 height 15
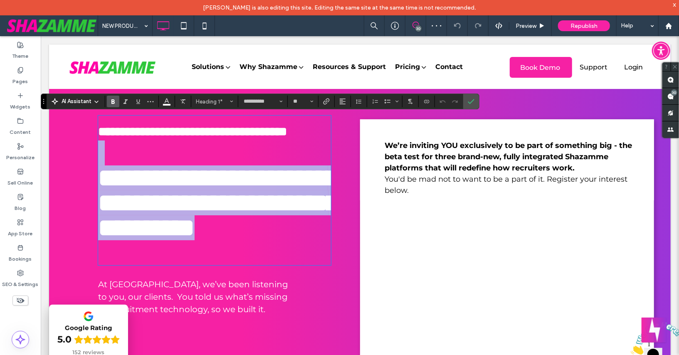
type input "**"
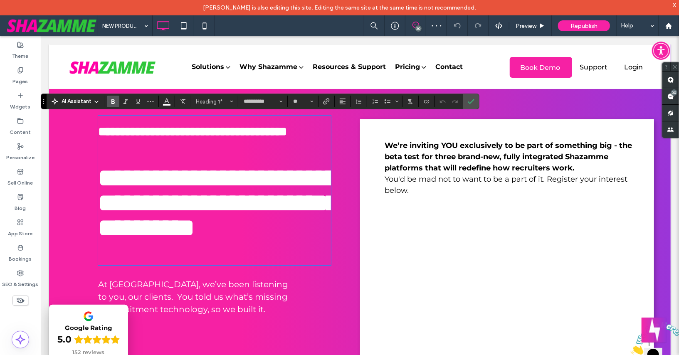
click at [259, 131] on span "**********" at bounding box center [192, 131] width 189 height 12
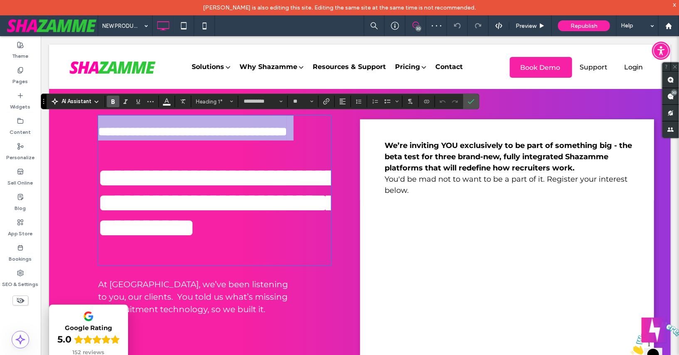
click at [259, 131] on span "**********" at bounding box center [192, 131] width 189 height 12
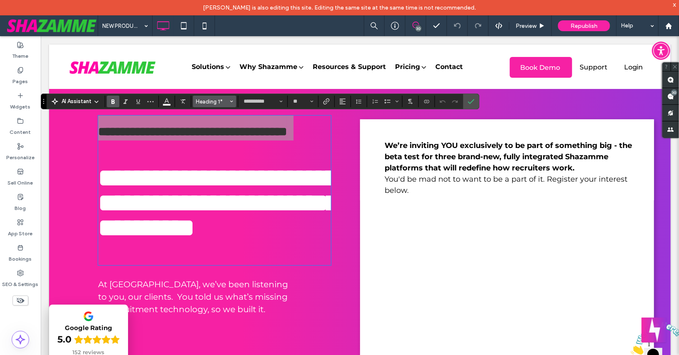
click at [212, 104] on span "Heading 1*" at bounding box center [212, 102] width 32 height 6
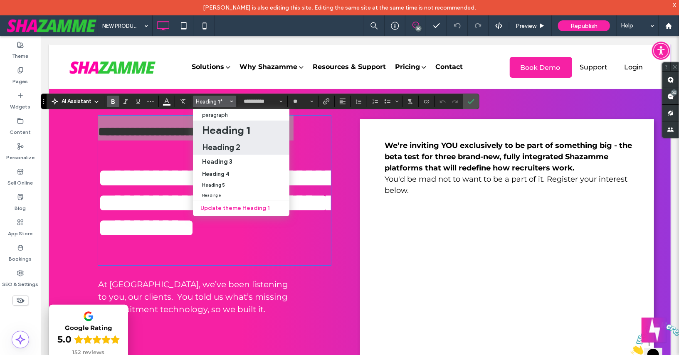
click at [216, 143] on h2 "Heading 2" at bounding box center [221, 147] width 38 height 10
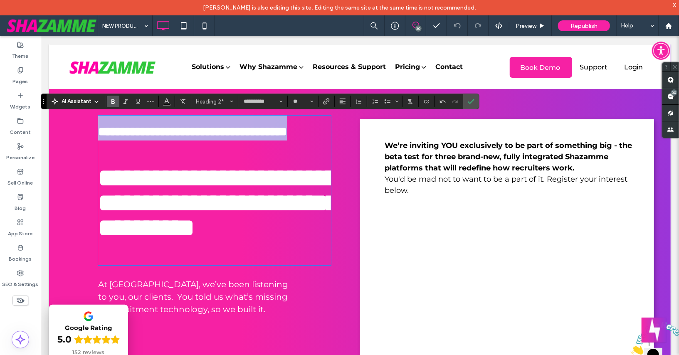
type input "**"
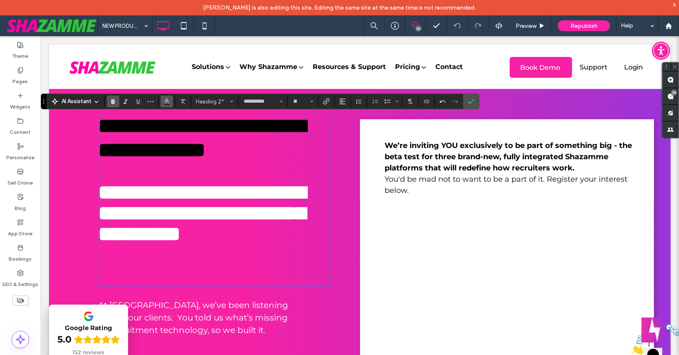
click at [165, 103] on icon "Color" at bounding box center [166, 100] width 7 height 7
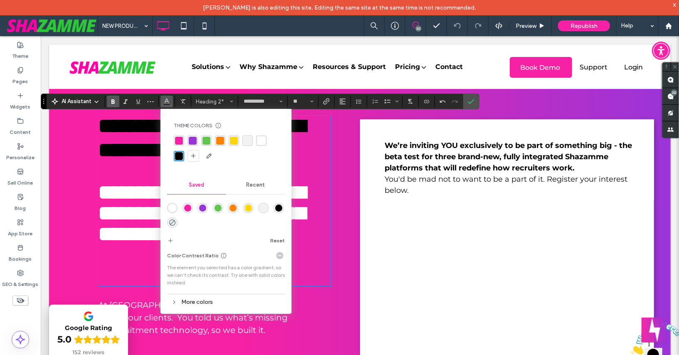
click at [266, 142] on div at bounding box center [226, 149] width 104 height 27
click at [260, 143] on div "rgba(255, 255, 255, 1)" at bounding box center [261, 141] width 8 height 8
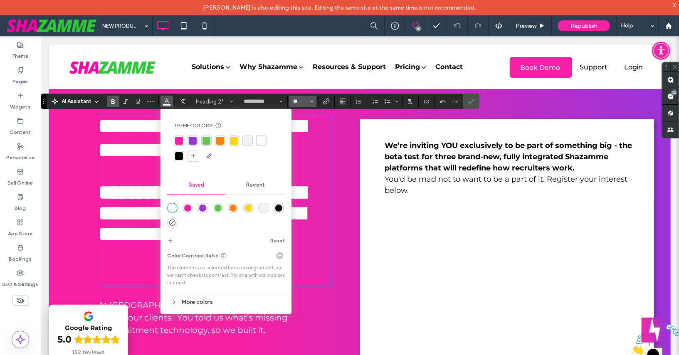
click at [299, 99] on input "**" at bounding box center [300, 101] width 16 height 7
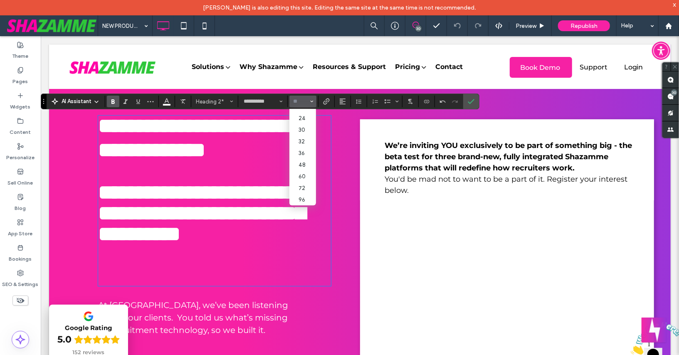
scroll to position [92, 0]
click at [296, 155] on label "36" at bounding box center [302, 153] width 27 height 12
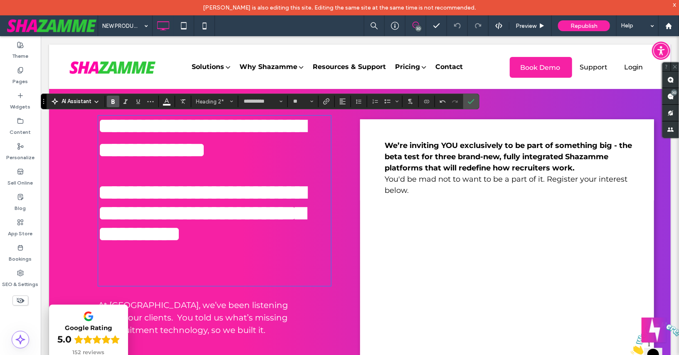
type input "**"
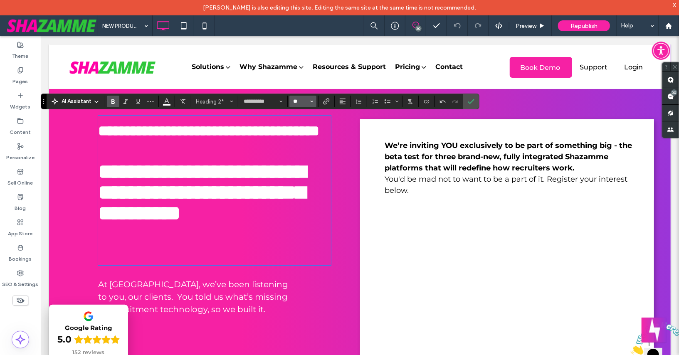
click at [299, 99] on input "**" at bounding box center [300, 101] width 16 height 7
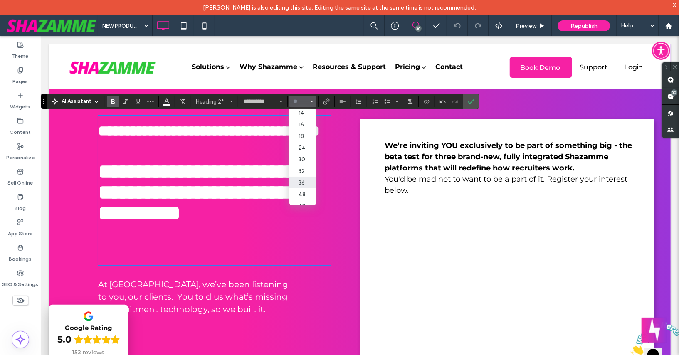
scroll to position [64, 0]
click at [301, 155] on label "30" at bounding box center [302, 156] width 27 height 12
type input "**"
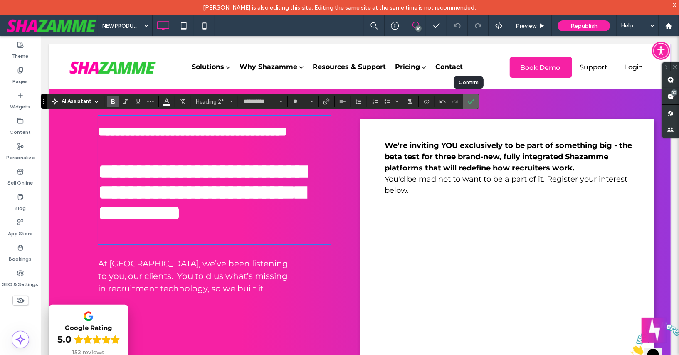
click at [468, 99] on icon "Confirm" at bounding box center [471, 101] width 7 height 7
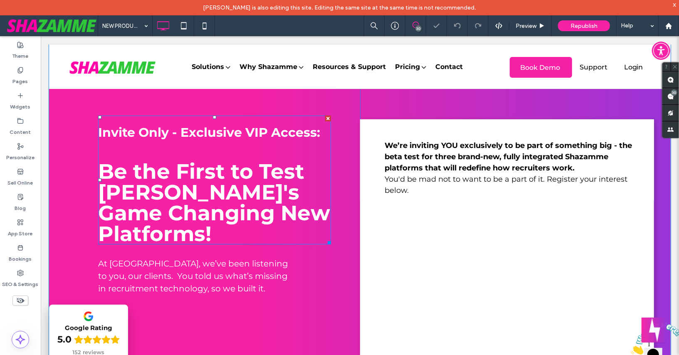
click at [203, 169] on span "Be the First to Test [PERSON_NAME]'s Game Changing New Platforms!" at bounding box center [214, 202] width 232 height 88
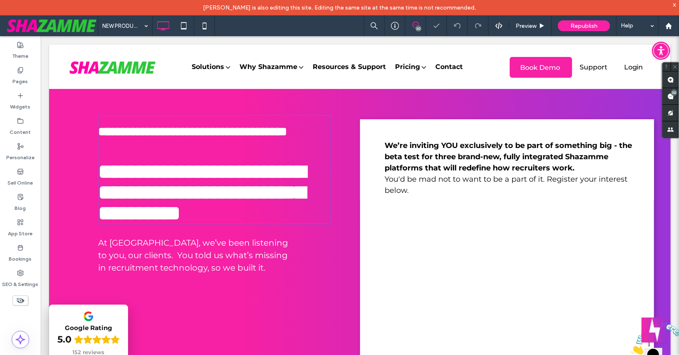
type input "**********"
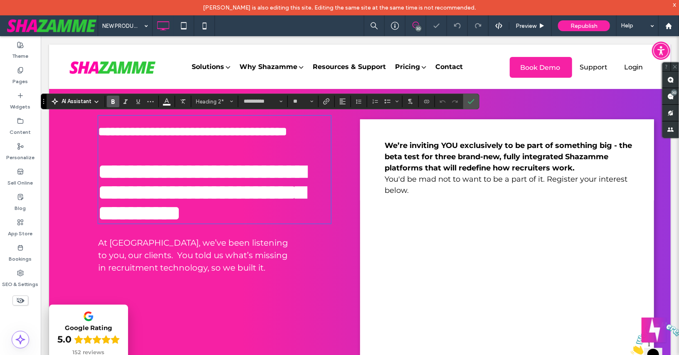
drag, startPoint x: 197, startPoint y: 170, endPoint x: 158, endPoint y: 172, distance: 38.7
click at [197, 170] on span "**********" at bounding box center [201, 192] width 207 height 62
click at [100, 173] on span "**********" at bounding box center [201, 192] width 207 height 62
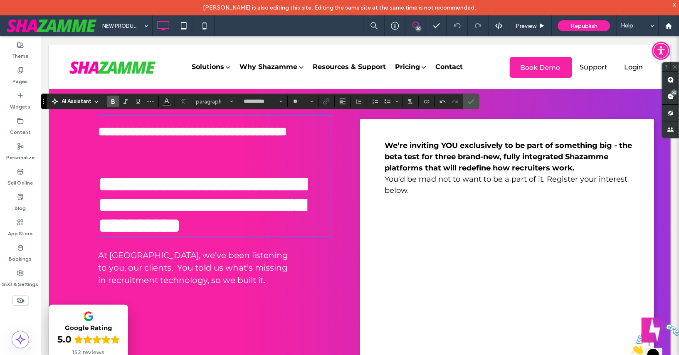
type input "**"
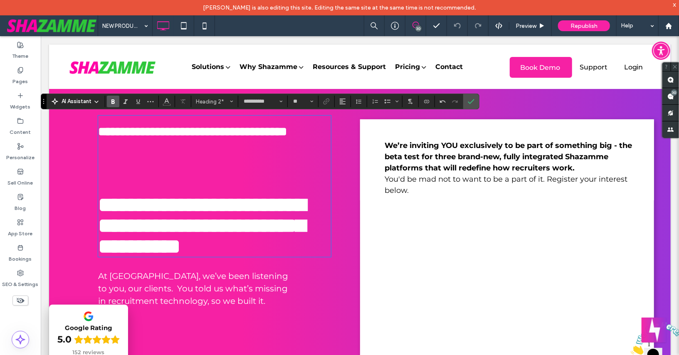
click at [139, 156] on h2 "﻿" at bounding box center [214, 163] width 233 height 21
click at [102, 200] on span "**********" at bounding box center [201, 225] width 207 height 62
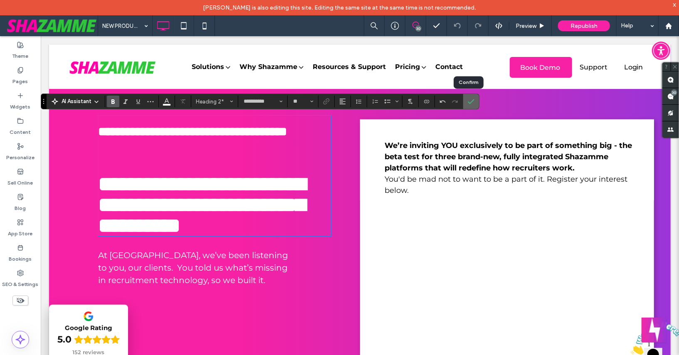
click at [472, 98] on label "Confirm" at bounding box center [471, 101] width 12 height 15
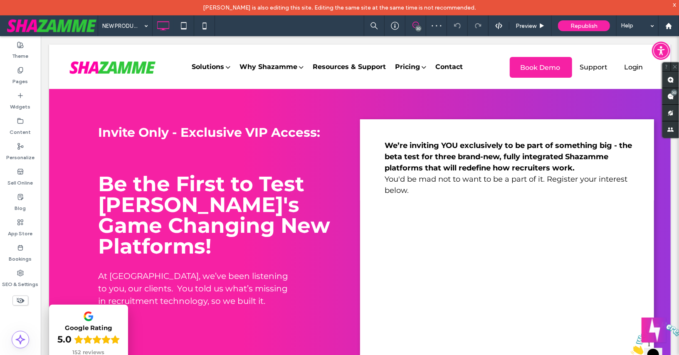
drag, startPoint x: 676, startPoint y: 6, endPoint x: 666, endPoint y: 0, distance: 11.5
click at [676, 6] on div "x" at bounding box center [675, 4] width 4 height 7
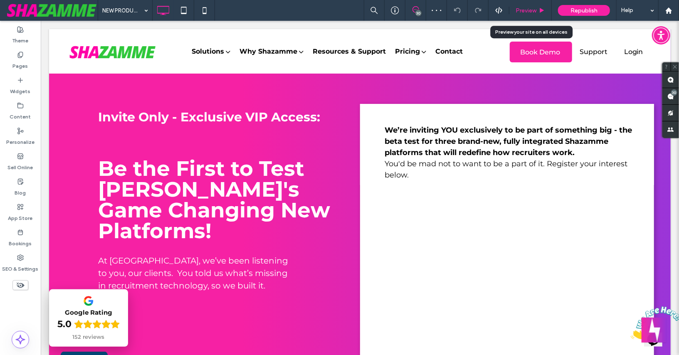
click at [528, 11] on span "Preview" at bounding box center [525, 10] width 21 height 7
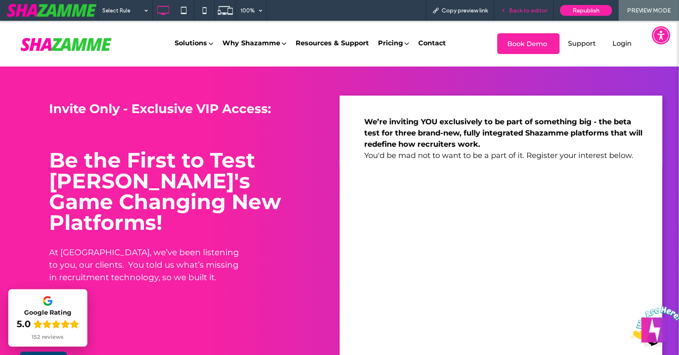
click at [530, 9] on span "Back to editor" at bounding box center [528, 10] width 38 height 7
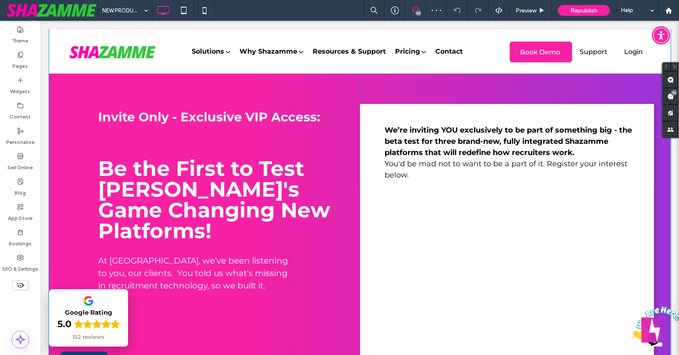
click at [306, 79] on div "Invite Only - Exclusive VIP Access: Be the First to Test Shazamme's Game Changi…" at bounding box center [212, 349] width 294 height 575
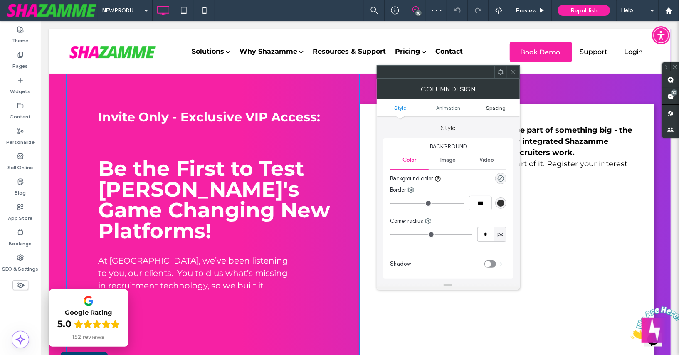
click at [495, 106] on span "Spacing" at bounding box center [496, 108] width 20 height 6
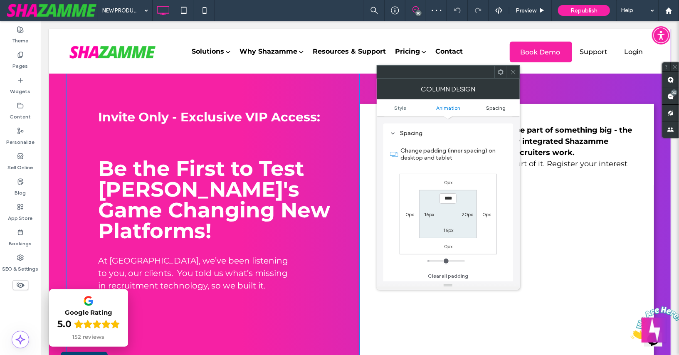
scroll to position [188, 0]
click at [512, 74] on icon at bounding box center [513, 72] width 6 height 6
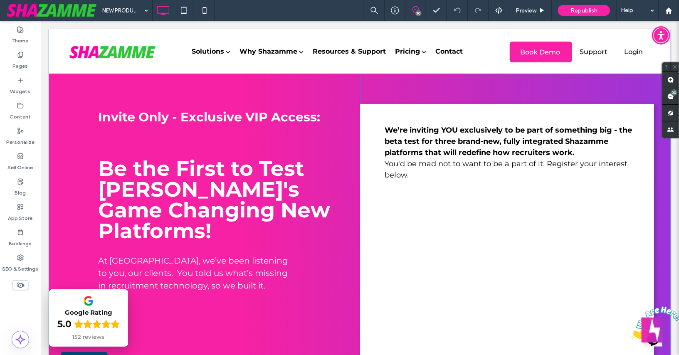
click at [488, 100] on div "Invite Only - Exclusive VIP Access: Be the First to Test Shazamme's Game Changi…" at bounding box center [359, 349] width 588 height 575
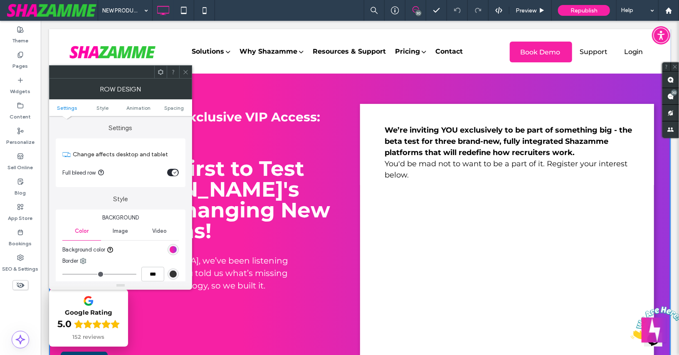
click at [187, 70] on icon at bounding box center [185, 72] width 6 height 6
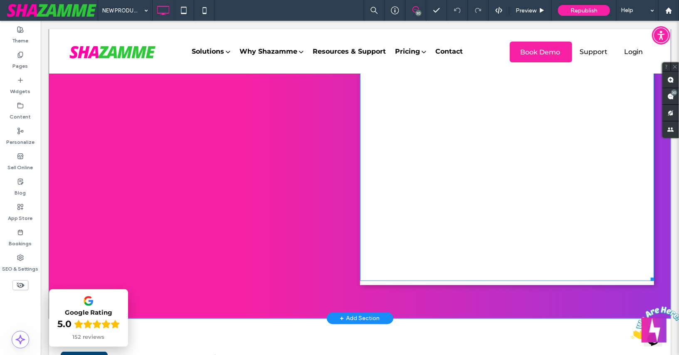
scroll to position [353, 0]
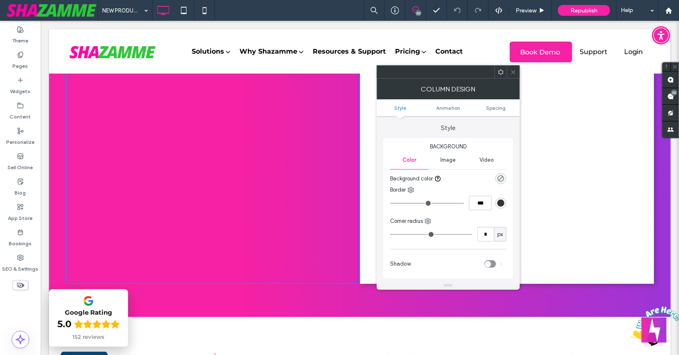
click at [513, 73] on icon at bounding box center [513, 72] width 6 height 6
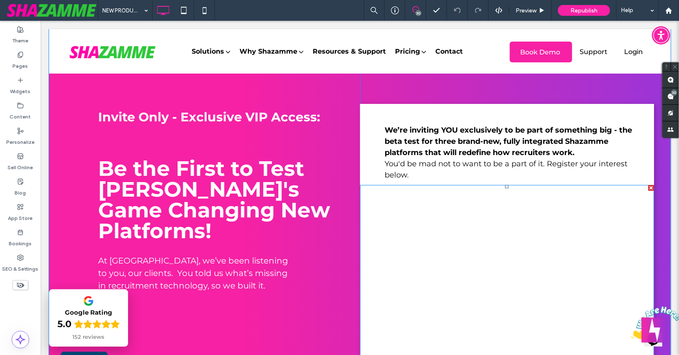
scroll to position [0, 0]
click at [366, 91] on div "Invite Only - Exclusive VIP Access: Be the First to Test Shazamme's Game Changi…" at bounding box center [359, 349] width 588 height 575
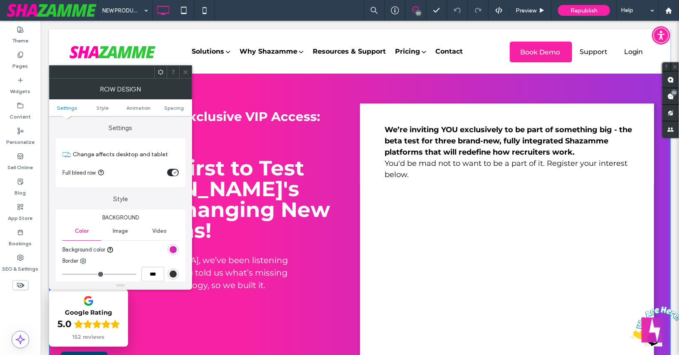
drag, startPoint x: 185, startPoint y: 70, endPoint x: 160, endPoint y: 67, distance: 25.2
click at [185, 70] on icon at bounding box center [185, 72] width 6 height 6
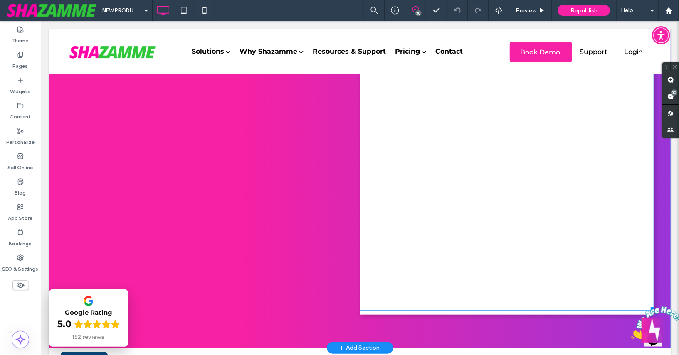
scroll to position [324, 0]
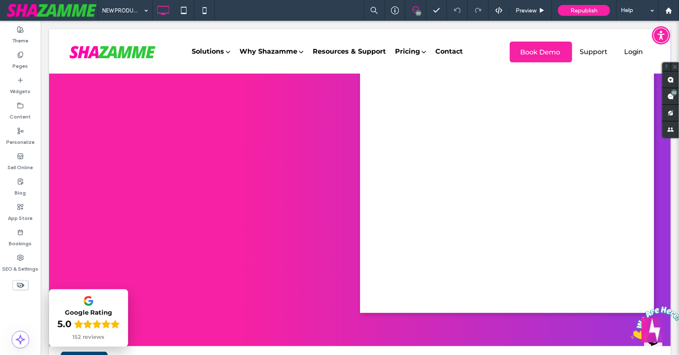
click at [630, 333] on icon "Close" at bounding box center [630, 336] width 0 height 7
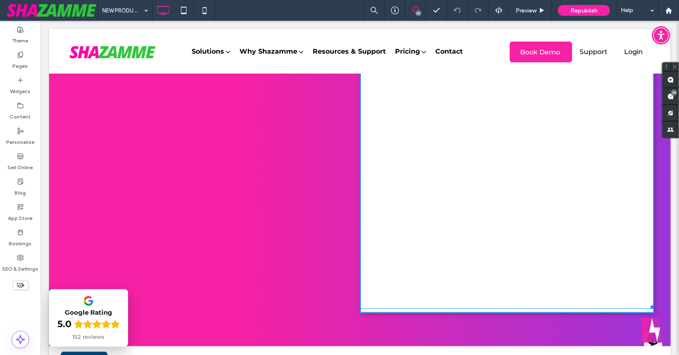
drag, startPoint x: 651, startPoint y: 305, endPoint x: 639, endPoint y: 304, distance: 11.7
click at [647, 304] on div at bounding box center [650, 305] width 6 height 6
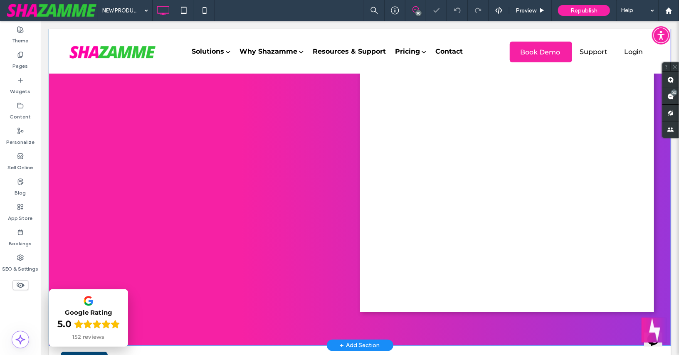
click at [651, 277] on div "We’re inviting YOU exclusively to be part of something big - the beta test for …" at bounding box center [507, 45] width 294 height 533
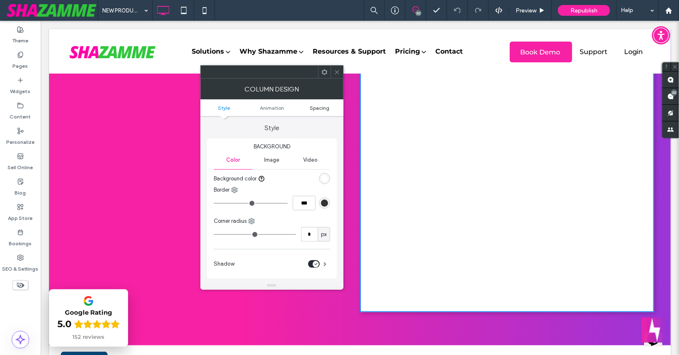
click at [318, 109] on span "Spacing" at bounding box center [320, 108] width 20 height 6
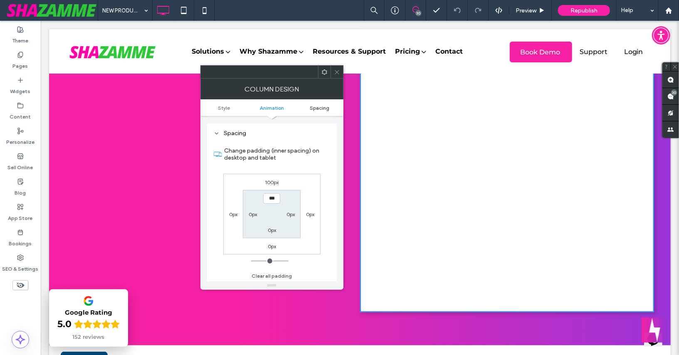
scroll to position [188, 0]
drag, startPoint x: 336, startPoint y: 71, endPoint x: 323, endPoint y: 67, distance: 13.4
click at [336, 71] on icon at bounding box center [337, 72] width 6 height 6
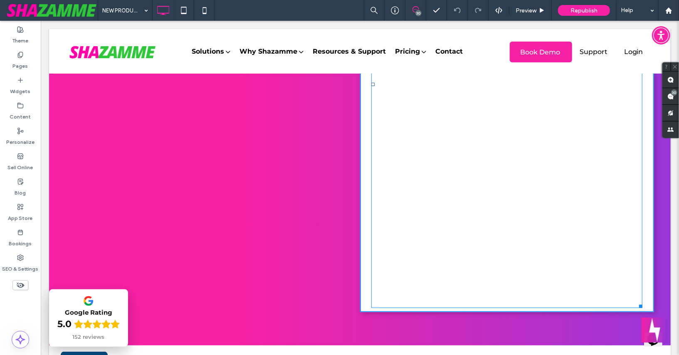
drag, startPoint x: 646, startPoint y: 306, endPoint x: 656, endPoint y: 307, distance: 9.6
click at [656, 307] on div "Invite Only - Exclusive VIP Access: Be the First to Test Shazamme's Game Changi…" at bounding box center [359, 24] width 621 height 641
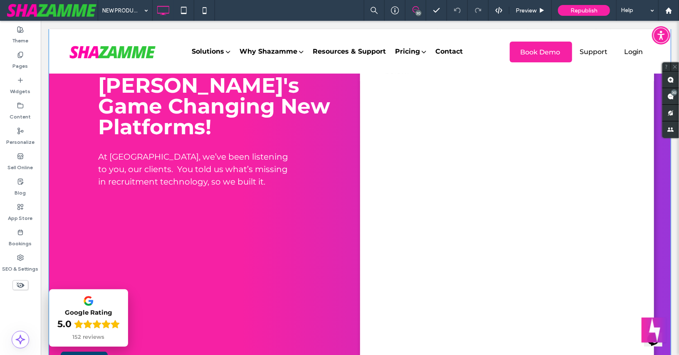
scroll to position [0, 0]
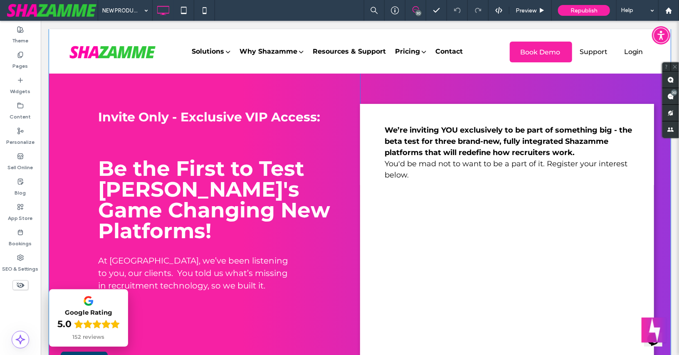
click at [55, 79] on div "Invite Only - Exclusive VIP Access: Be the First to Test Shazamme's Game Changi…" at bounding box center [359, 349] width 621 height 641
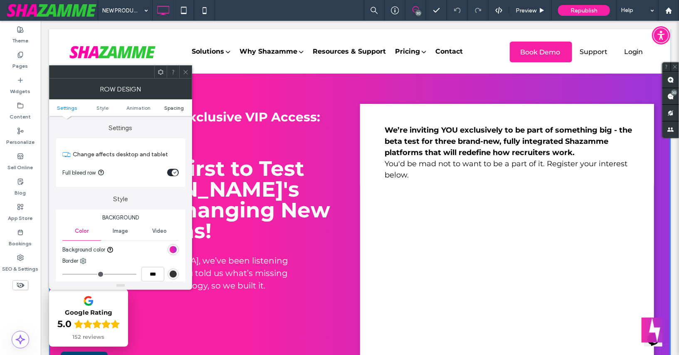
click at [167, 108] on span "Spacing" at bounding box center [174, 108] width 20 height 6
click at [169, 173] on div "toggle" at bounding box center [173, 172] width 12 height 7
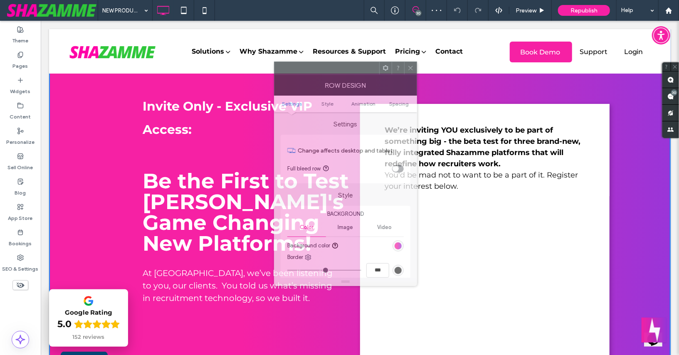
drag, startPoint x: 192, startPoint y: 65, endPoint x: 332, endPoint y: 65, distance: 140.1
click at [332, 65] on div at bounding box center [326, 68] width 105 height 12
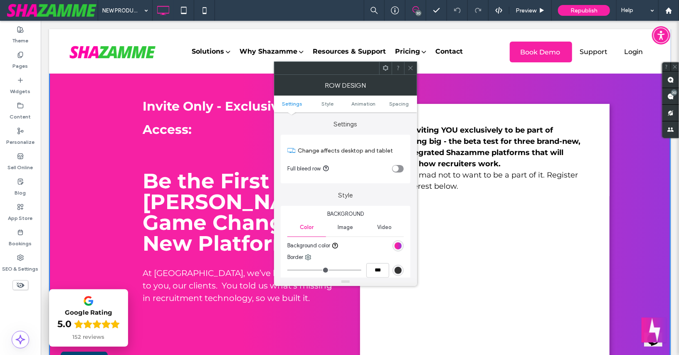
click at [410, 69] on icon at bounding box center [410, 68] width 6 height 6
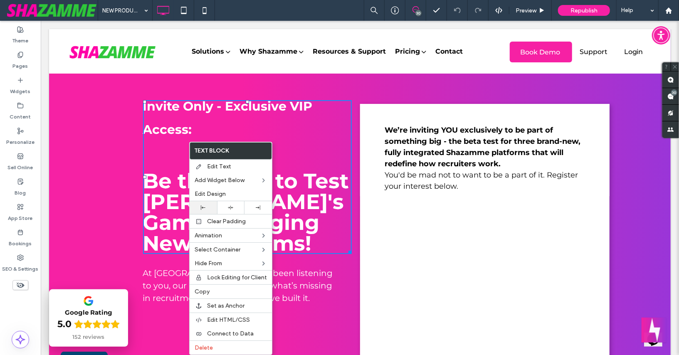
click at [203, 205] on icon at bounding box center [203, 207] width 5 height 5
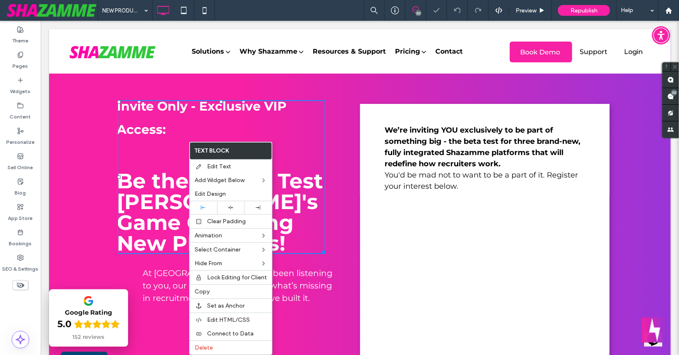
click at [166, 286] on span "At [GEOGRAPHIC_DATA], we’ve been listening to you, our clients. You told us wha…" at bounding box center [238, 285] width 190 height 35
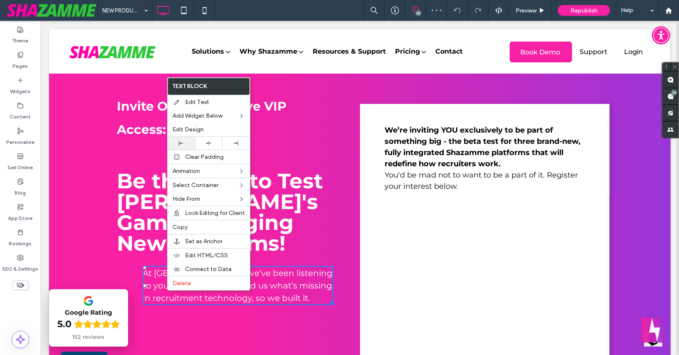
click at [180, 141] on icon at bounding box center [181, 143] width 5 height 5
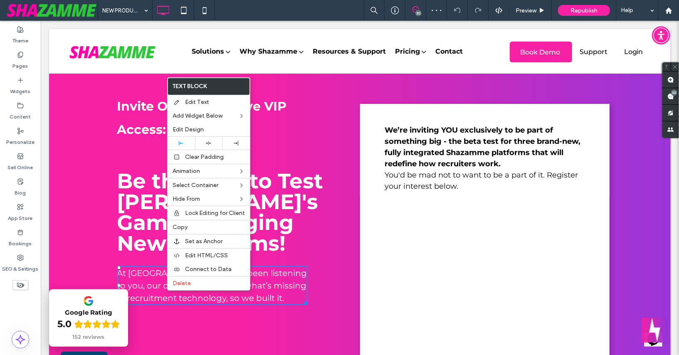
click at [79, 178] on div "Invite Only - Exclusive VIP Access: Be the First to Test Shazamme's Game Changi…" at bounding box center [359, 355] width 621 height 652
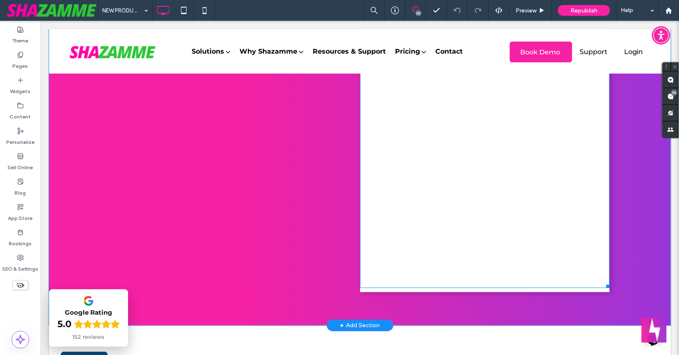
scroll to position [355, 0]
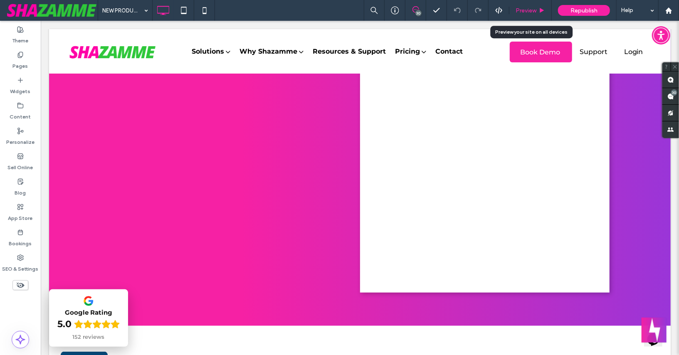
click at [523, 12] on span "Preview" at bounding box center [525, 10] width 21 height 7
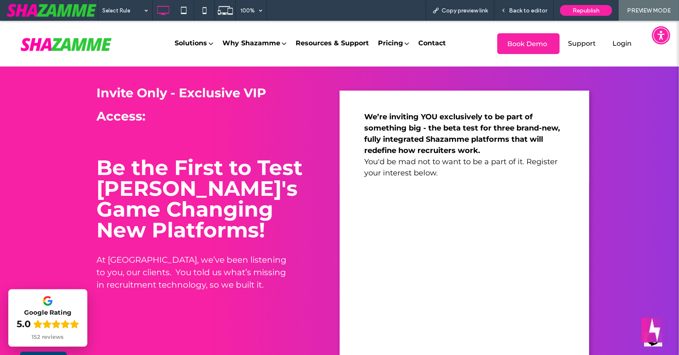
scroll to position [5, 0]
click at [529, 12] on span "Back to editor" at bounding box center [528, 10] width 38 height 7
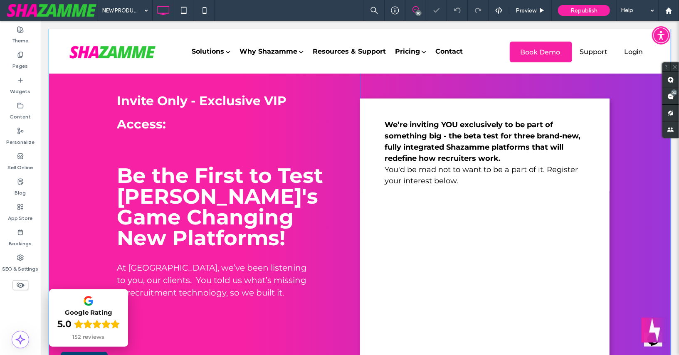
click at [449, 80] on div "Invite Only - Exclusive VIP Access: Be the First to Test Shazamme's Game Changi…" at bounding box center [359, 350] width 499 height 586
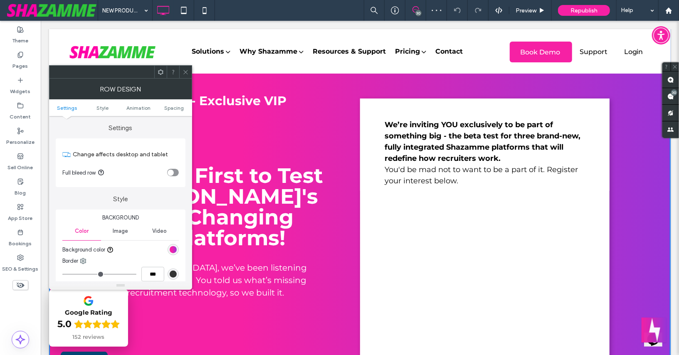
click at [186, 73] on icon at bounding box center [185, 72] width 6 height 6
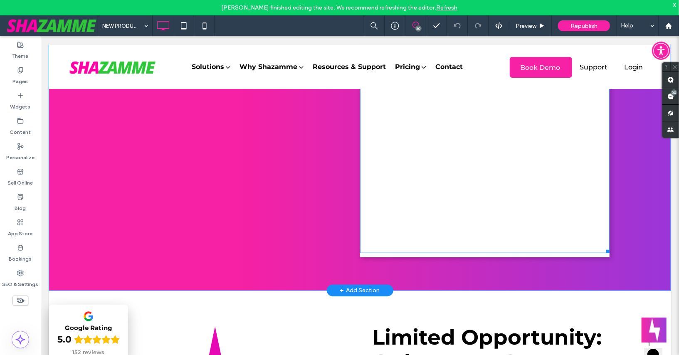
scroll to position [407, 0]
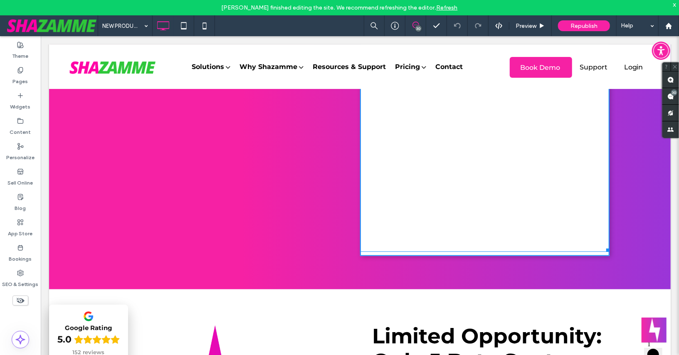
drag, startPoint x: 607, startPoint y: 249, endPoint x: 592, endPoint y: 247, distance: 15.5
click at [603, 247] on div at bounding box center [606, 248] width 6 height 6
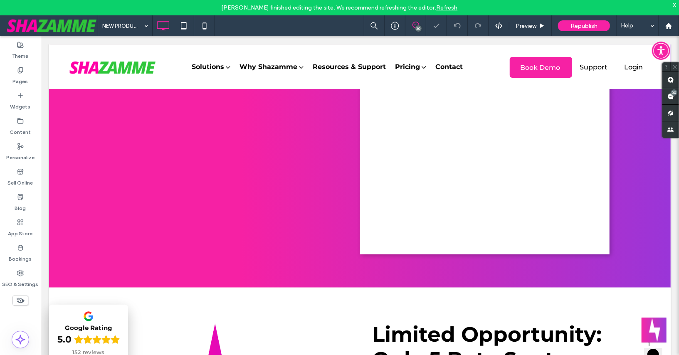
click at [600, 237] on div at bounding box center [339, 177] width 679 height 355
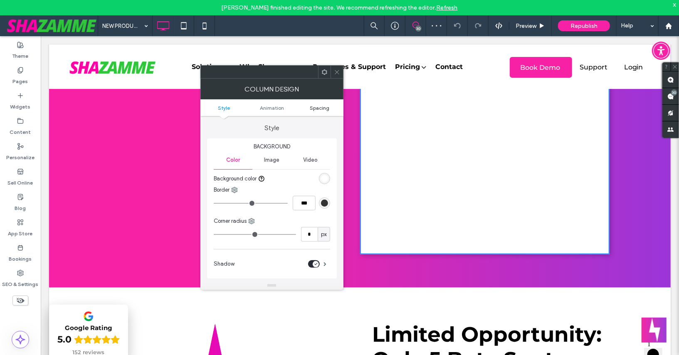
click at [323, 106] on span "Spacing" at bounding box center [320, 108] width 20 height 6
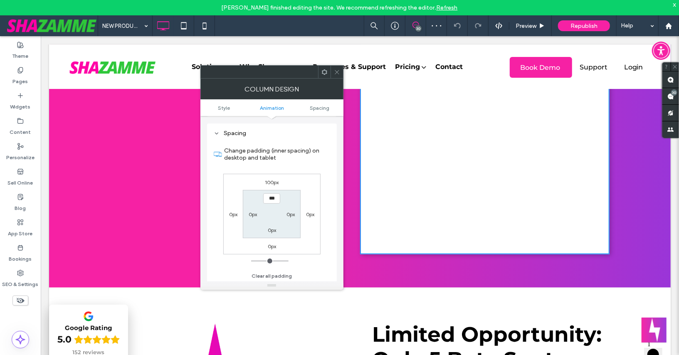
scroll to position [188, 0]
click at [338, 73] on icon at bounding box center [337, 72] width 6 height 6
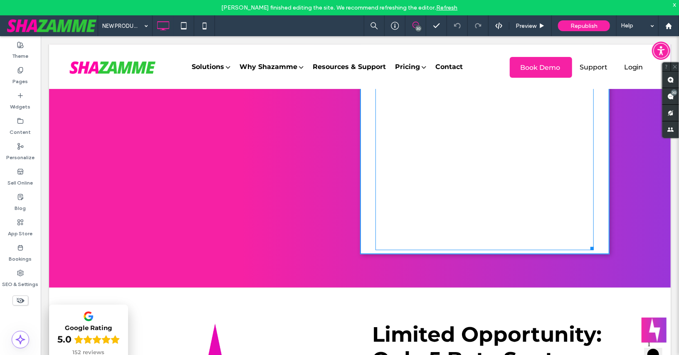
drag, startPoint x: 590, startPoint y: 247, endPoint x: 627, endPoint y: 245, distance: 37.1
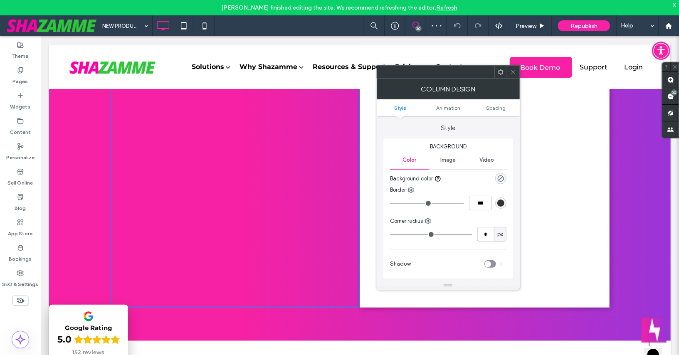
scroll to position [351, 0]
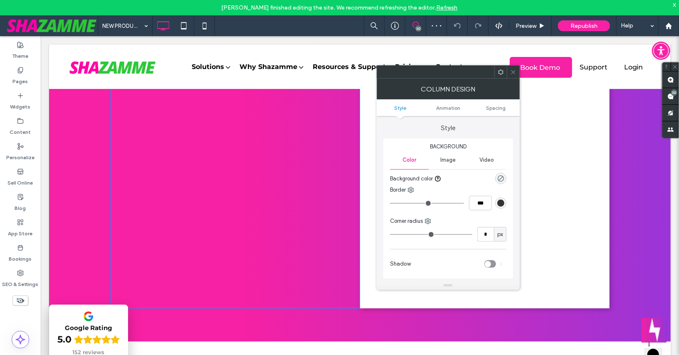
click at [508, 70] on div at bounding box center [513, 72] width 12 height 12
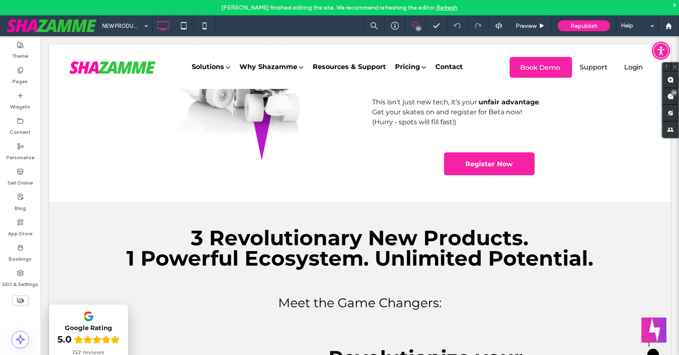
scroll to position [651, 0]
